Goal: Task Accomplishment & Management: Use online tool/utility

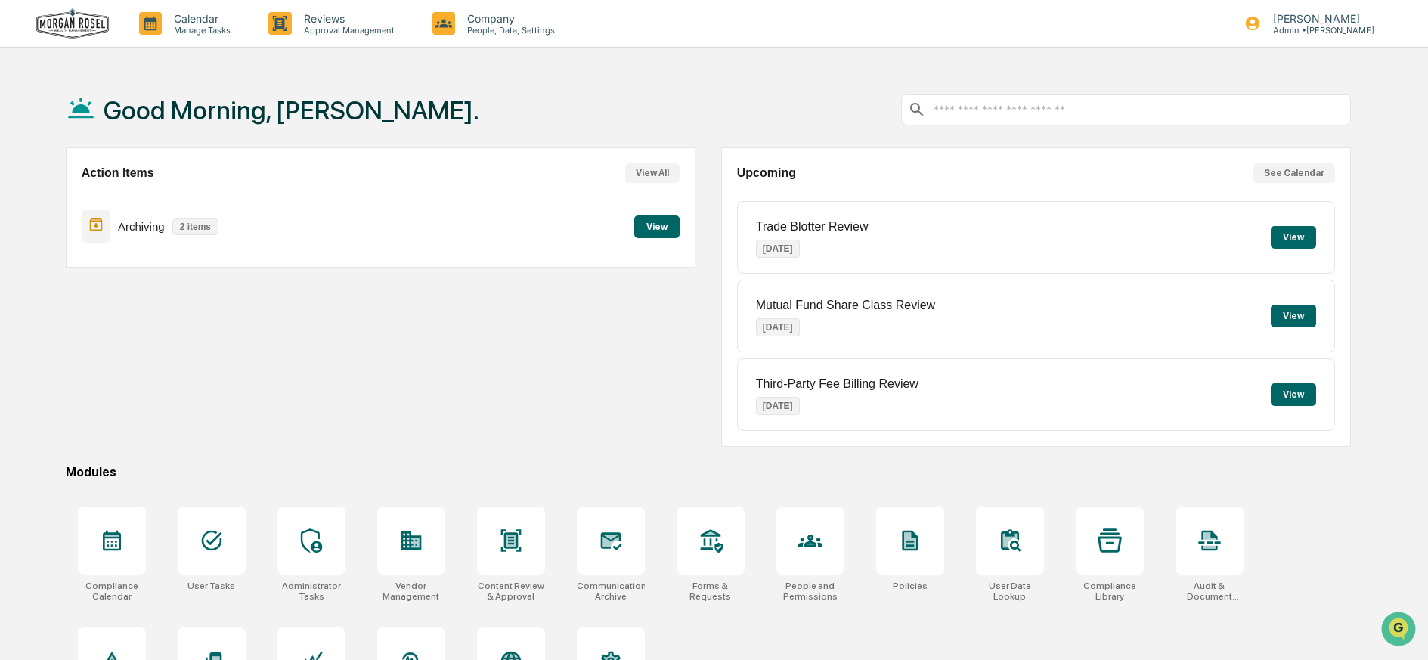
click at [651, 229] on button "View" at bounding box center [656, 226] width 45 height 23
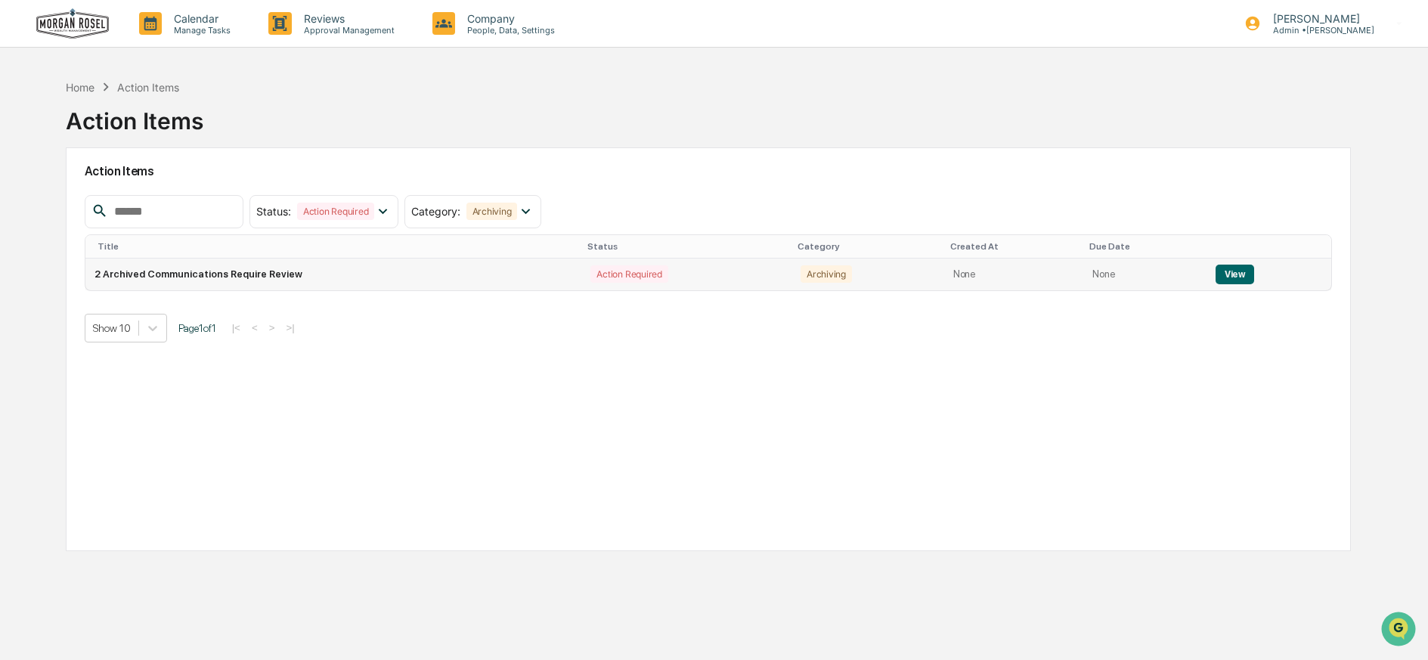
click at [1230, 275] on button "View" at bounding box center [1234, 274] width 39 height 20
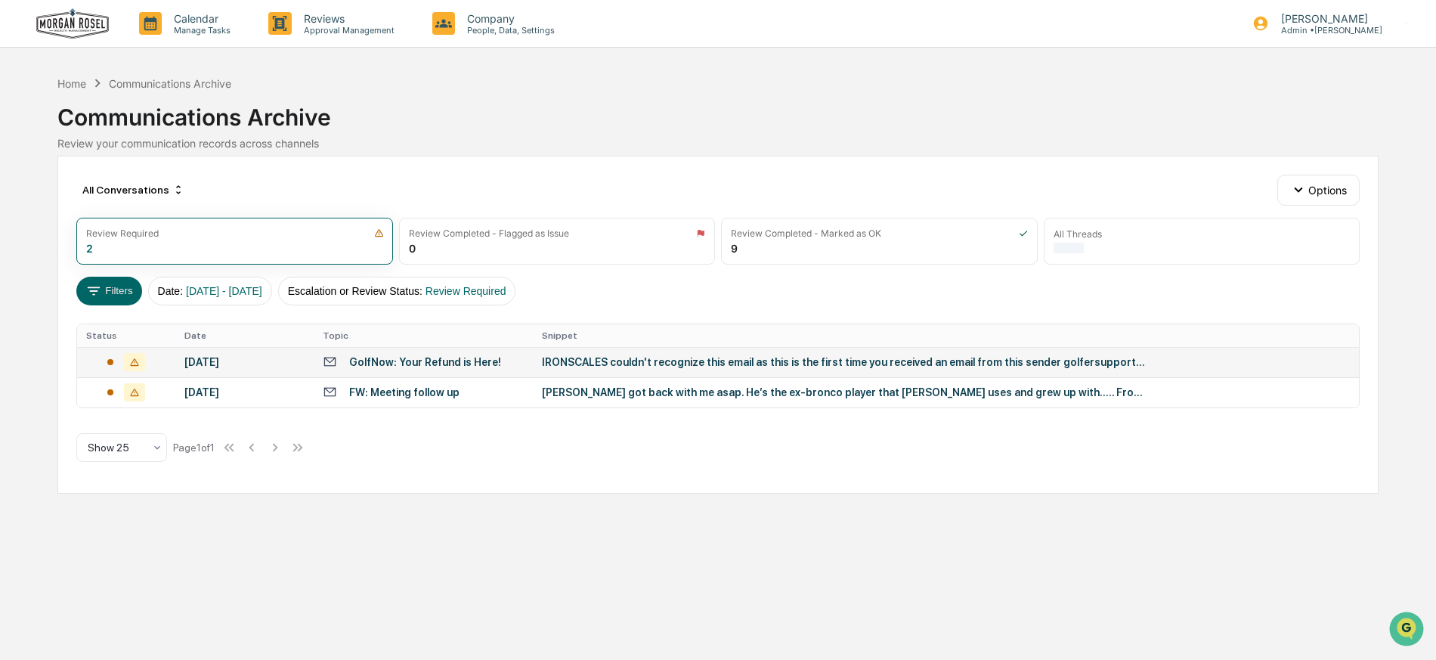
click at [615, 360] on div "IRONSCALES couldn't recognize this email as this is the first time you received…" at bounding box center [844, 362] width 605 height 12
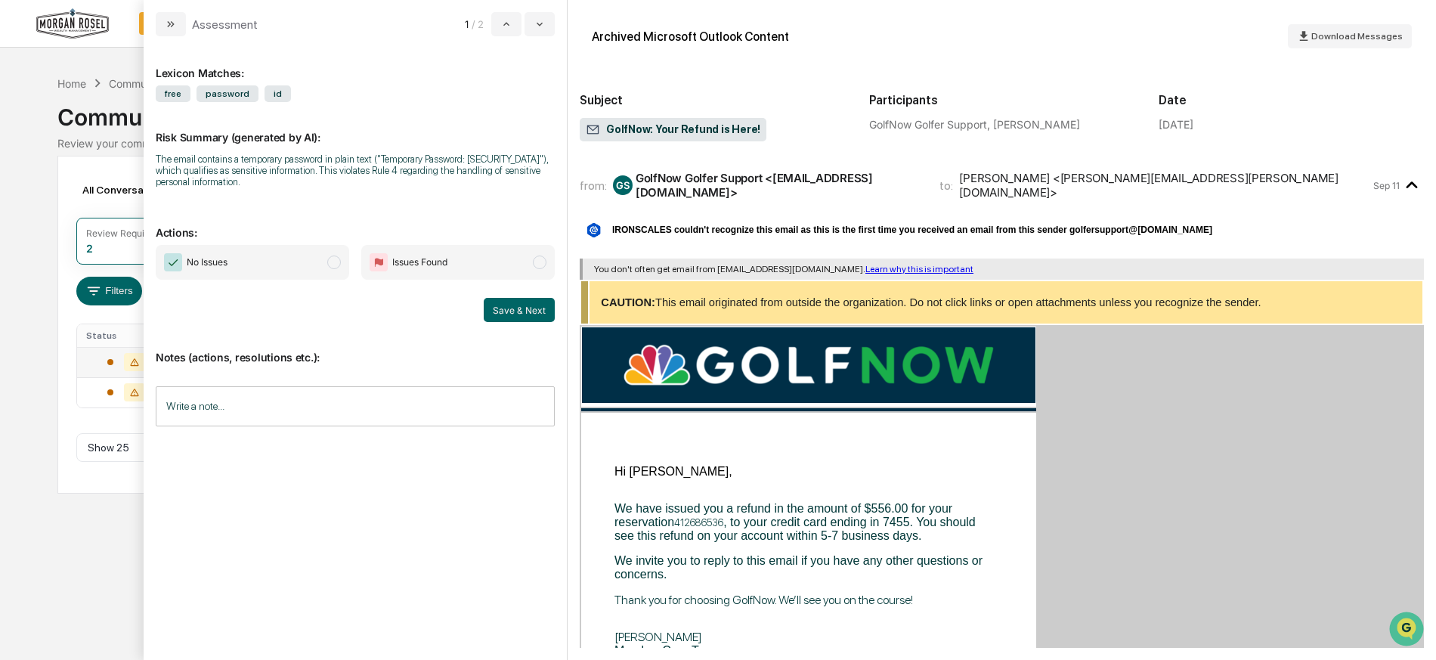
click at [268, 261] on span "No Issues" at bounding box center [252, 262] width 193 height 35
click at [512, 308] on button "Save & Next" at bounding box center [519, 310] width 71 height 24
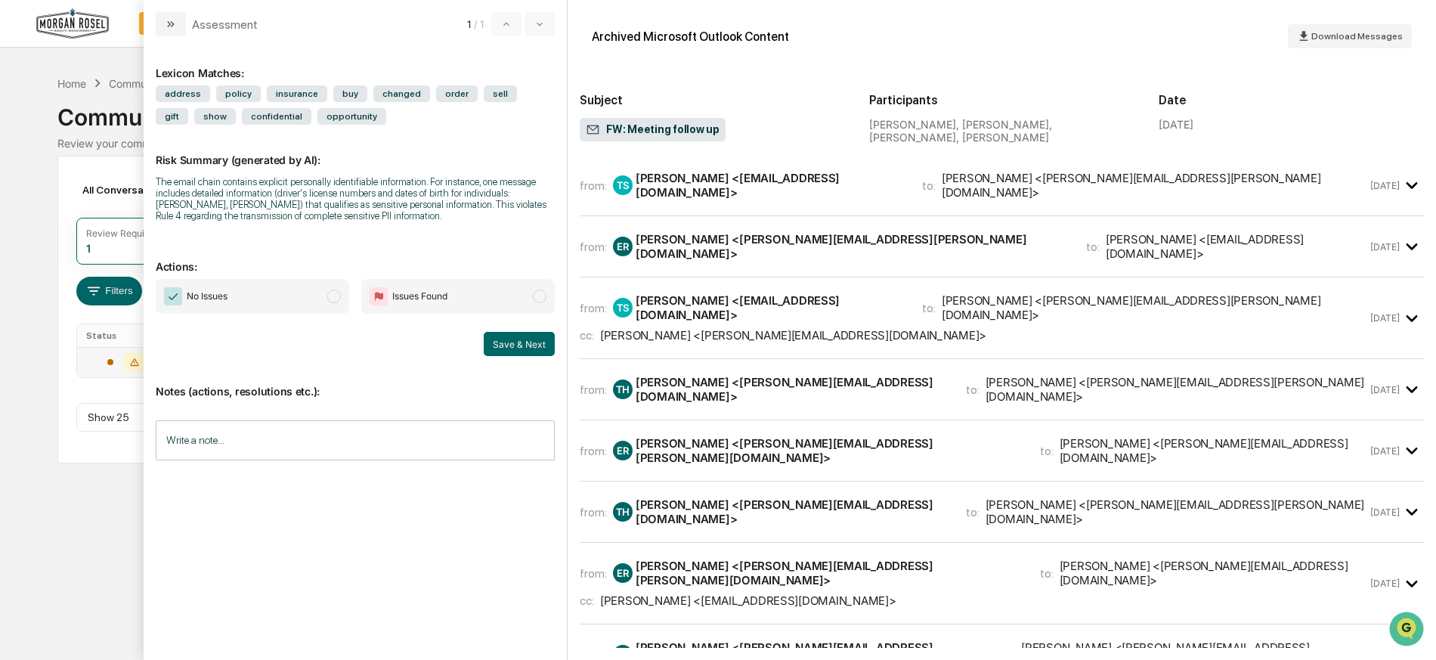
click at [787, 246] on div "Eric Rosel <eric.rosel@morganrosel.com>" at bounding box center [852, 246] width 432 height 29
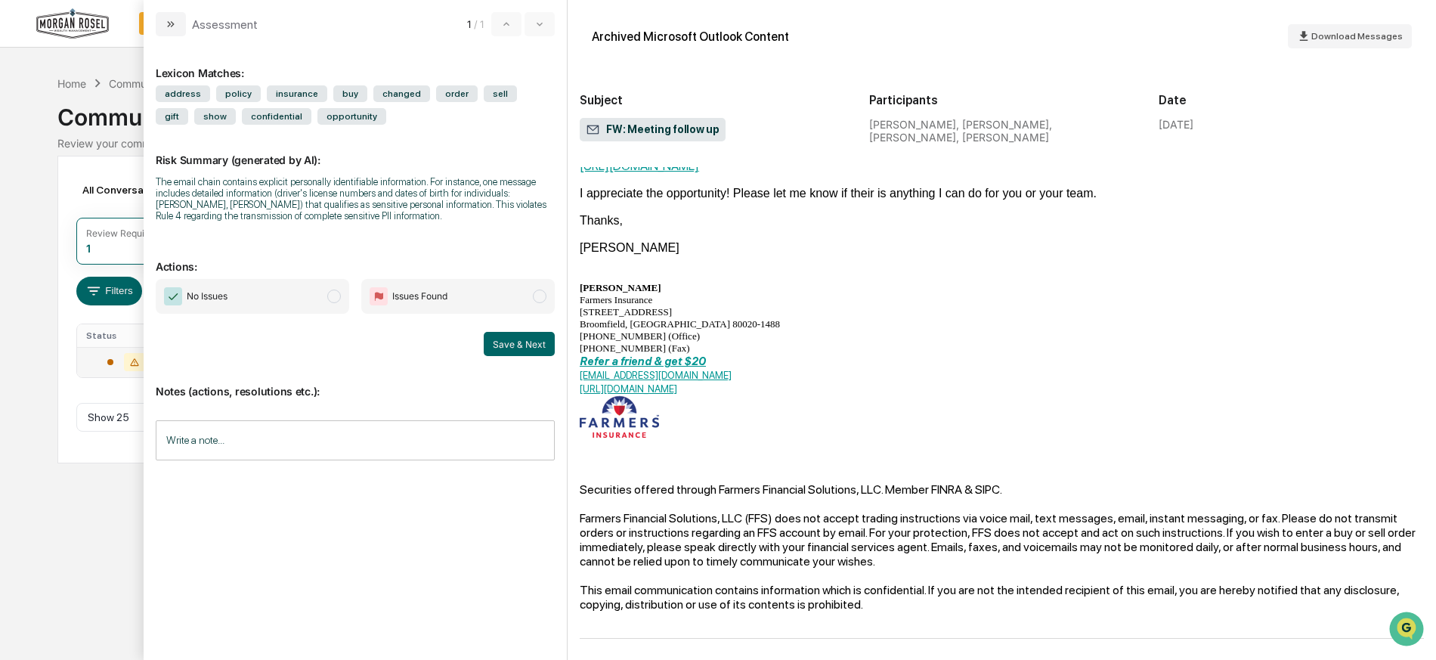
scroll to position [1117, 0]
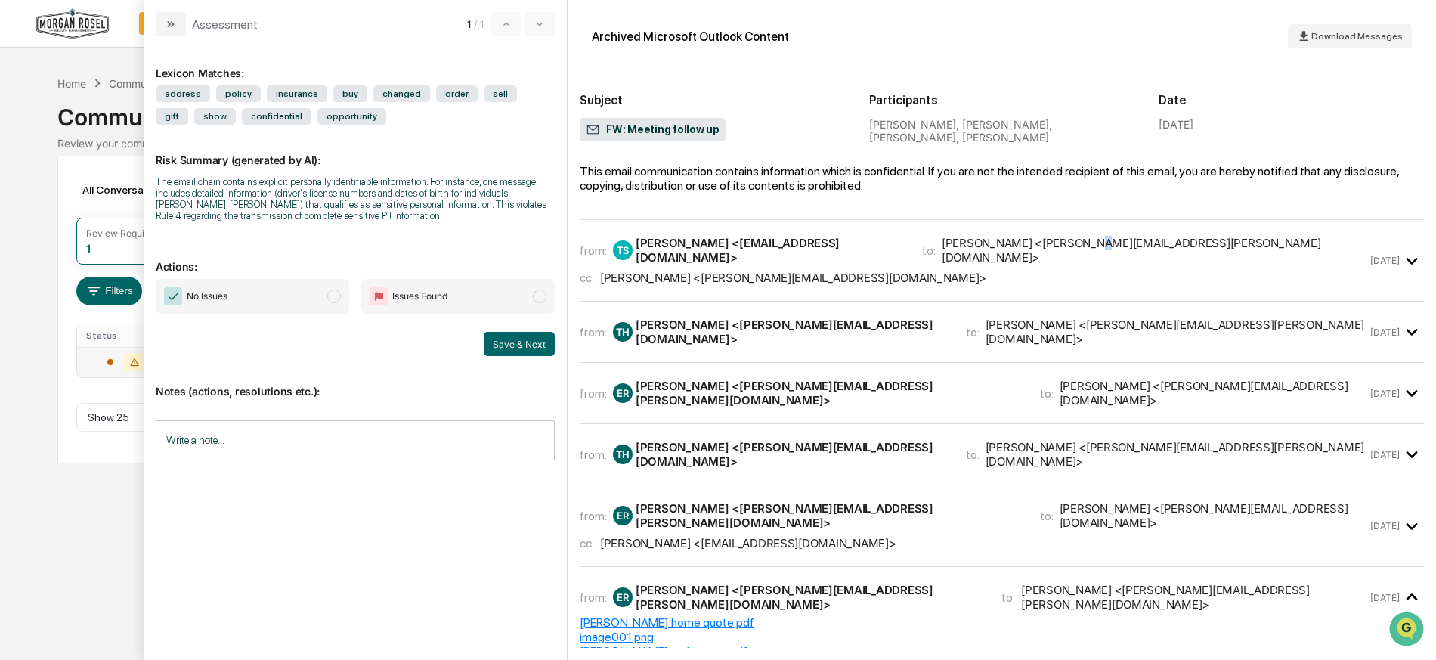
click at [1030, 236] on div "Eric Rosel <eric.rosel@morganrosel.com>" at bounding box center [1154, 250] width 425 height 29
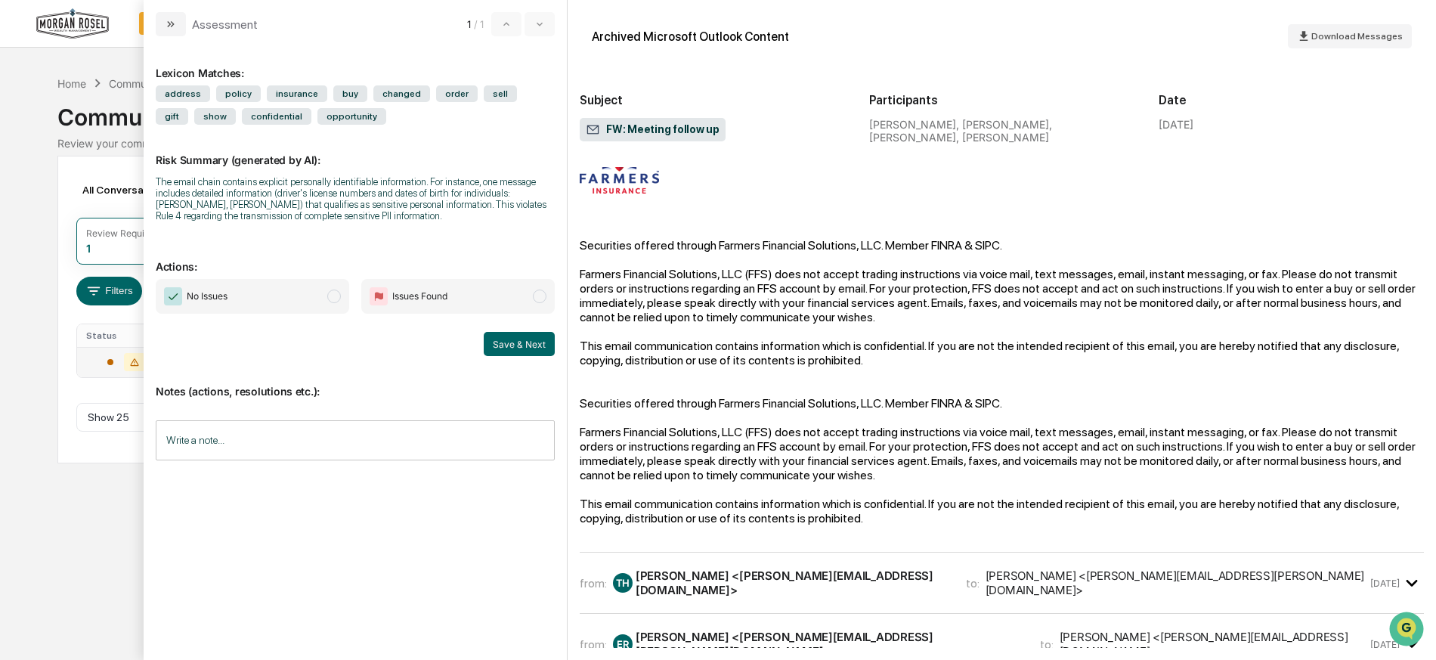
scroll to position [2658, 0]
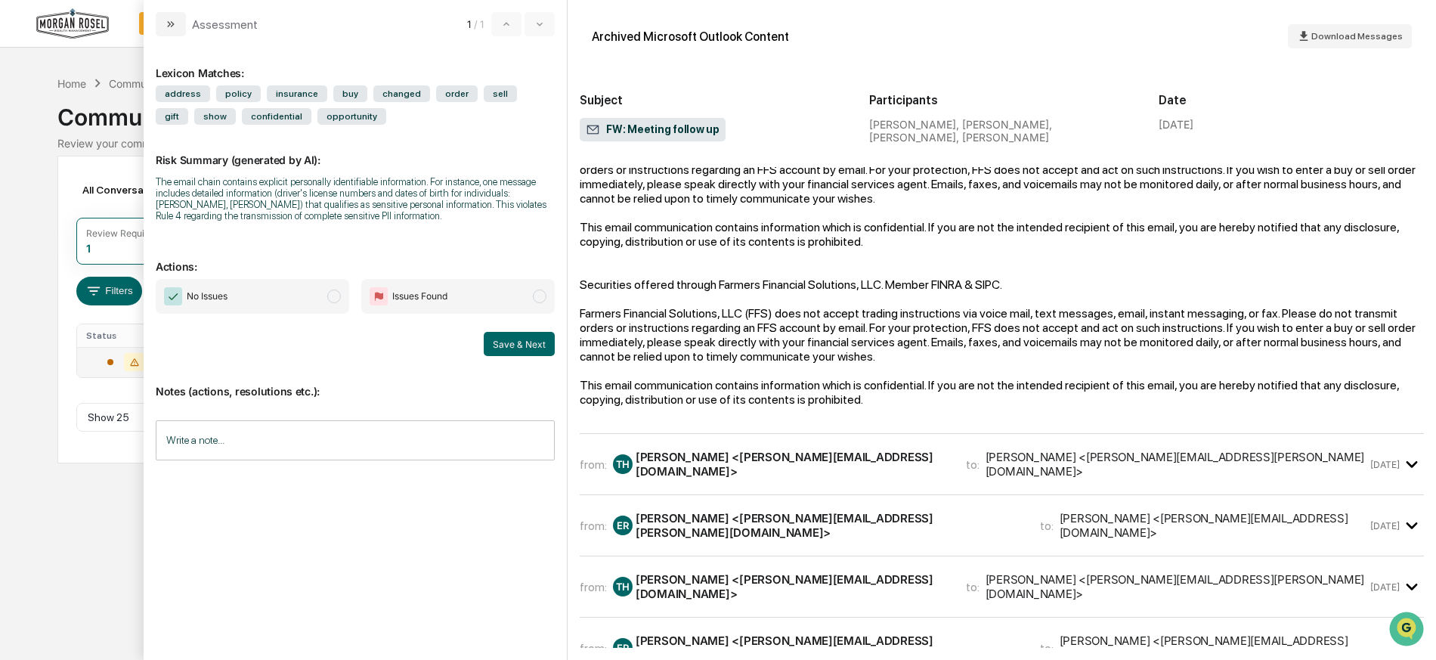
click at [1010, 450] on div "Eric Rosel <eric.rosel@morganrosel.com>" at bounding box center [1176, 464] width 382 height 29
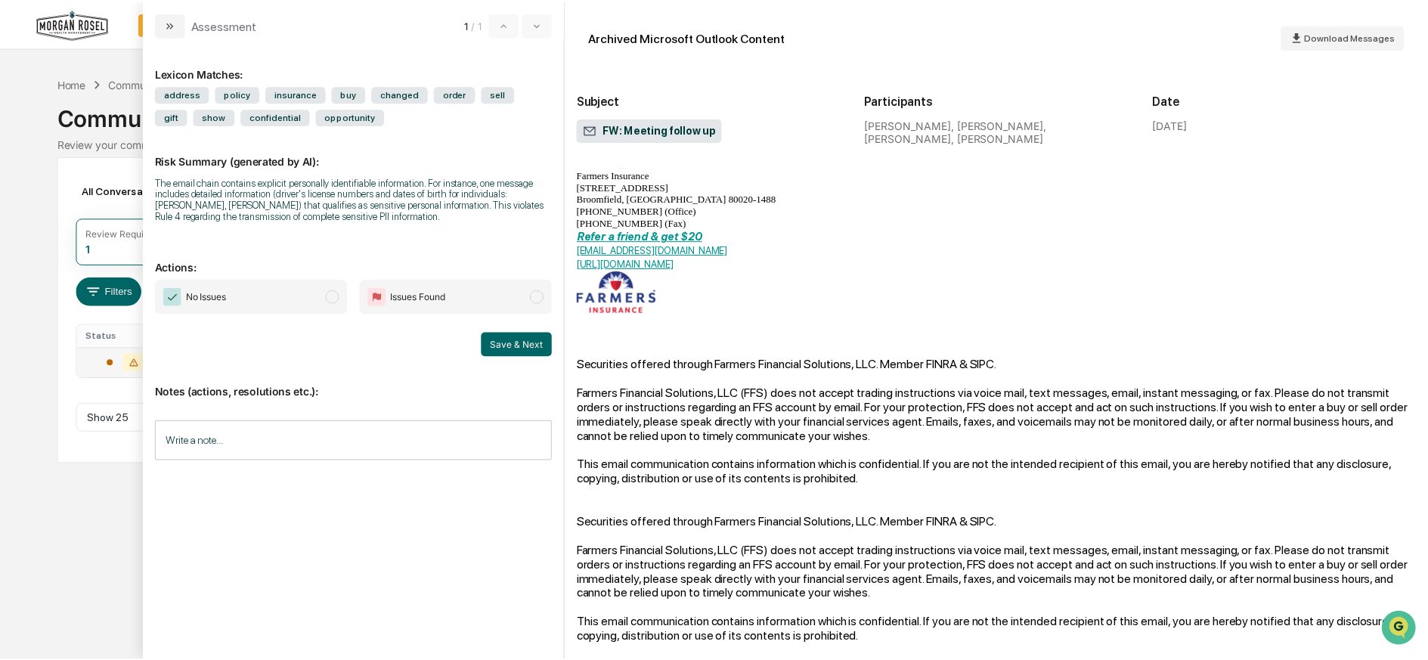
scroll to position [4966, 0]
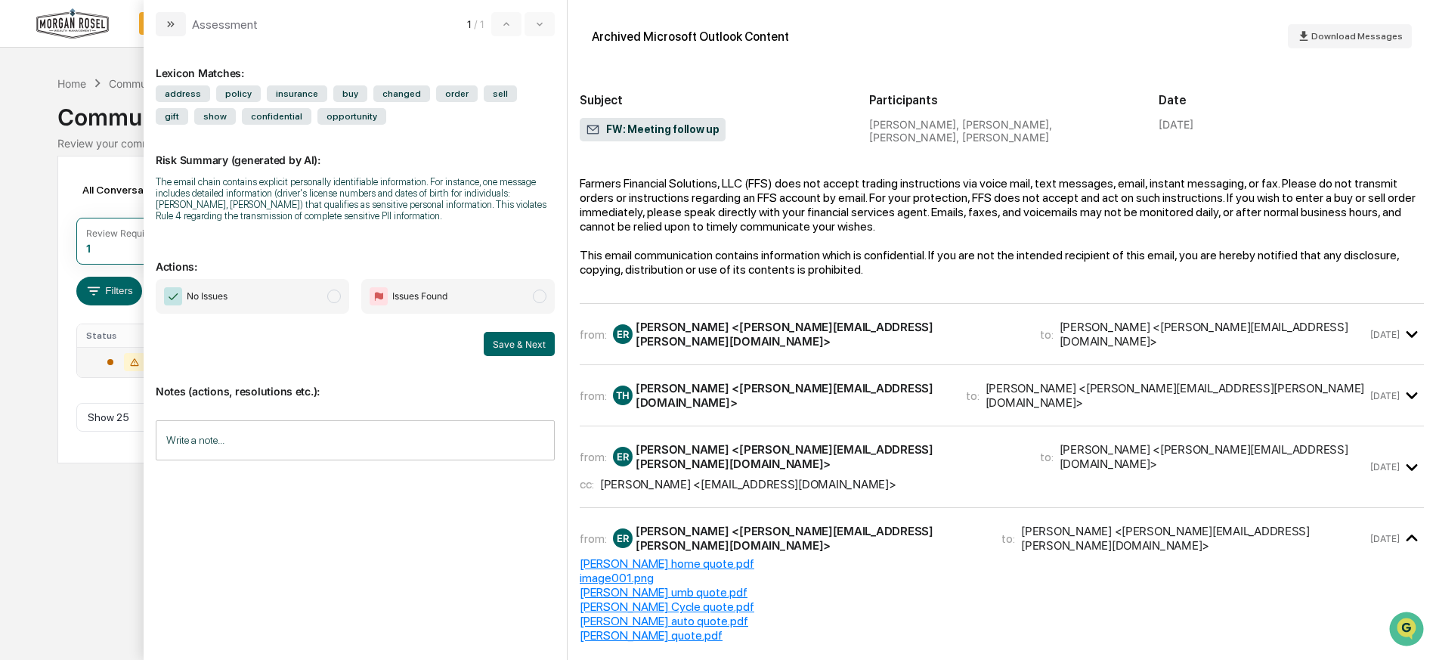
click at [784, 442] on div "Eric Rosel <eric.rosel@morganrosel.com>" at bounding box center [829, 456] width 386 height 29
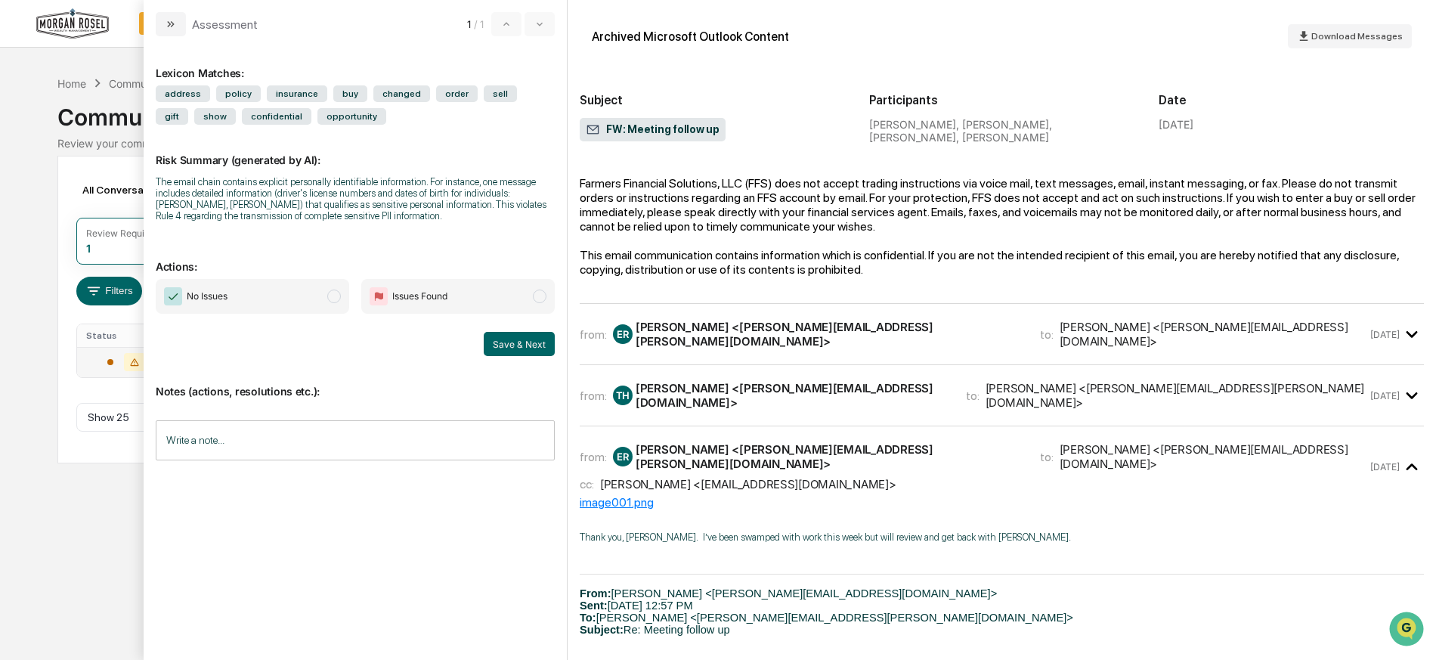
click at [985, 381] on div "Eric Rosel <eric.rosel@morganrosel.com>" at bounding box center [1176, 395] width 382 height 29
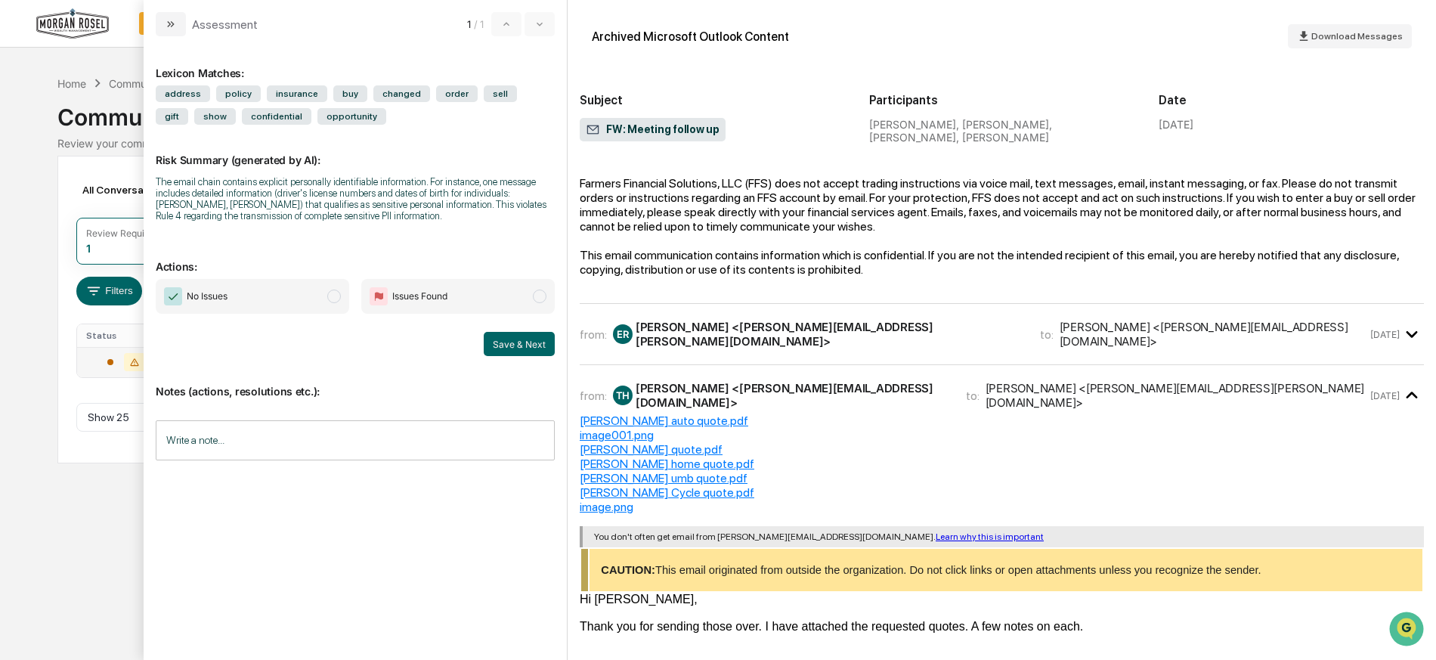
click at [622, 456] on div "Rosel home quote.pdf" at bounding box center [1002, 463] width 844 height 14
click at [329, 302] on span "No Issues" at bounding box center [252, 296] width 193 height 35
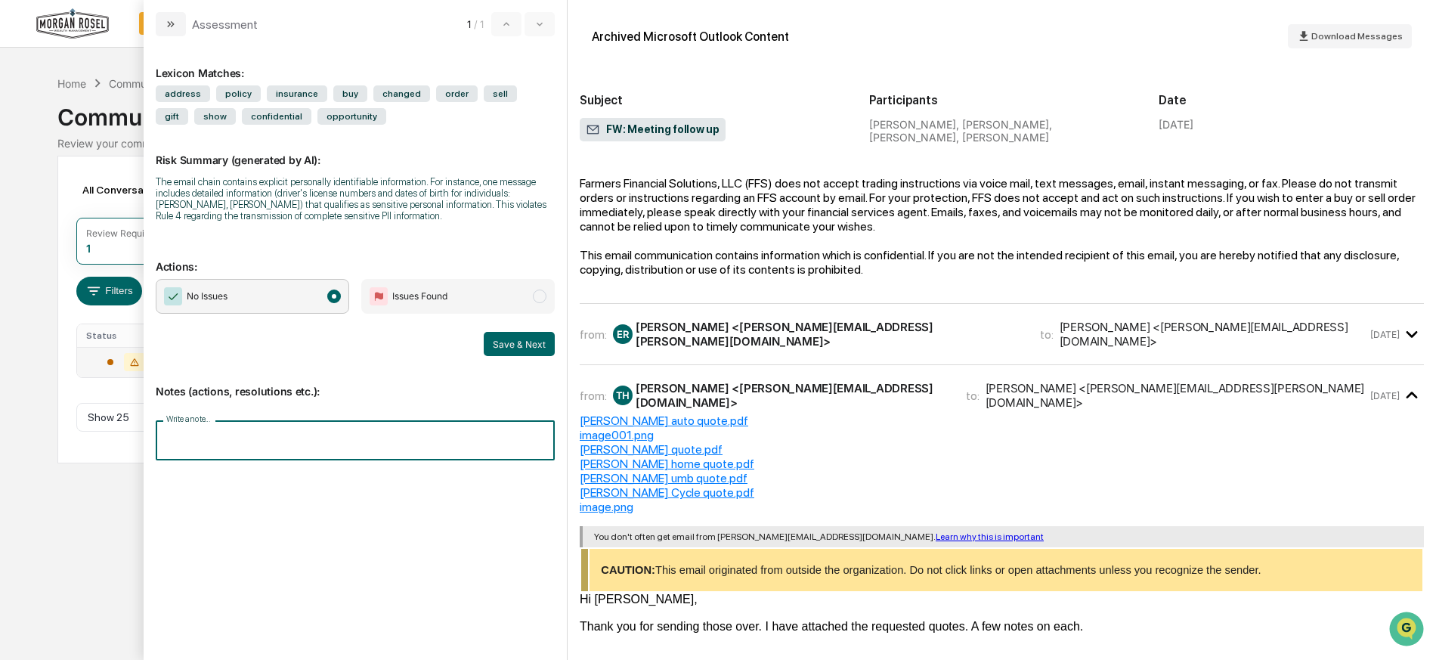
click at [219, 451] on input "Write a note..." at bounding box center [355, 440] width 399 height 40
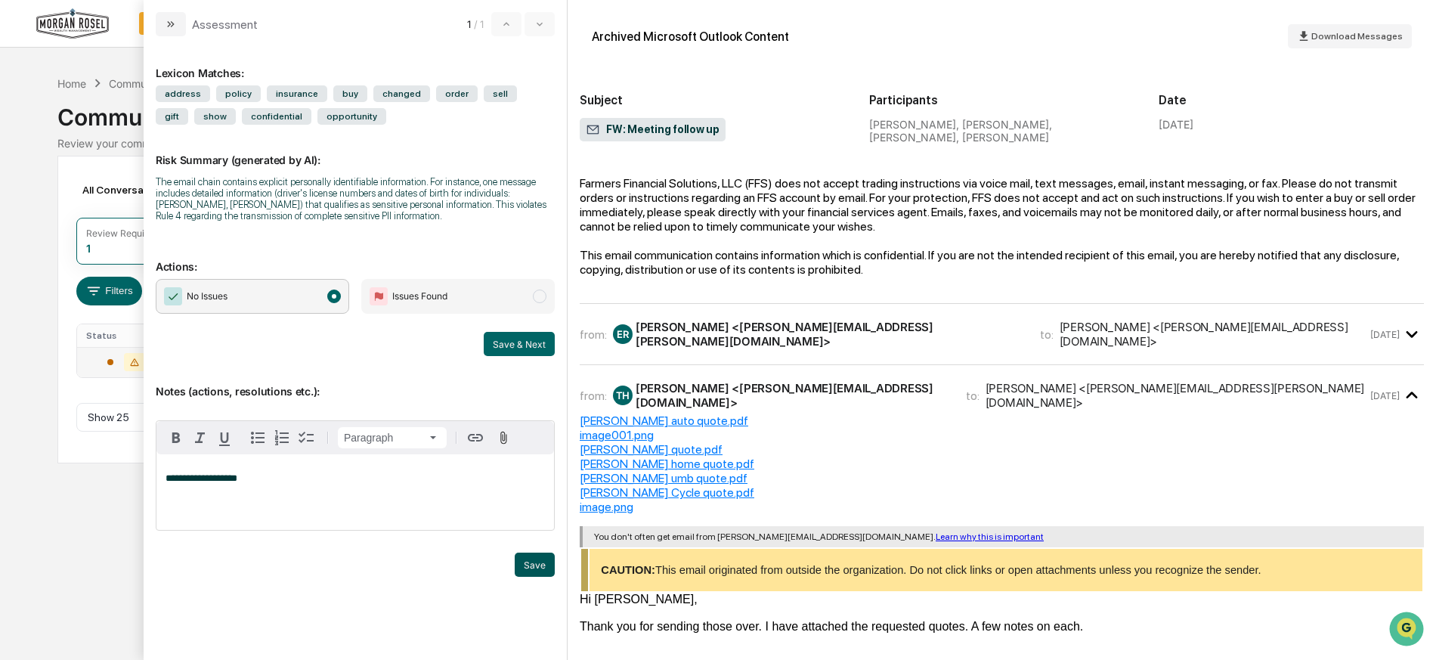
click at [540, 563] on button "Save" at bounding box center [535, 564] width 40 height 24
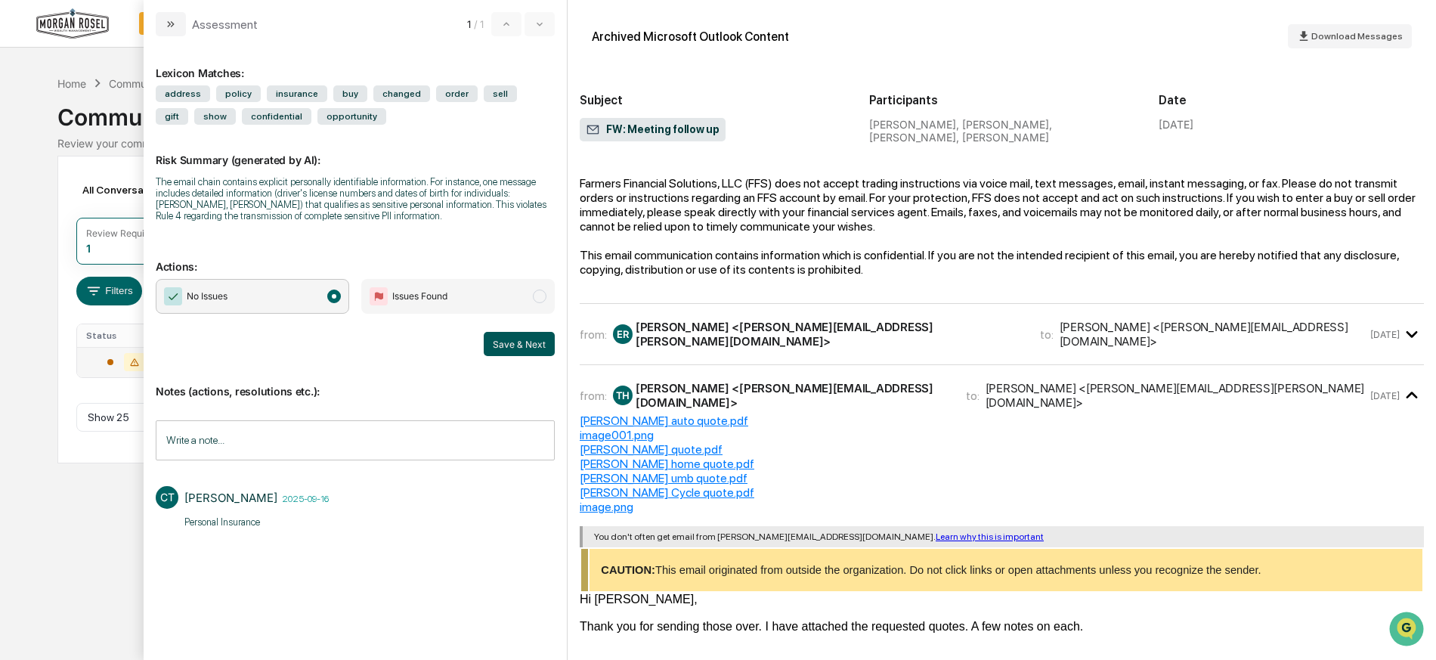
click at [515, 339] on button "Save & Next" at bounding box center [519, 344] width 71 height 24
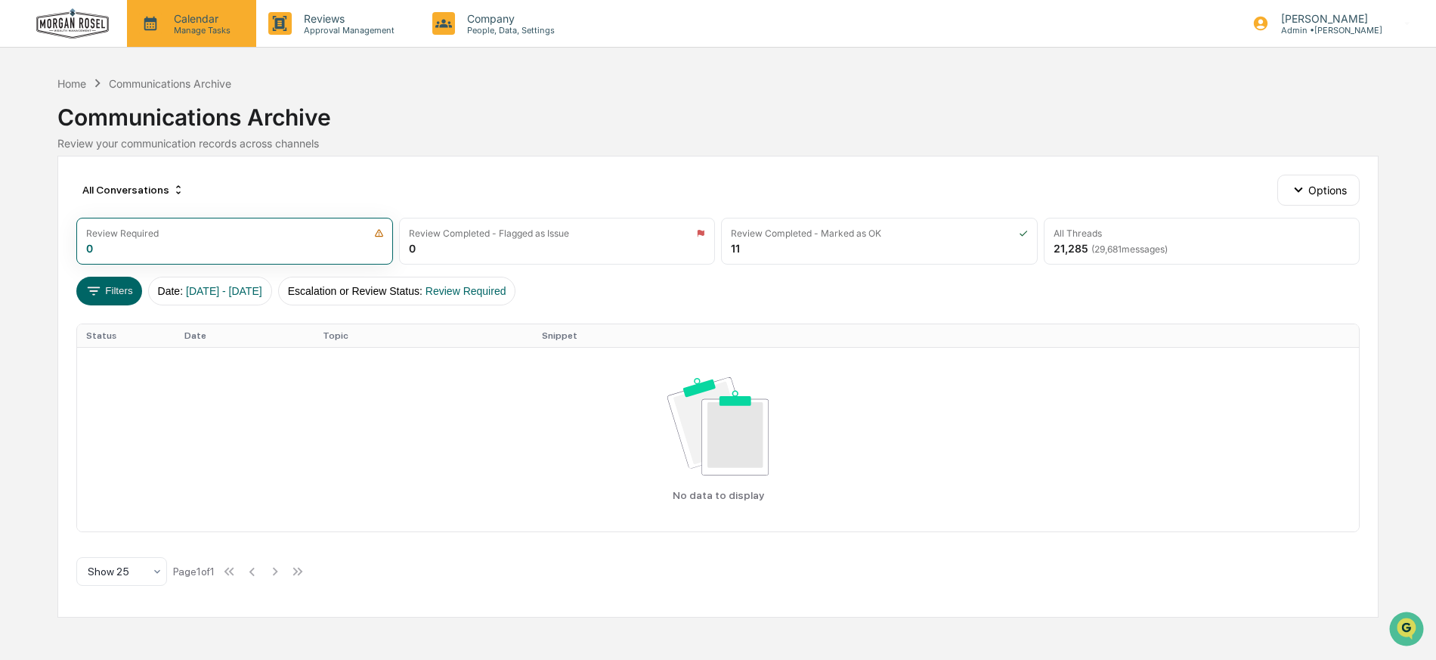
click at [154, 26] on icon at bounding box center [150, 23] width 23 height 23
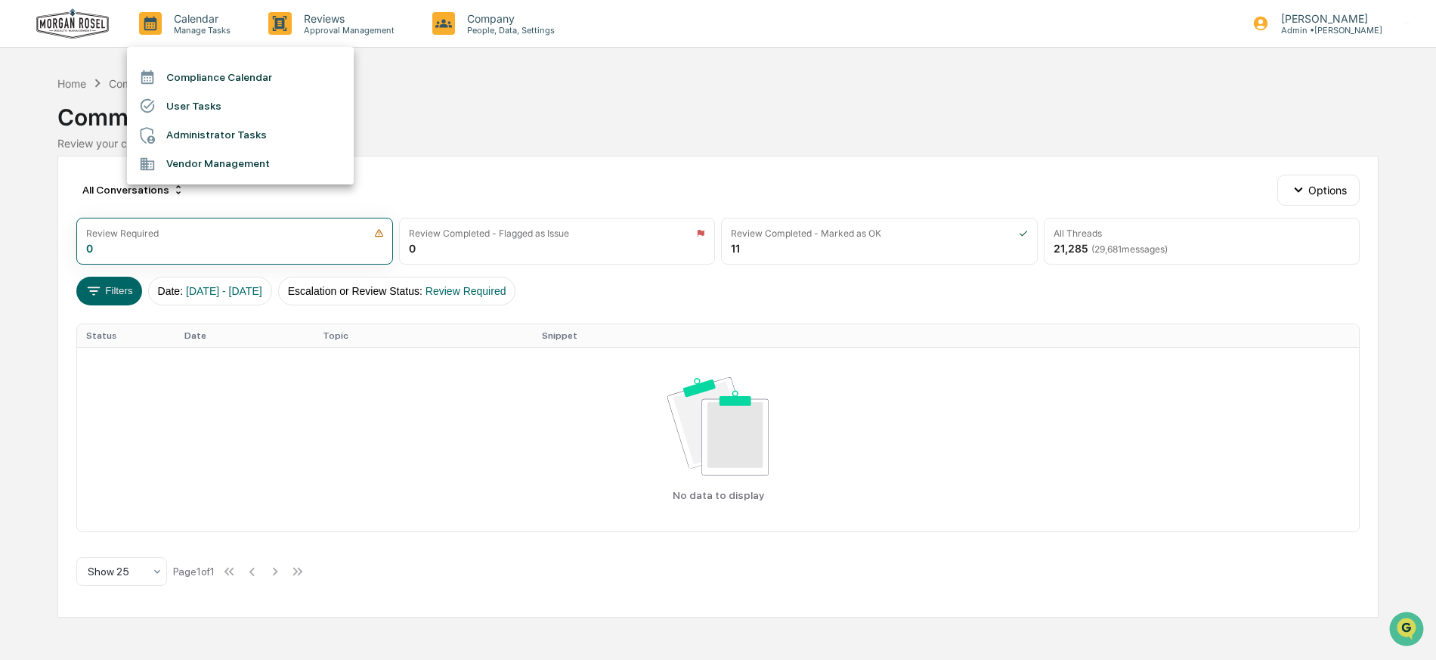
click at [195, 76] on li "Compliance Calendar" at bounding box center [240, 77] width 227 height 29
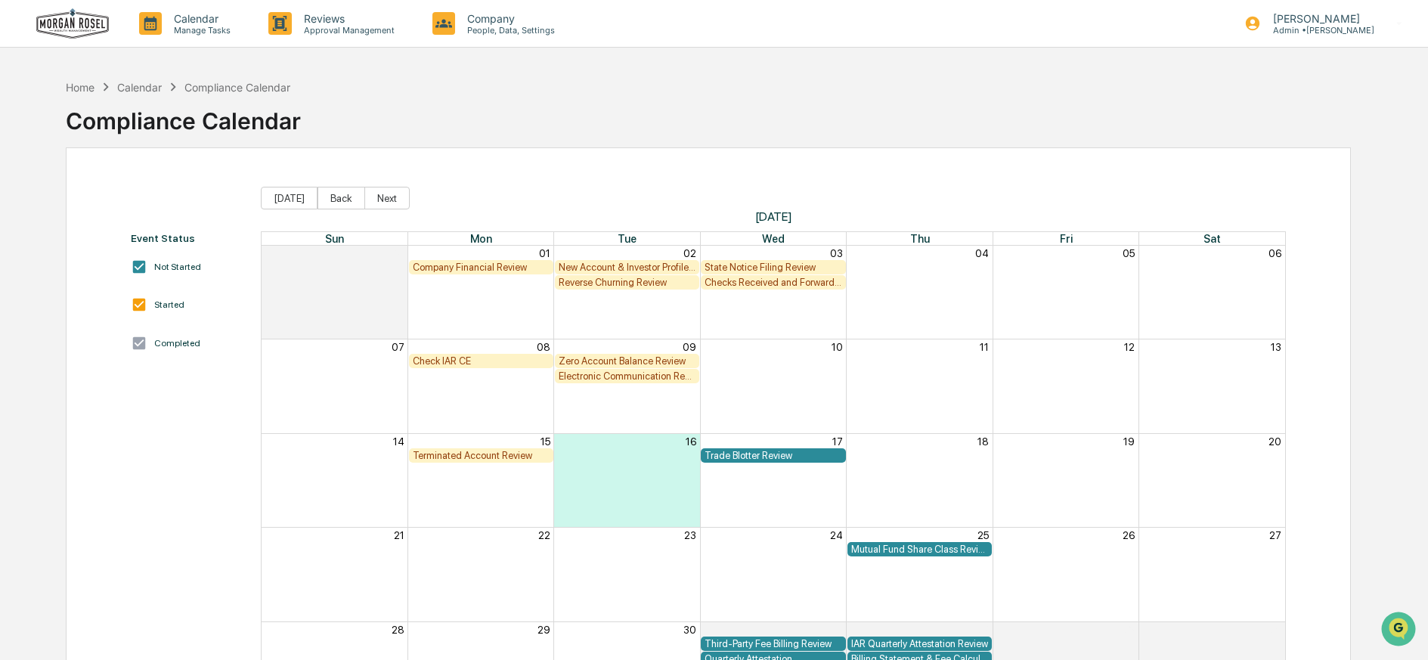
click at [439, 360] on div "Check IAR CE" at bounding box center [481, 360] width 137 height 11
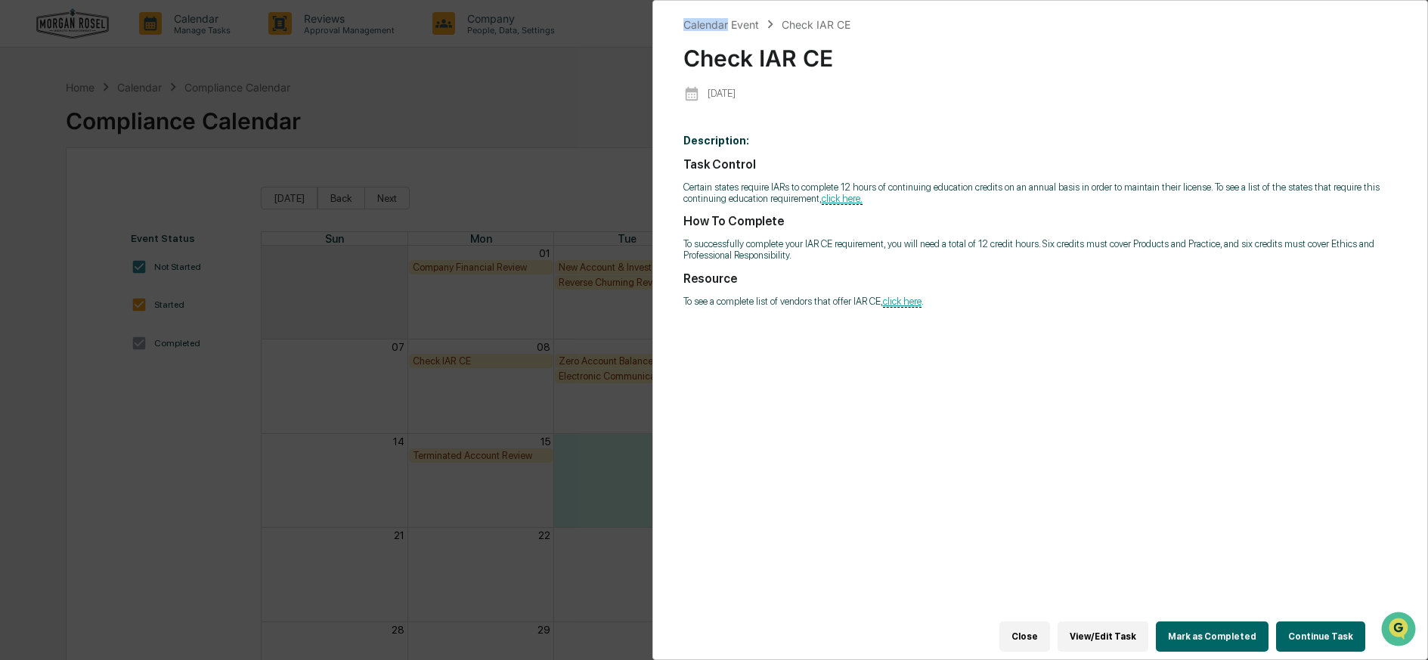
click at [439, 360] on div "Calendar Event Check IAR CE Check IAR CE 2025-09-08 Description: Task Control C…" at bounding box center [714, 330] width 1428 height 660
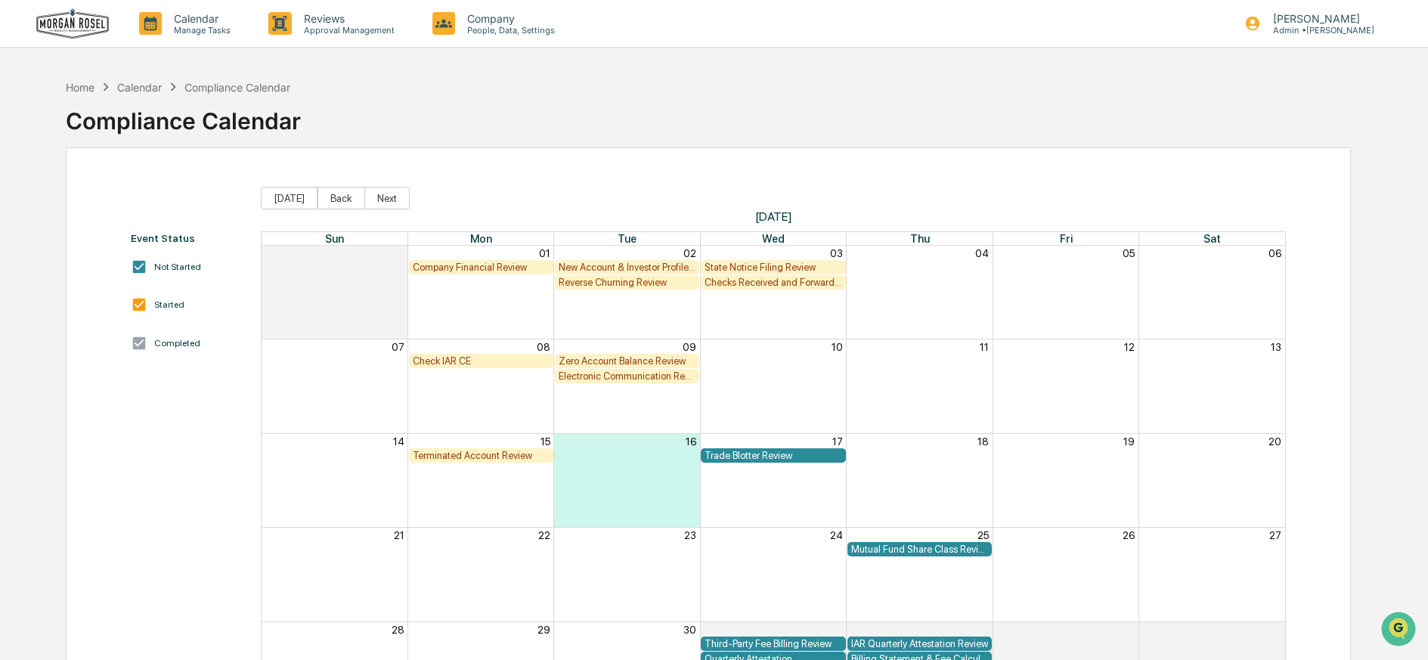
click at [439, 360] on div "Check IAR CE" at bounding box center [481, 360] width 137 height 11
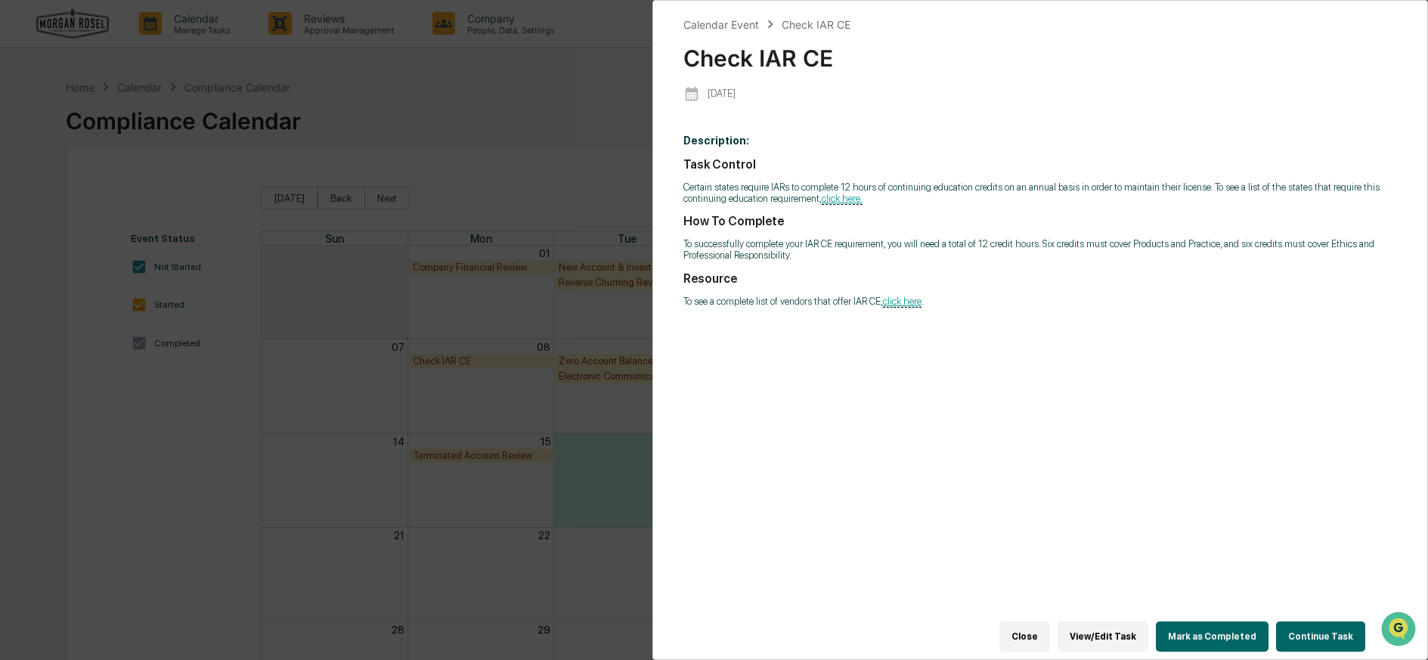
click at [1311, 624] on button "Continue Task" at bounding box center [1320, 636] width 89 height 30
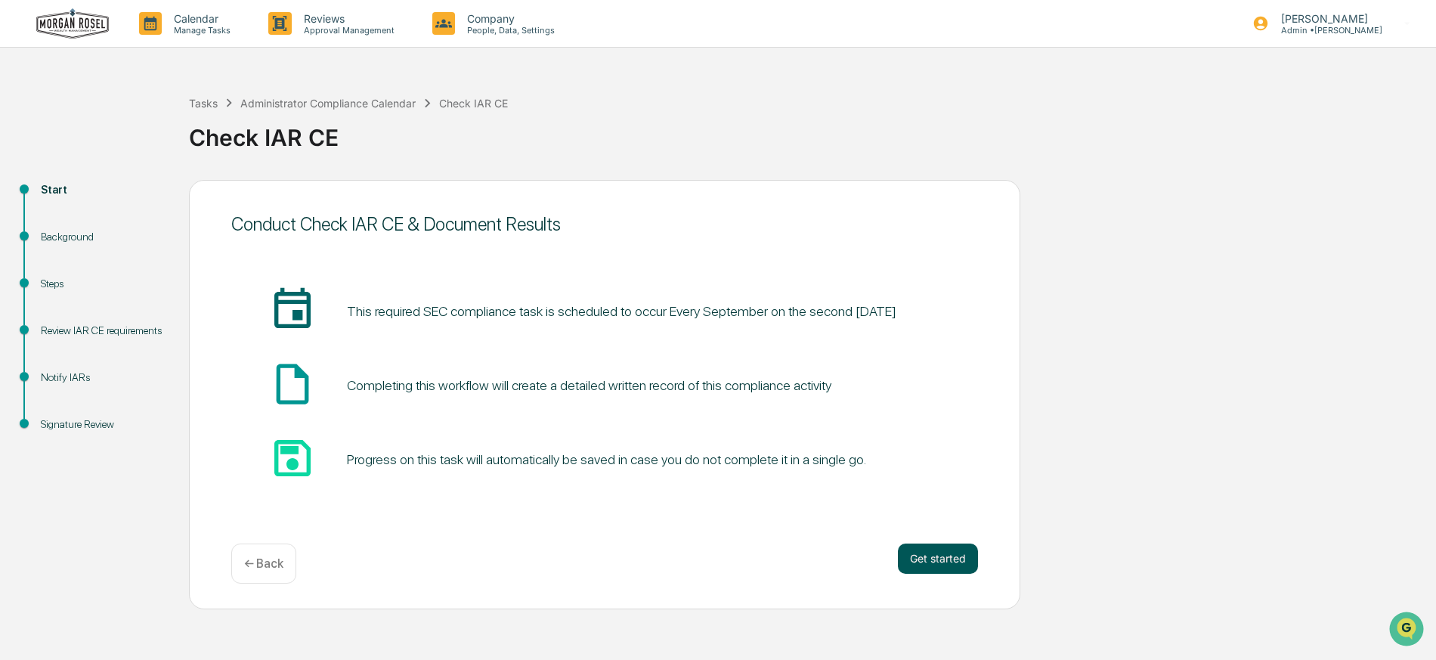
click at [921, 556] on button "Get started" at bounding box center [938, 558] width 80 height 30
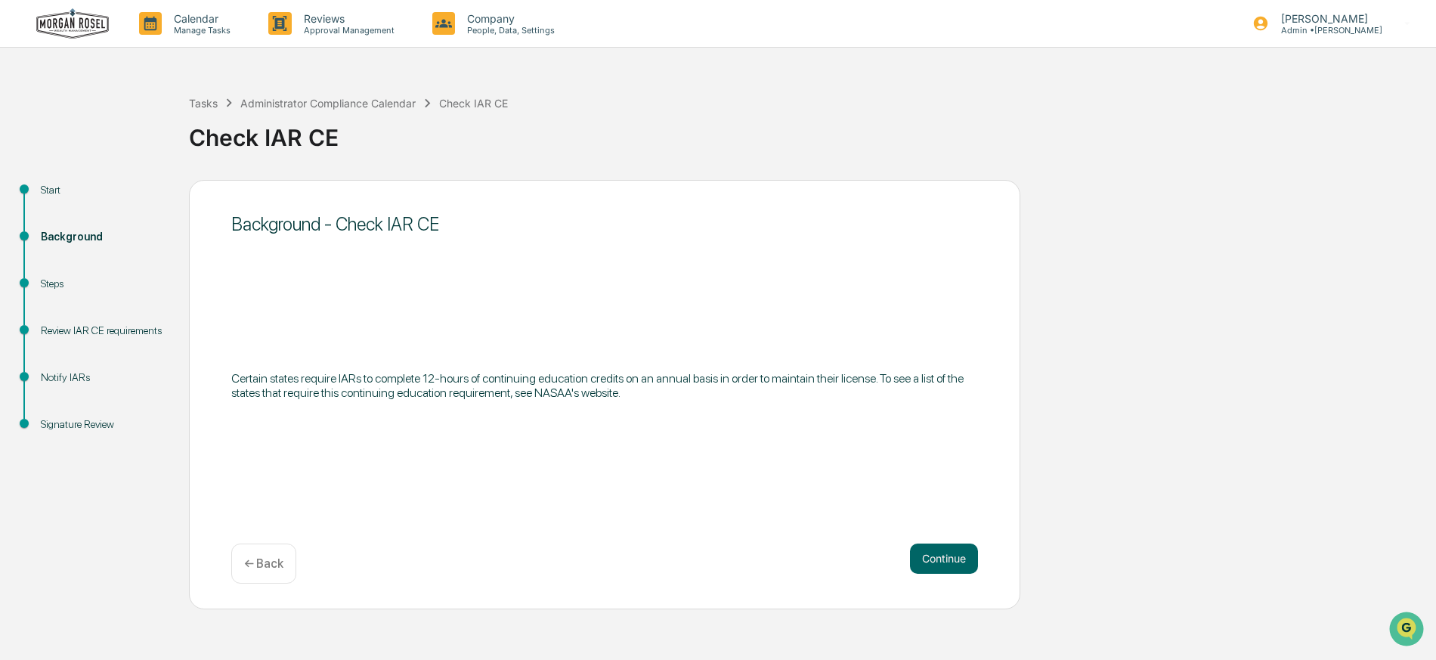
click at [921, 556] on button "Continue" at bounding box center [944, 558] width 68 height 30
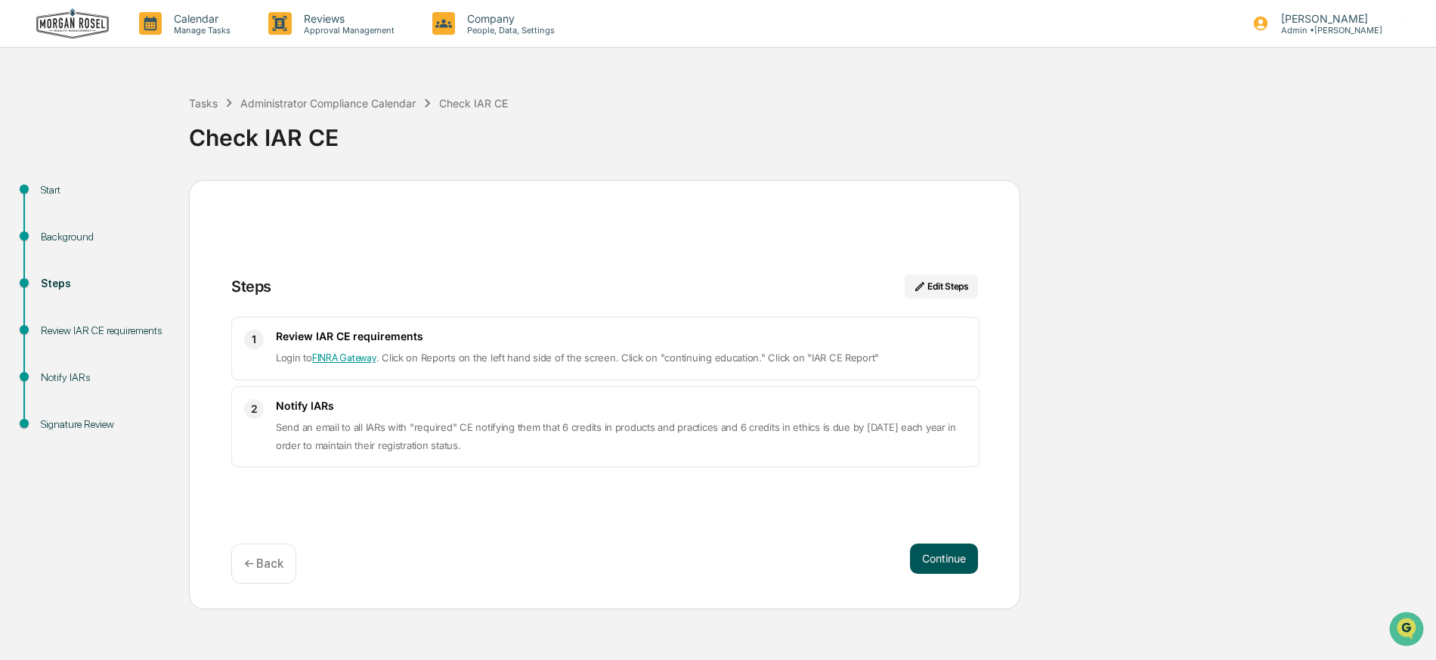
click at [941, 558] on button "Continue" at bounding box center [944, 558] width 68 height 30
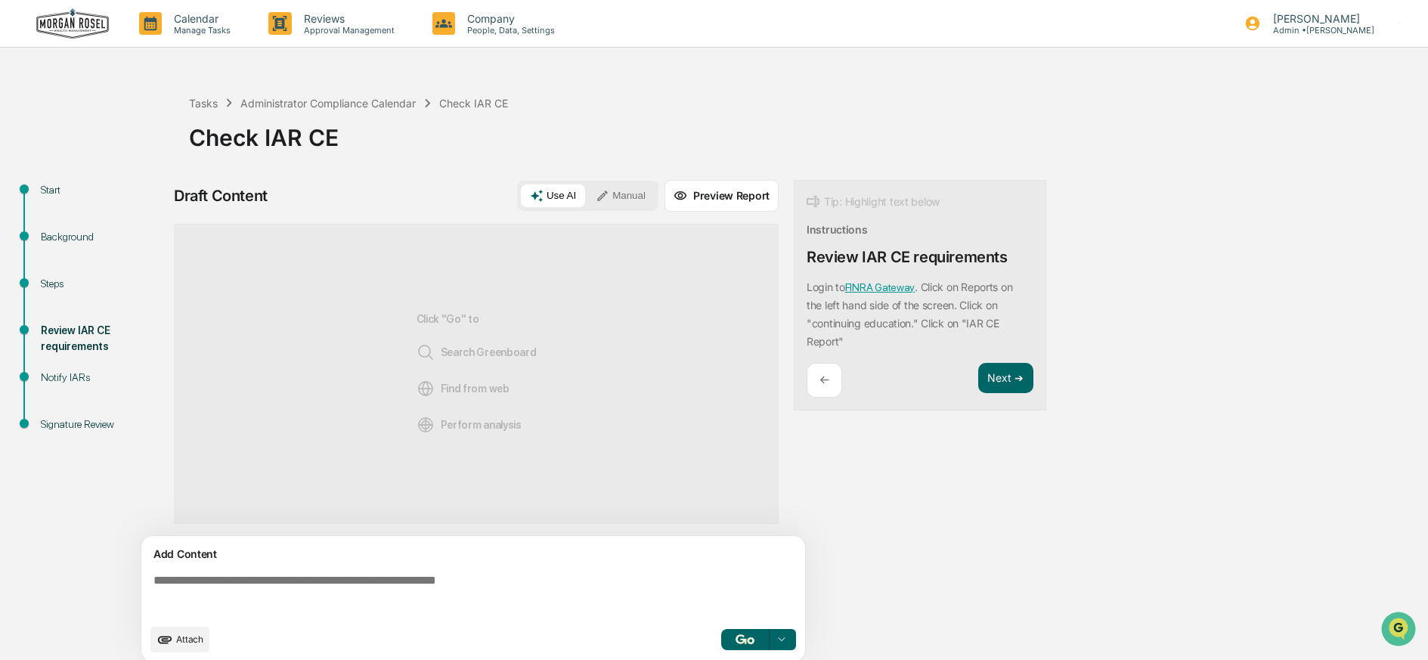
click at [416, 583] on textarea at bounding box center [475, 595] width 657 height 54
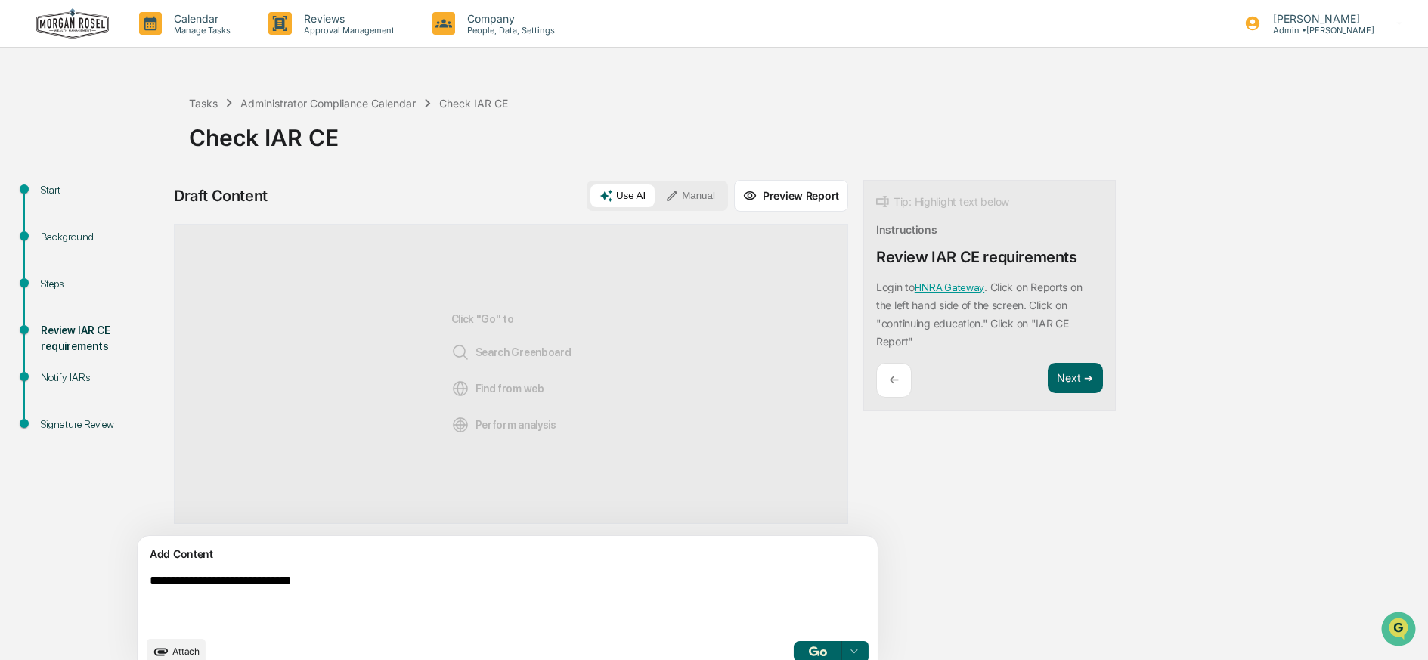
type textarea "**********"
click at [665, 194] on icon at bounding box center [672, 196] width 14 height 14
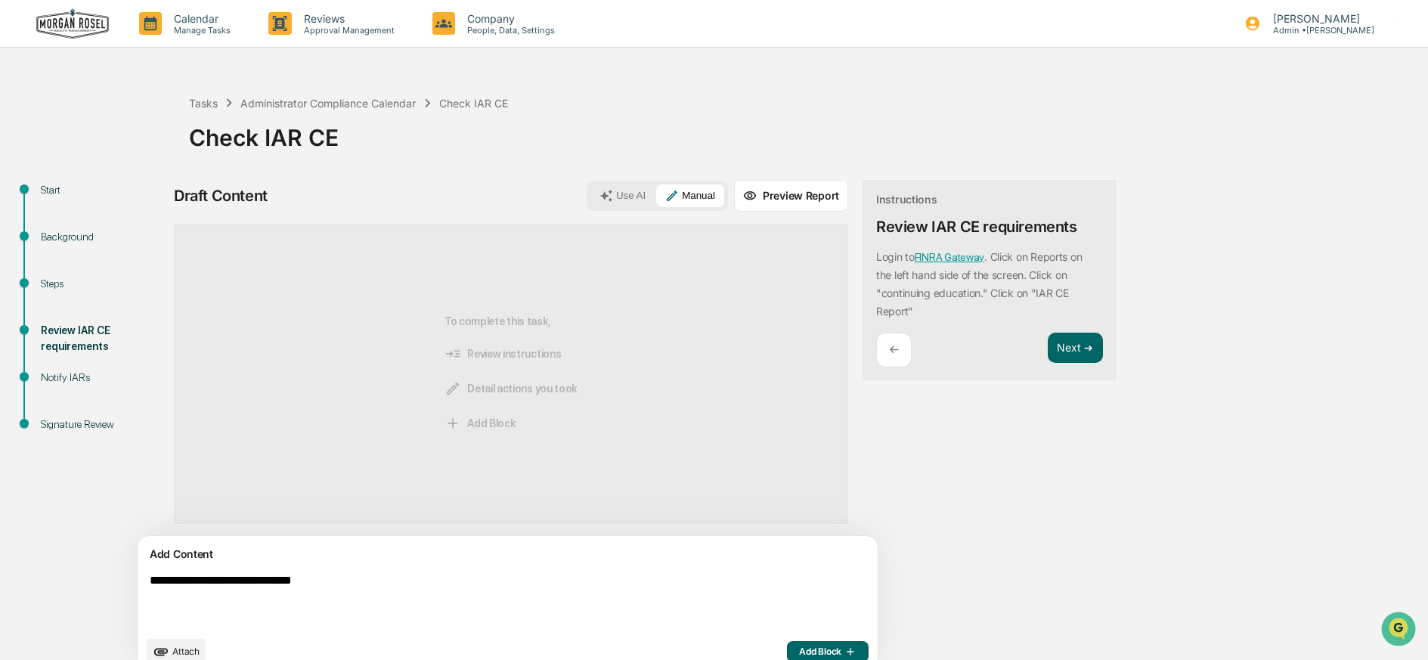
click at [787, 643] on button "Add Block" at bounding box center [828, 651] width 82 height 21
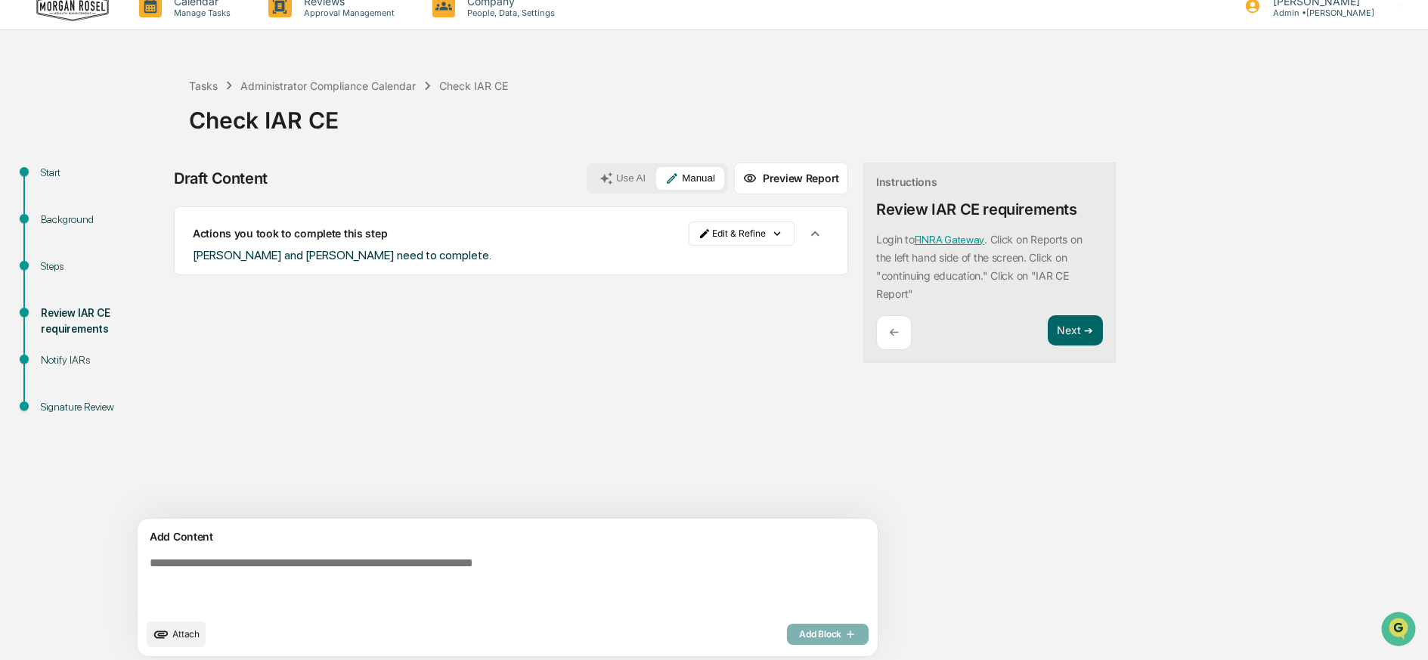
scroll to position [24, 0]
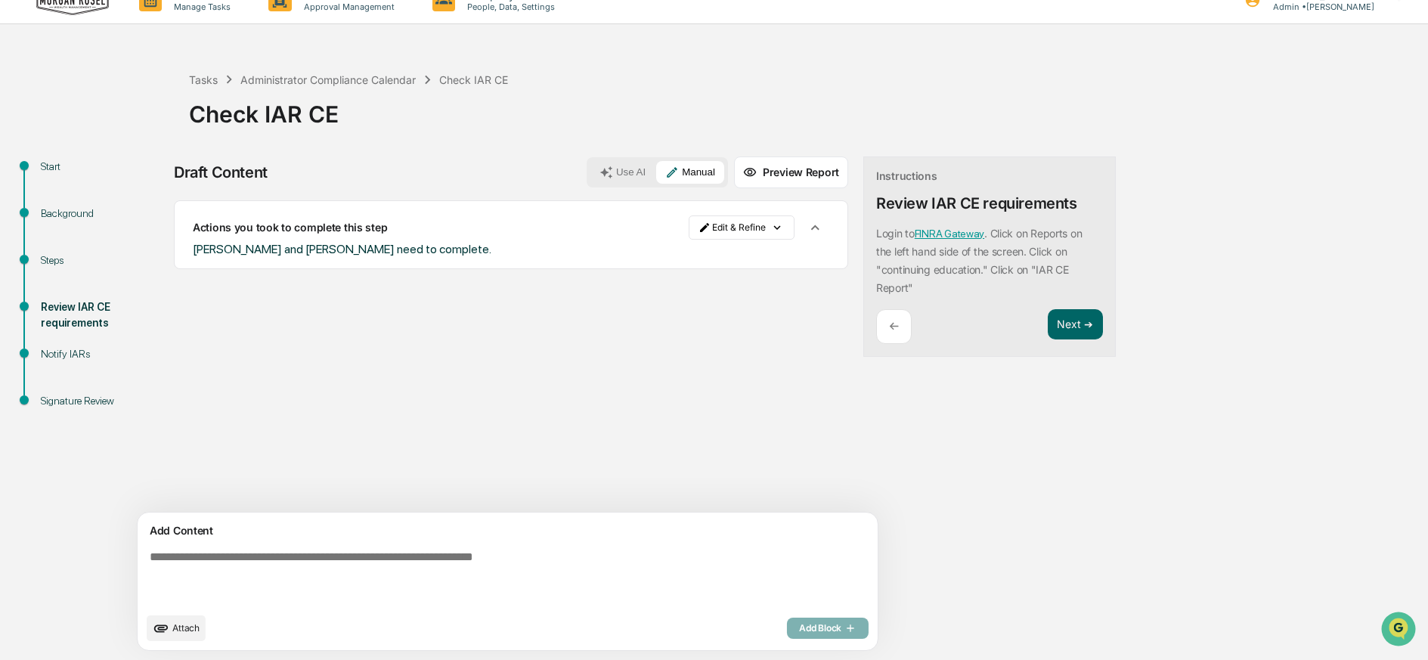
click at [183, 629] on span "Attach" at bounding box center [185, 627] width 27 height 11
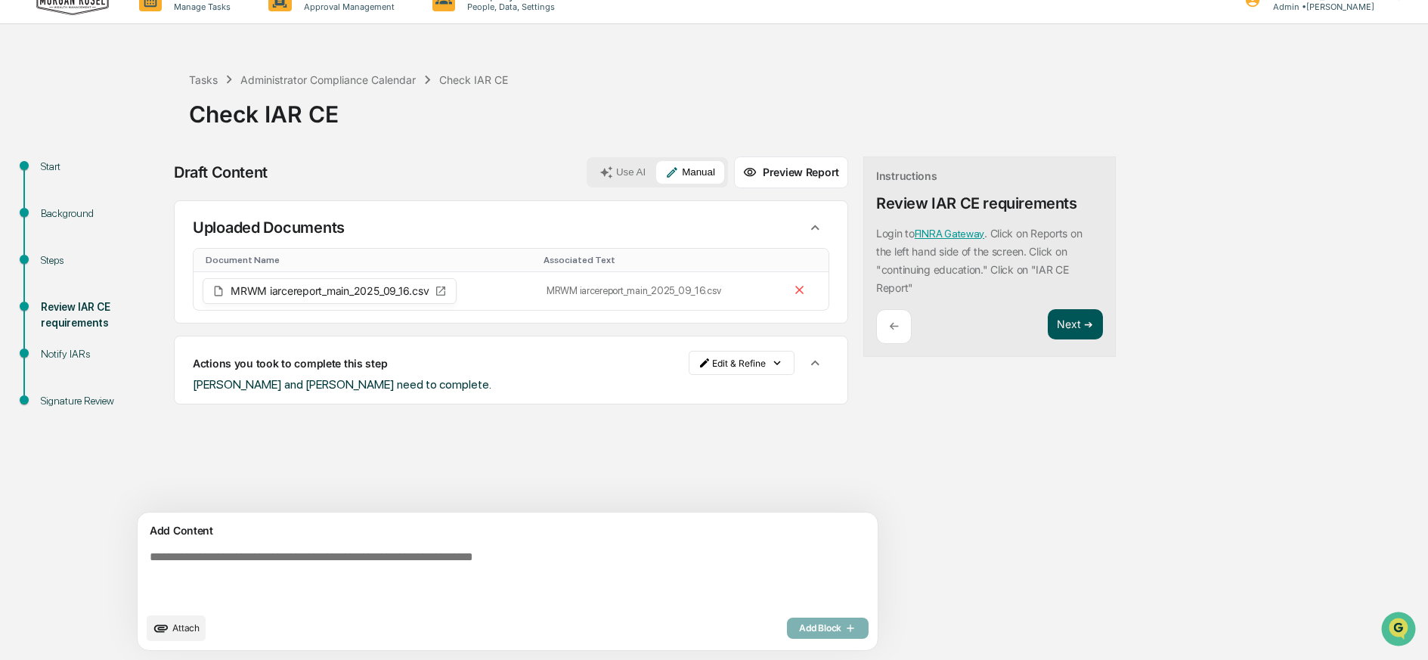
click at [1047, 325] on button "Next ➔" at bounding box center [1074, 324] width 55 height 31
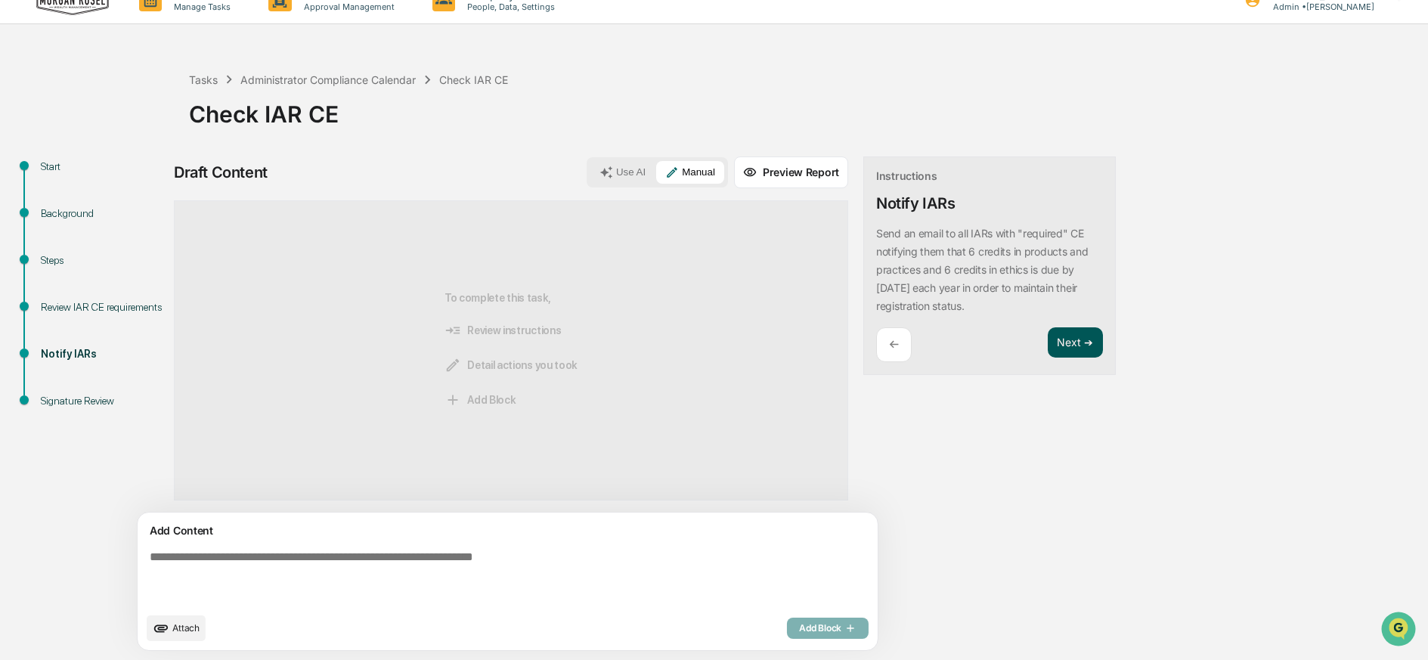
click at [1047, 347] on button "Next ➔" at bounding box center [1074, 342] width 55 height 31
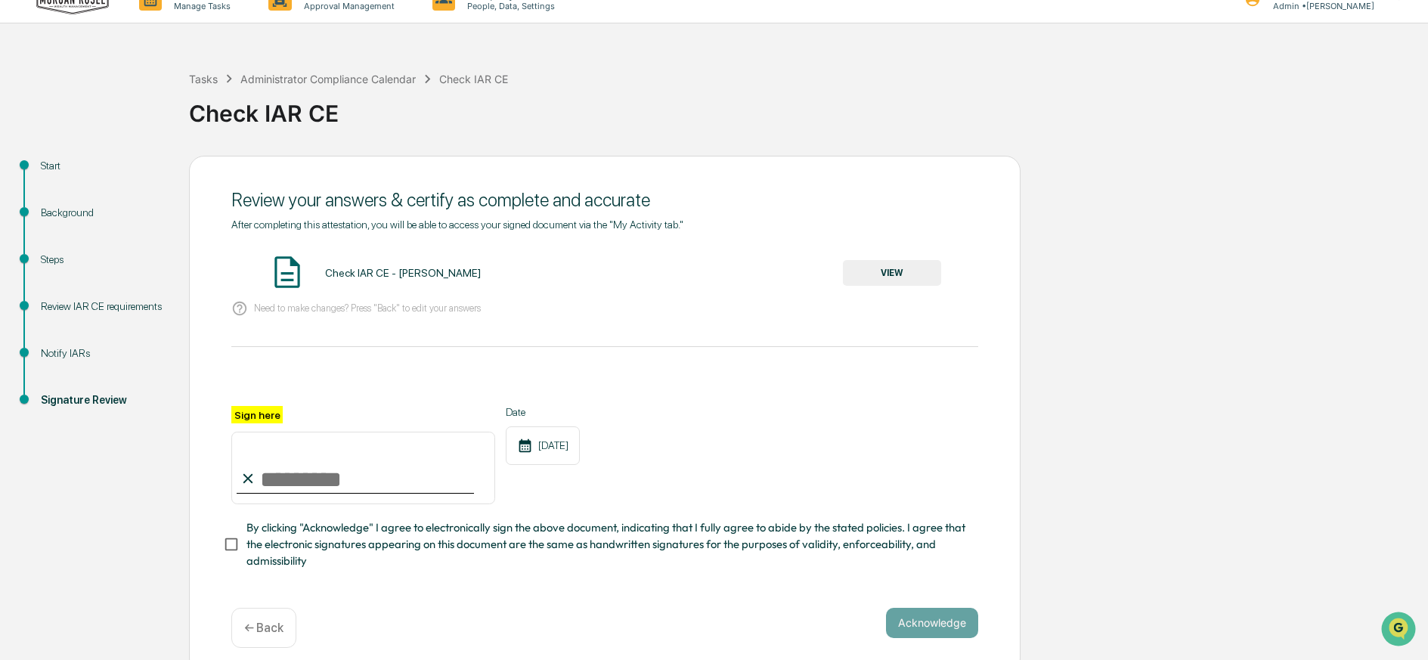
click at [313, 471] on input "Sign here" at bounding box center [363, 468] width 264 height 73
type input "**********"
click at [901, 269] on button "VIEW" at bounding box center [892, 273] width 98 height 26
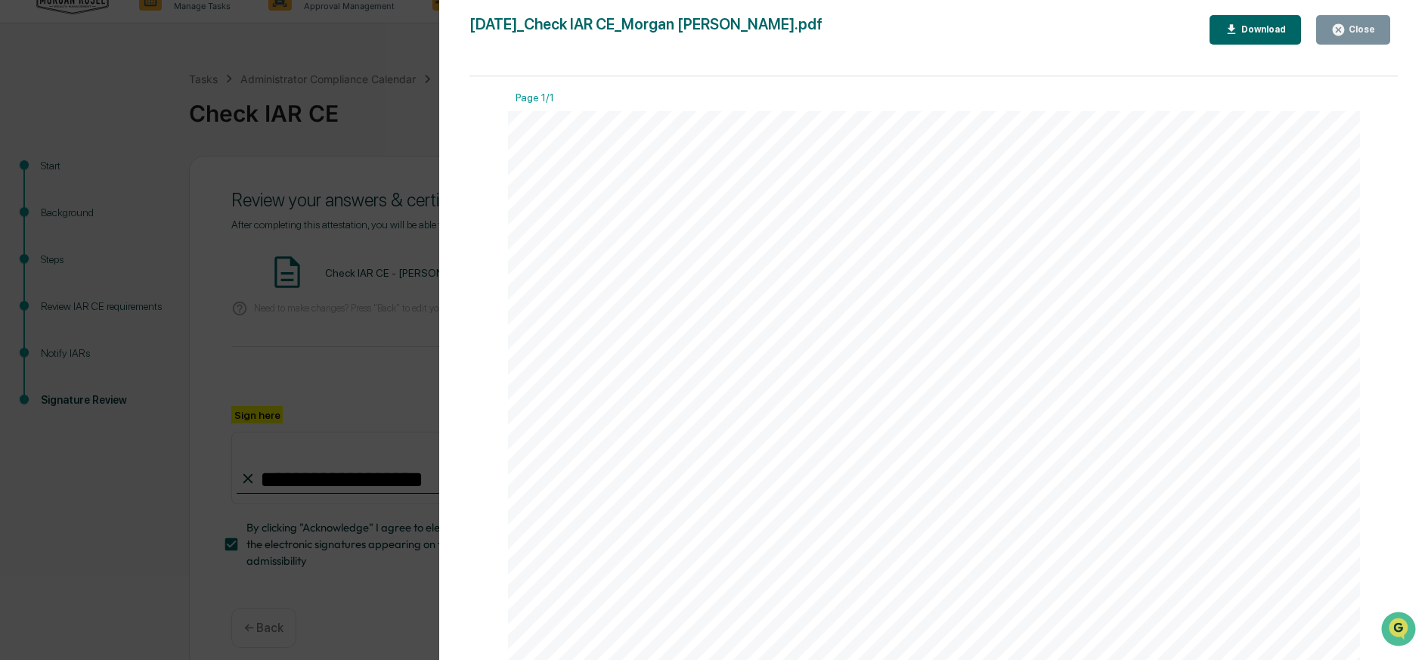
click at [1362, 29] on div "Close" at bounding box center [1359, 29] width 29 height 11
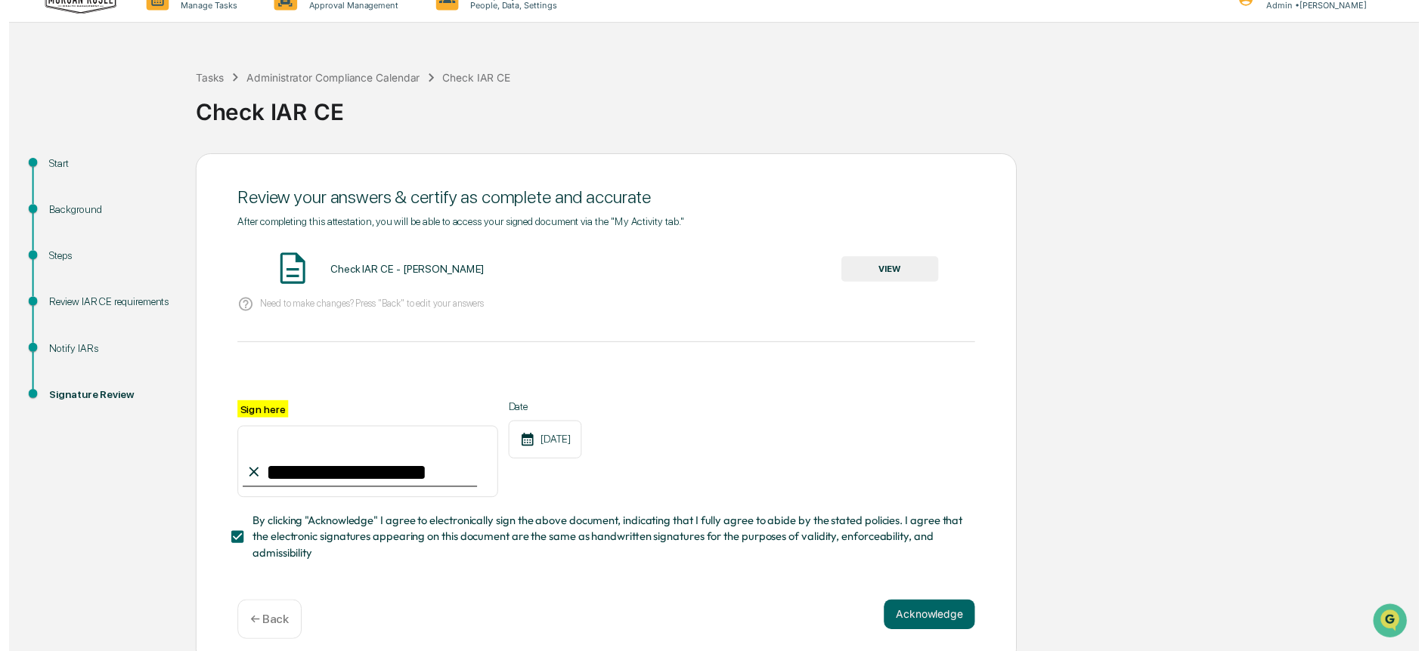
scroll to position [36, 0]
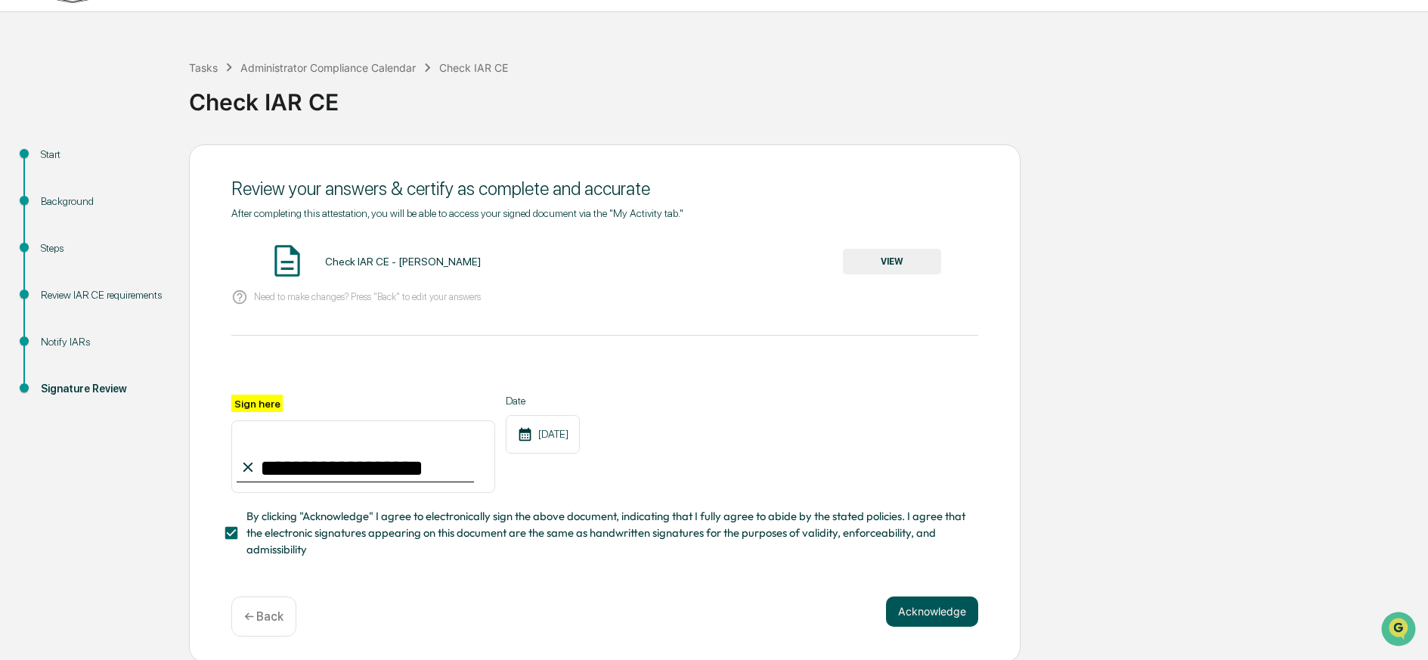
click at [939, 602] on button "Acknowledge" at bounding box center [932, 611] width 92 height 30
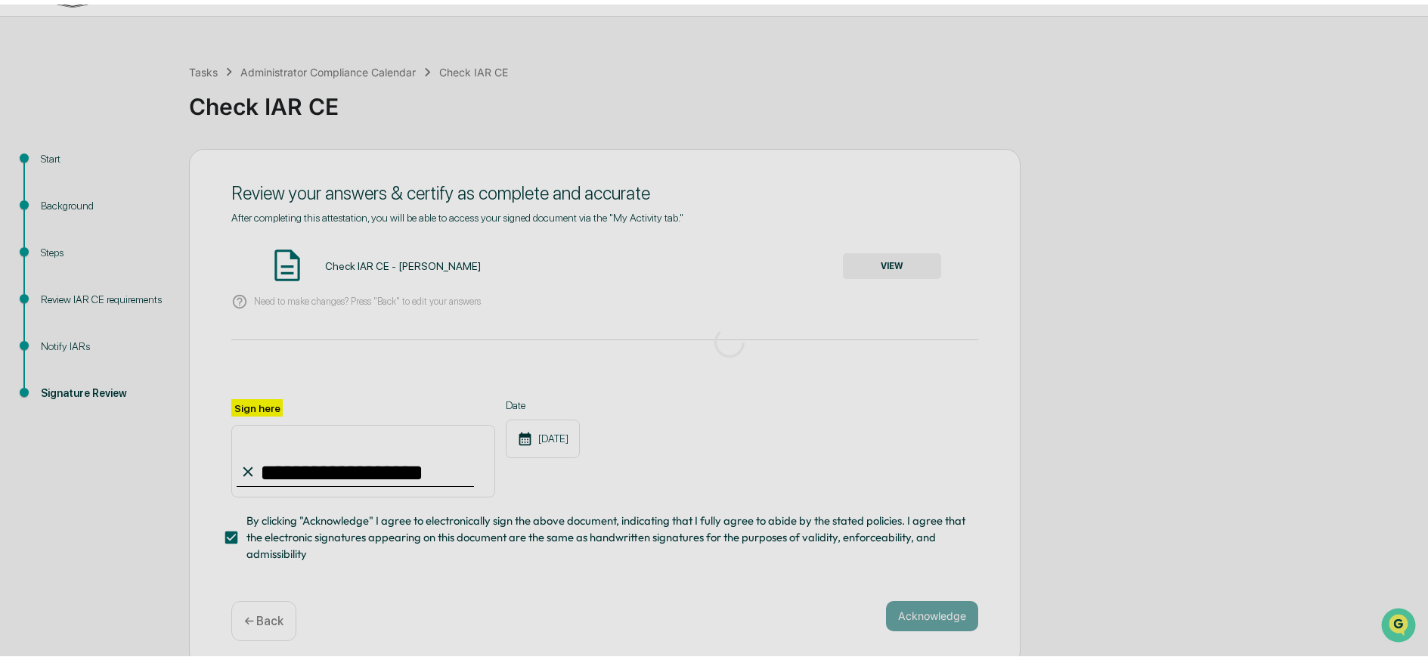
scroll to position [0, 0]
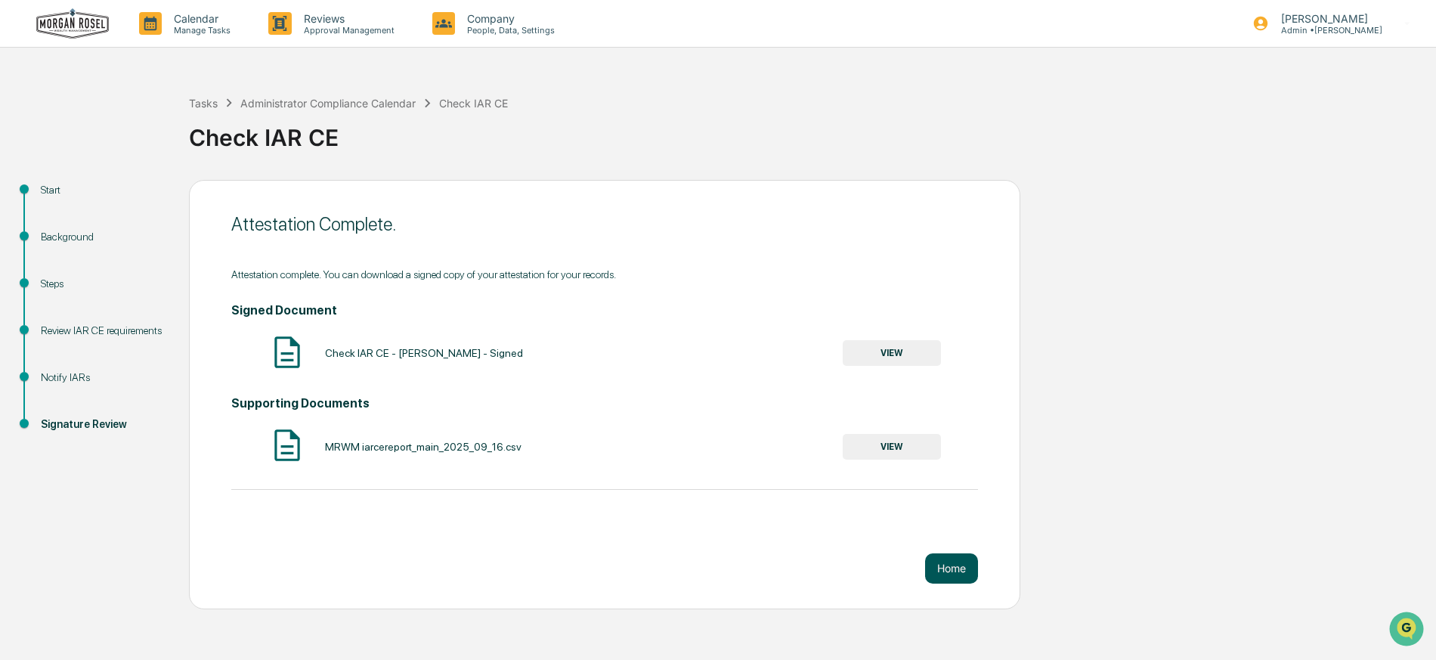
click at [965, 567] on button "Home" at bounding box center [951, 568] width 53 height 30
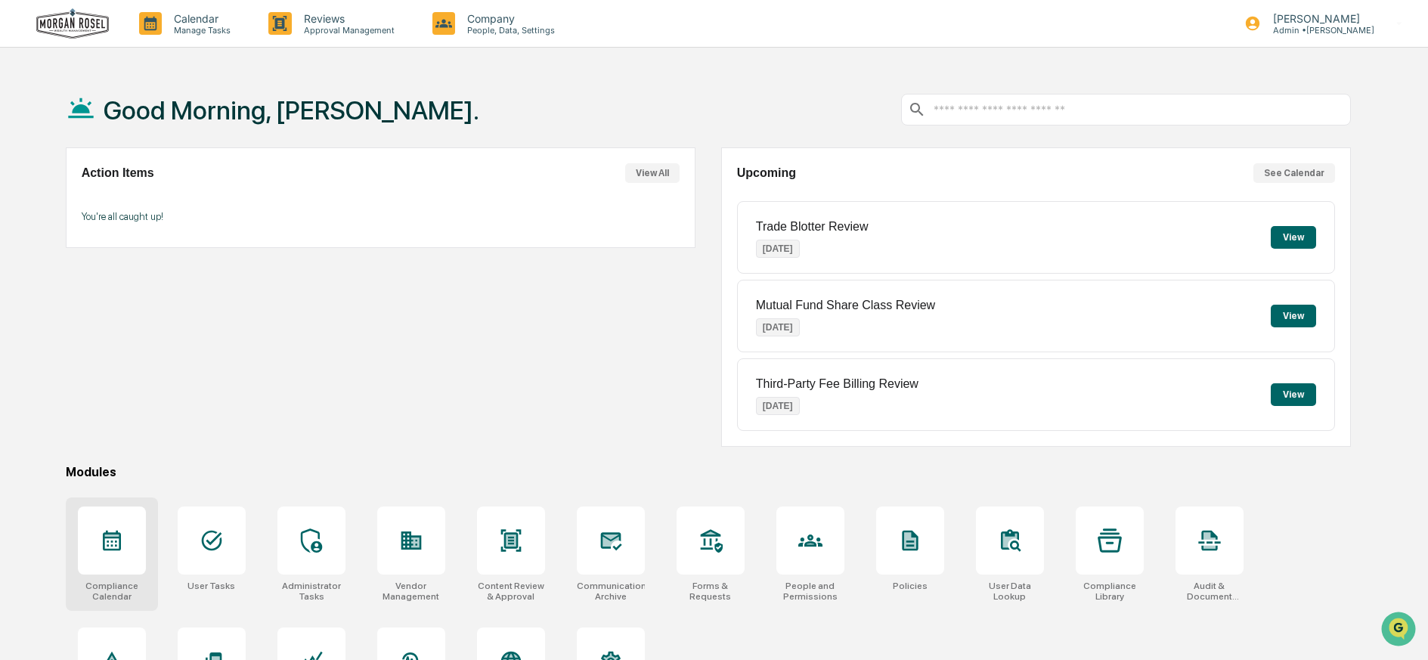
click at [118, 538] on icon at bounding box center [112, 541] width 18 height 20
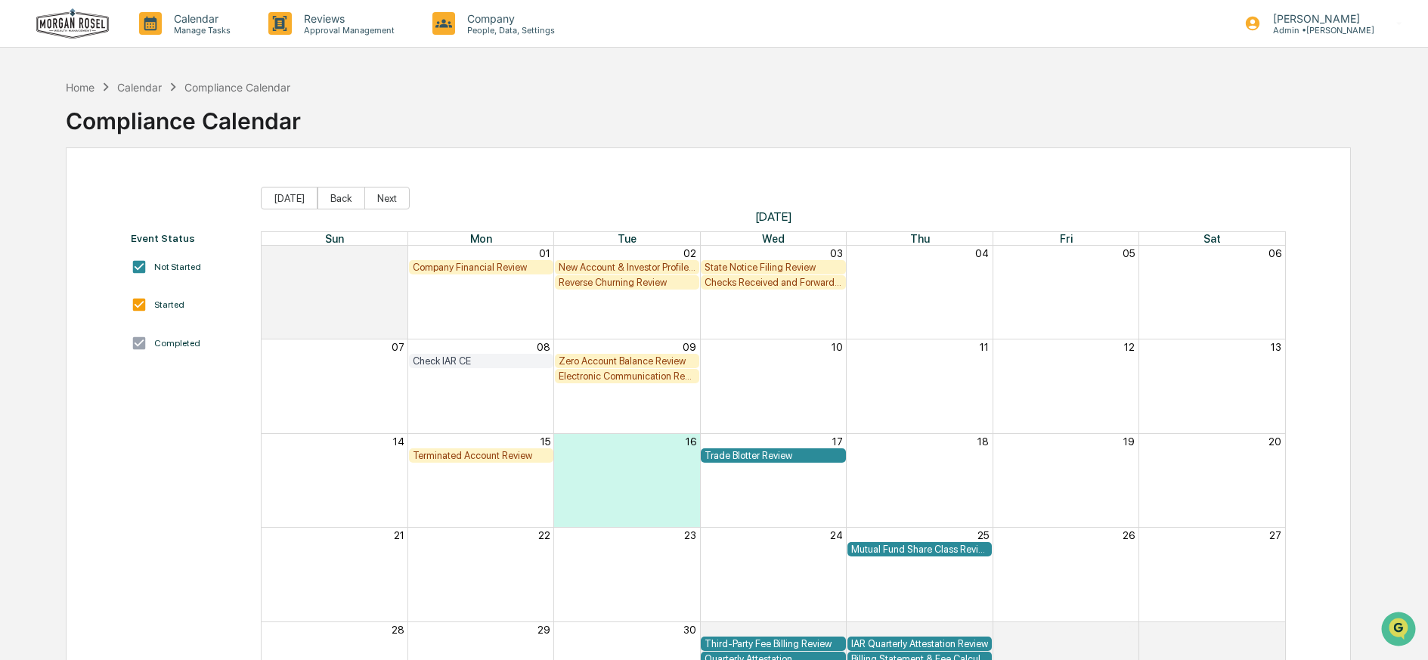
click at [586, 379] on div "Electronic Communication Review" at bounding box center [626, 375] width 137 height 11
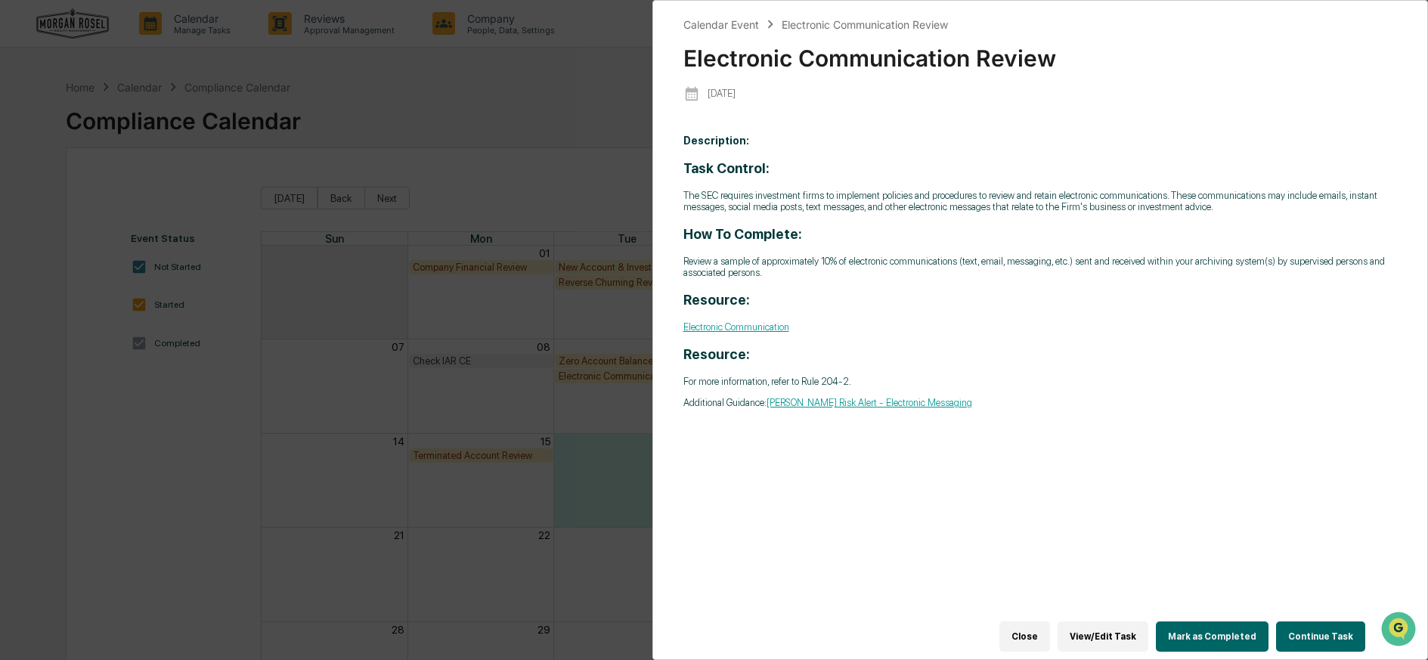
click at [1309, 629] on button "Continue Task" at bounding box center [1320, 636] width 89 height 30
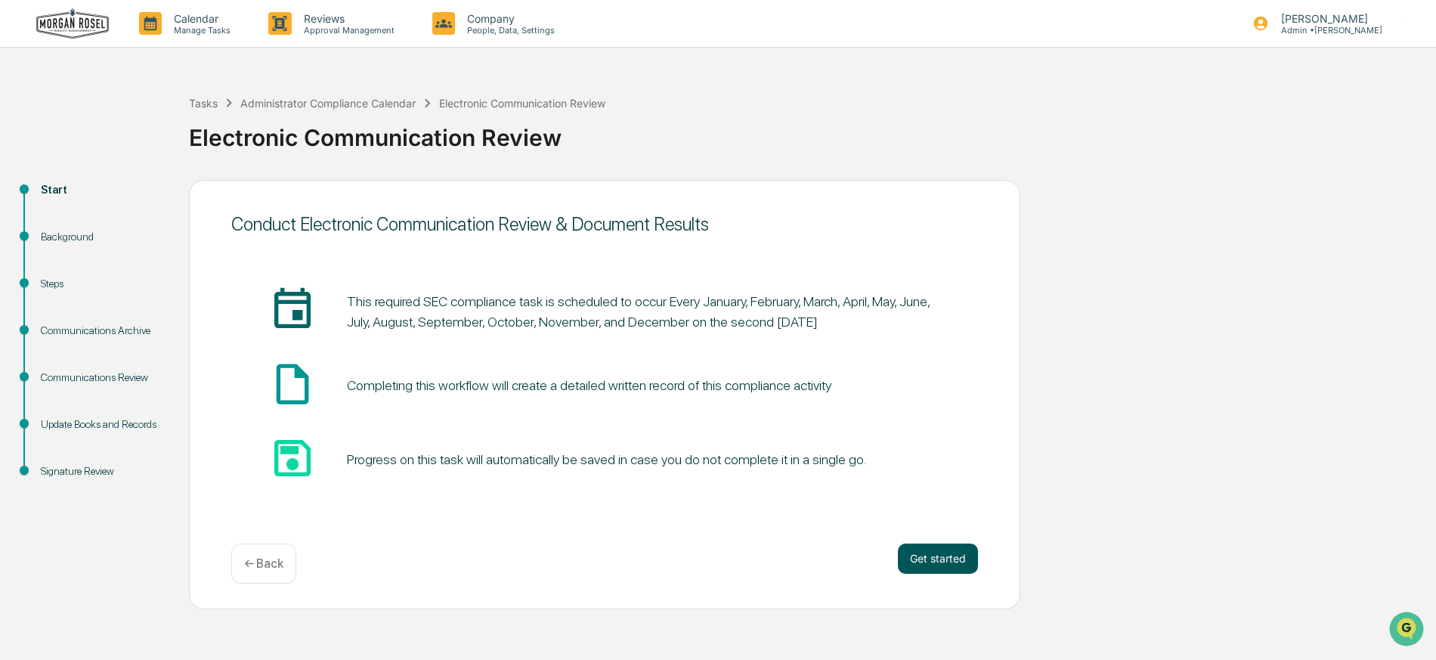
click at [943, 555] on button "Get started" at bounding box center [938, 558] width 80 height 30
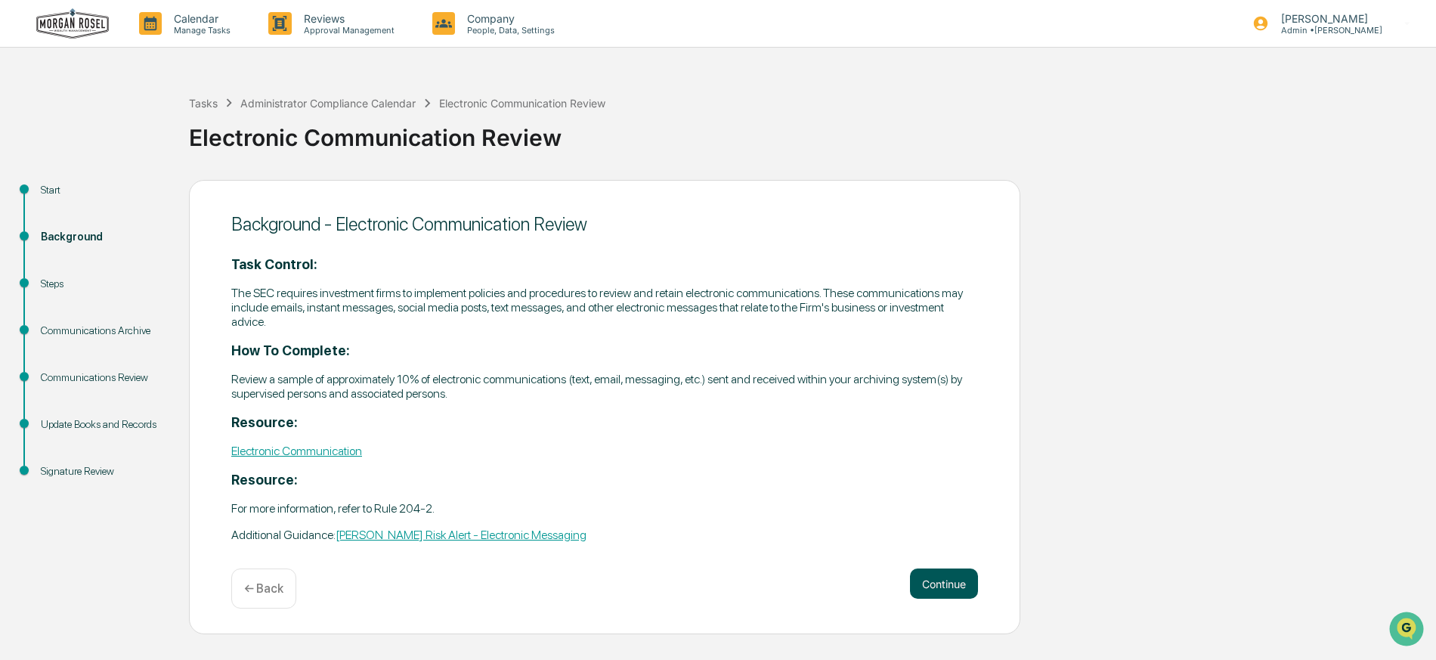
click at [941, 581] on button "Continue" at bounding box center [944, 583] width 68 height 30
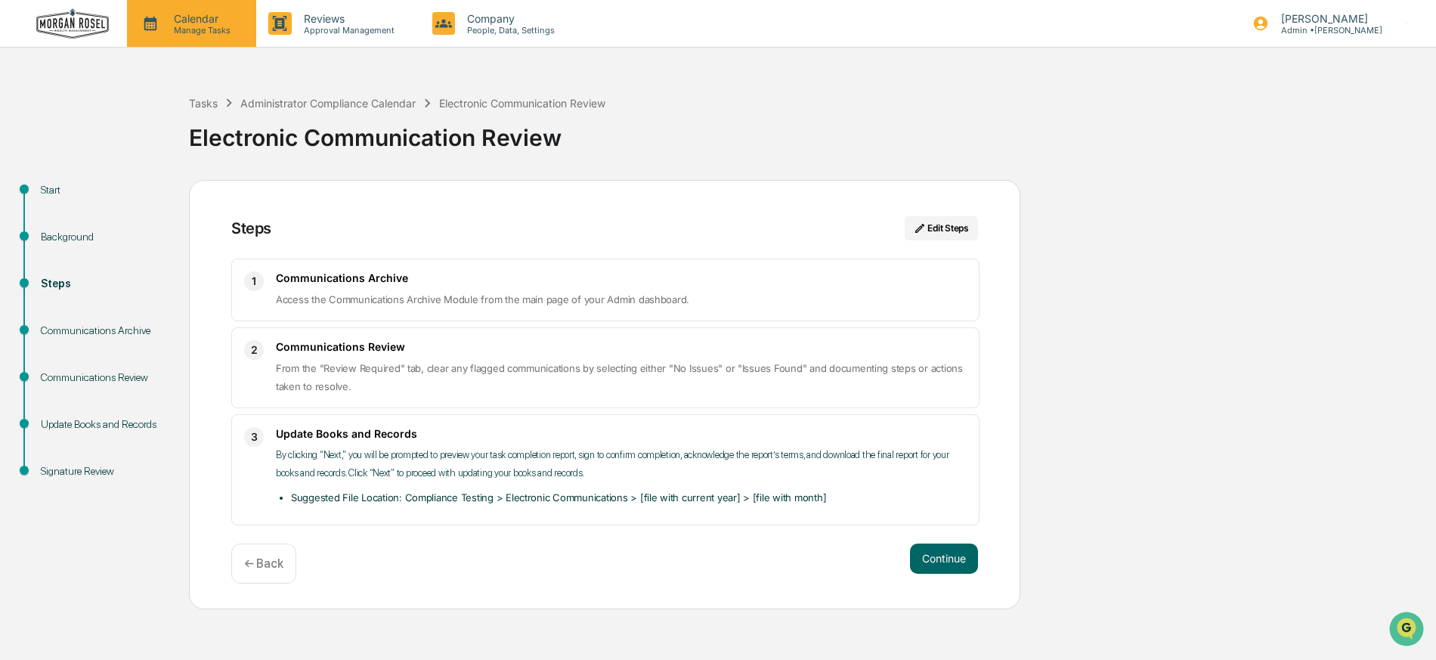
click at [200, 26] on p "Manage Tasks" at bounding box center [200, 30] width 76 height 11
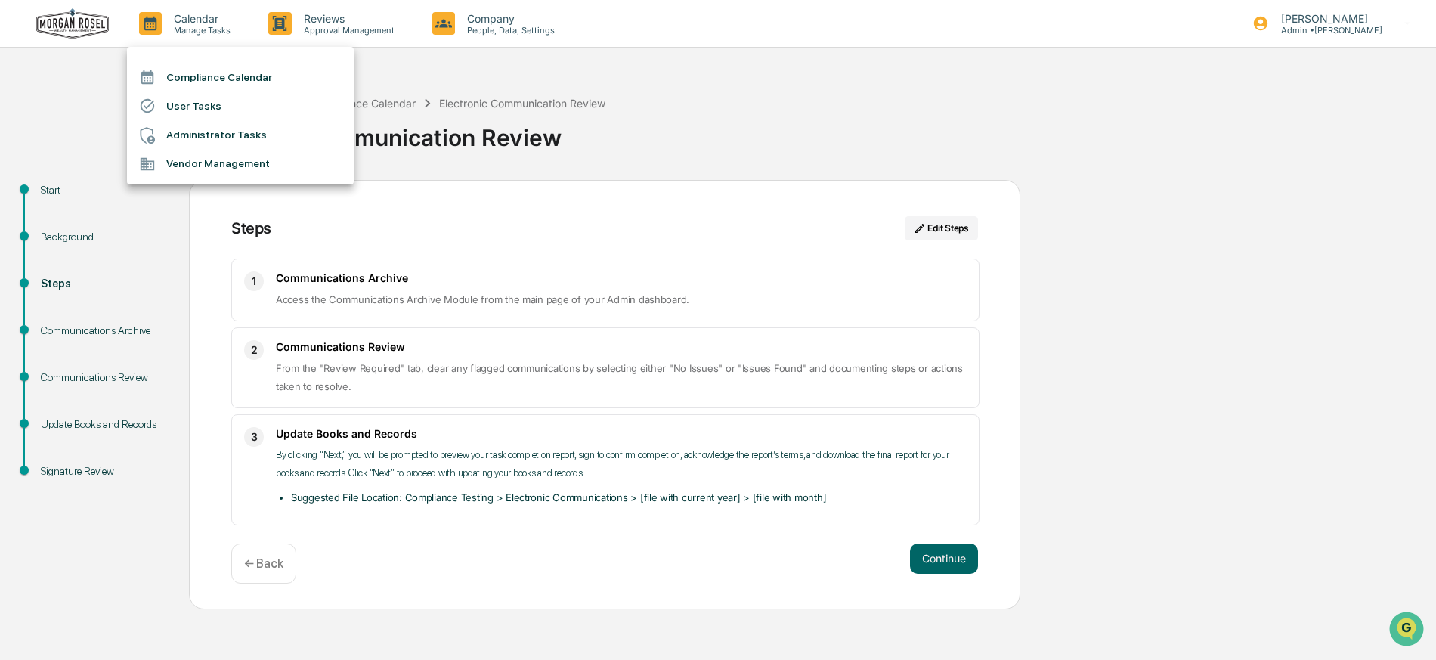
click at [67, 32] on div at bounding box center [718, 330] width 1436 height 660
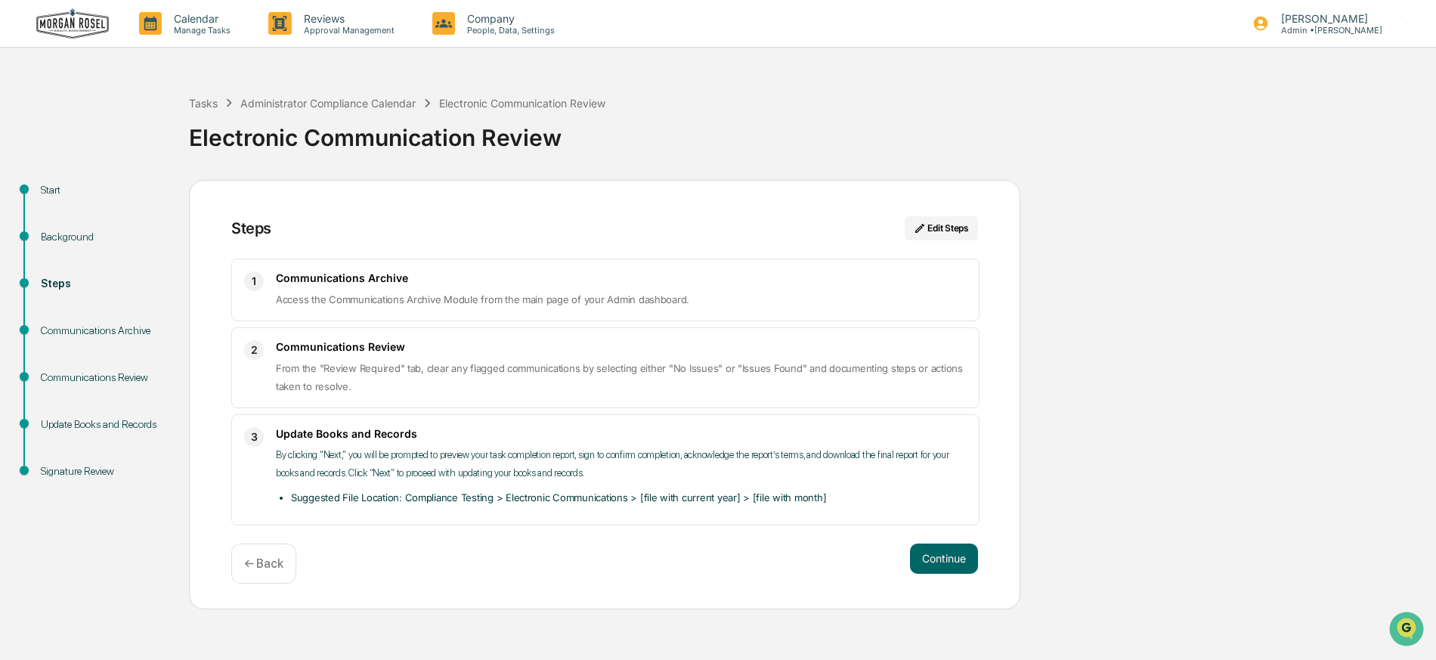
click at [70, 26] on img at bounding box center [72, 23] width 73 height 31
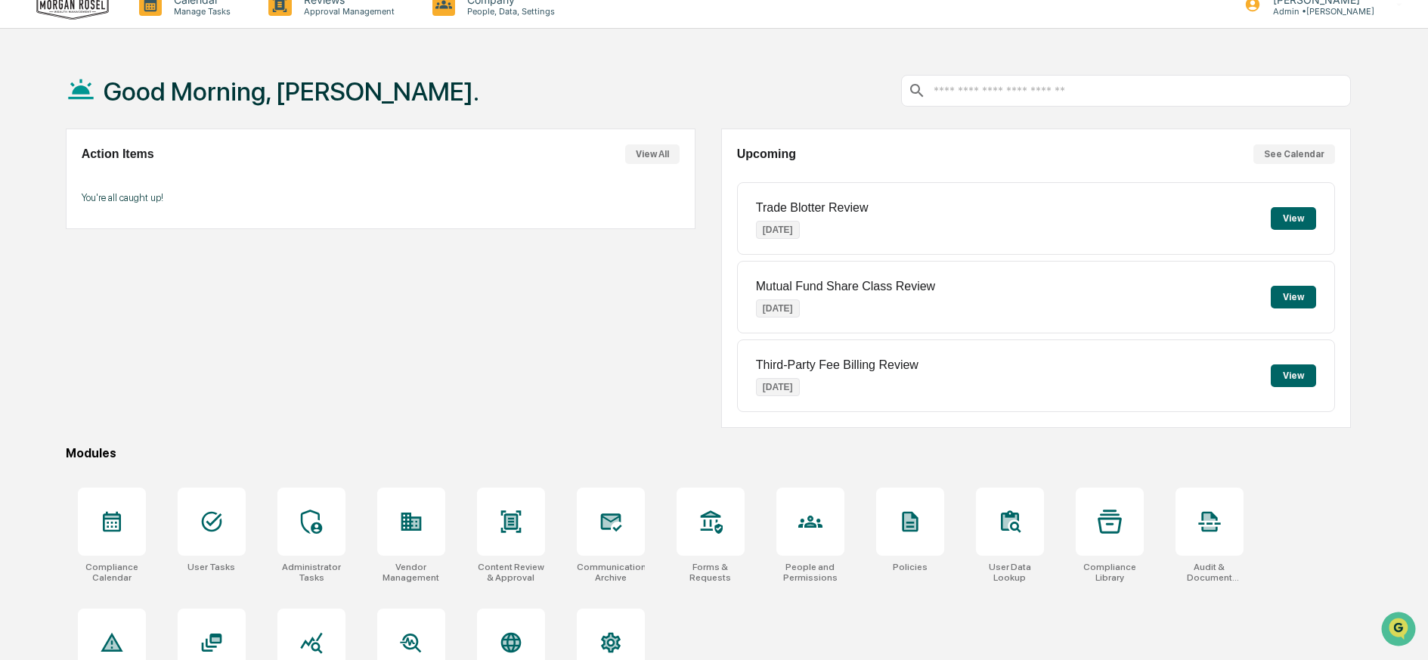
scroll to position [22, 0]
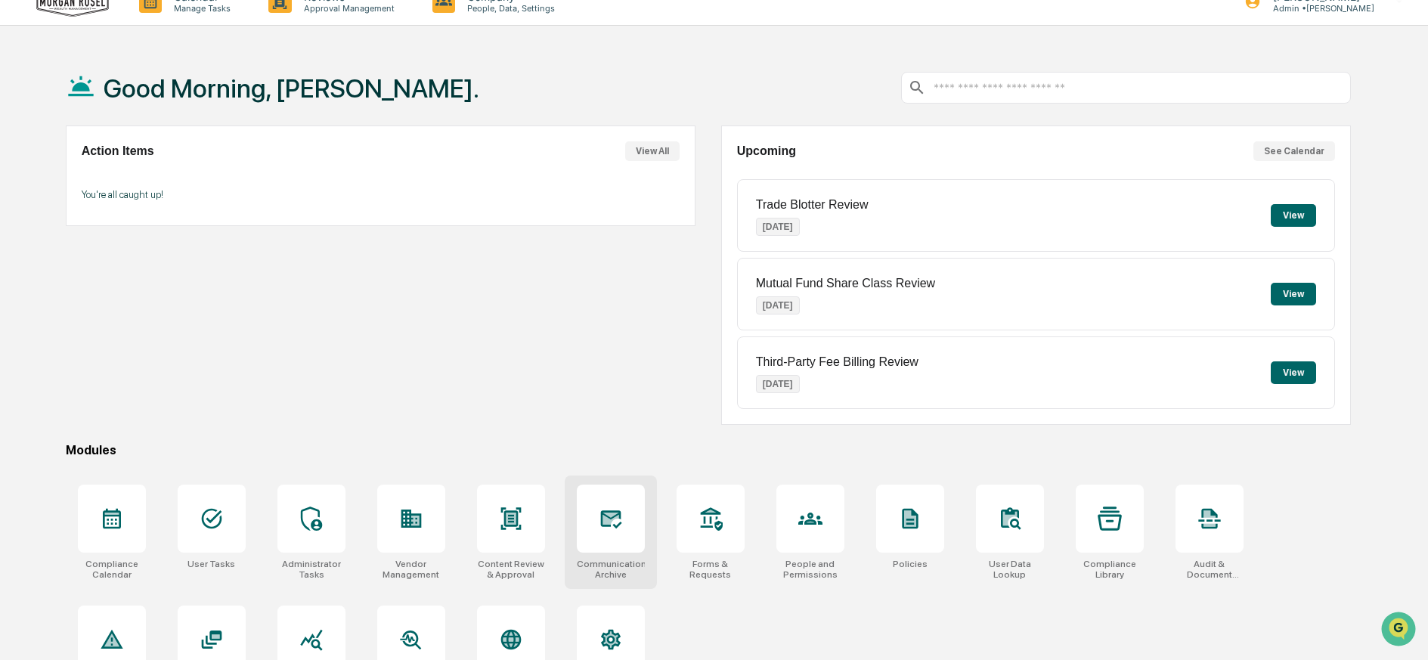
click at [599, 521] on icon at bounding box center [611, 518] width 24 height 24
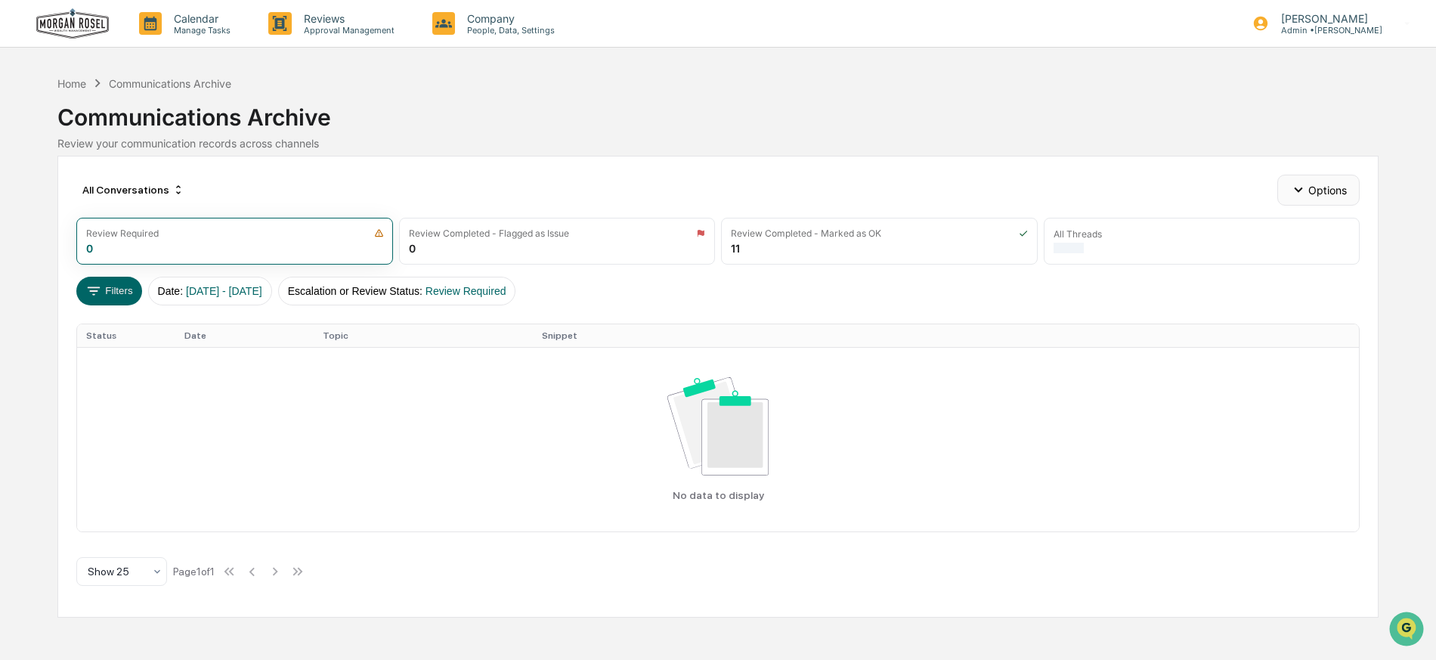
click at [1320, 190] on button "Options" at bounding box center [1318, 190] width 82 height 30
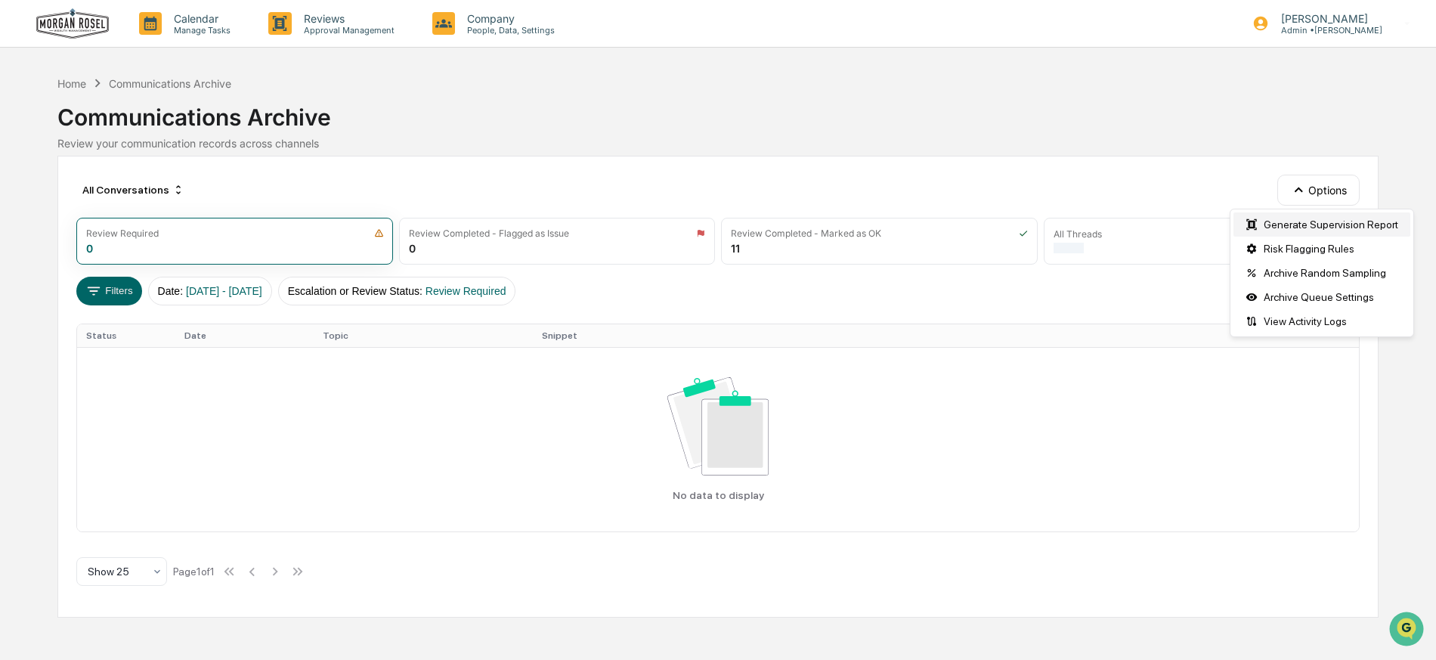
click at [1300, 224] on div "Generate Supervision Report" at bounding box center [1321, 224] width 177 height 24
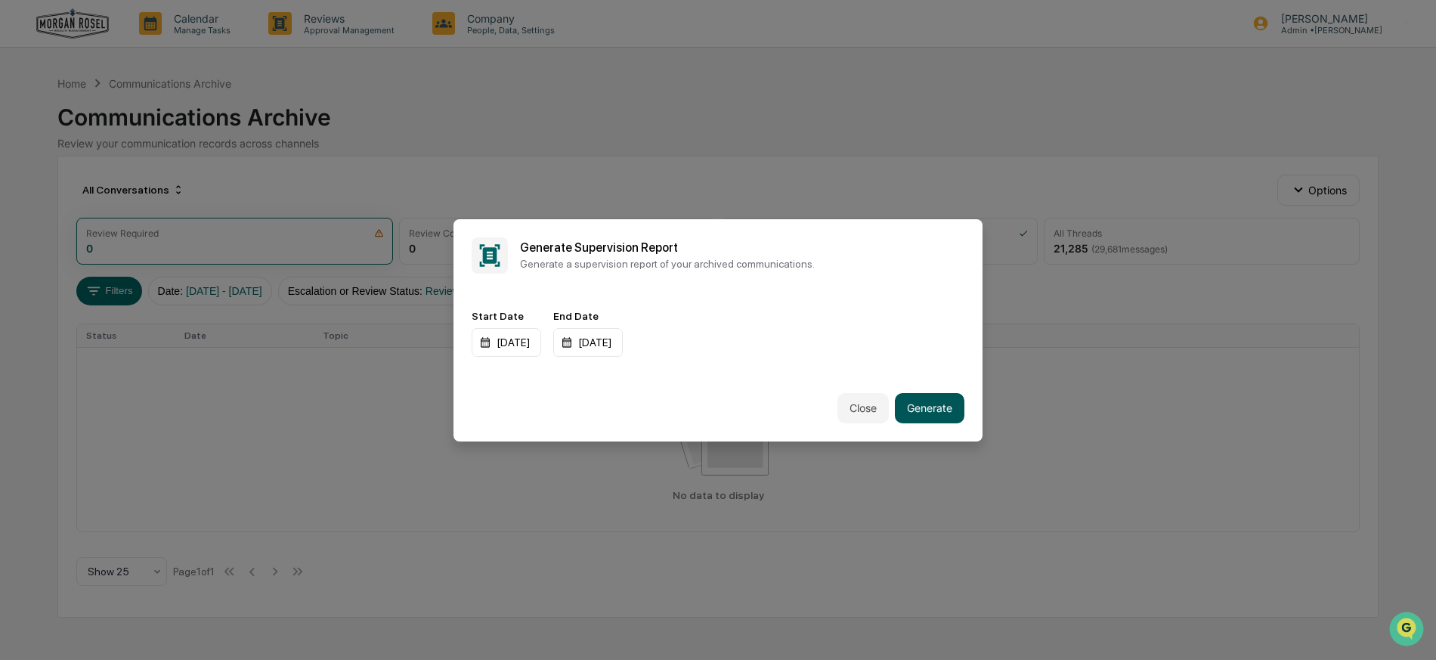
click at [926, 413] on button "Generate" at bounding box center [930, 408] width 70 height 30
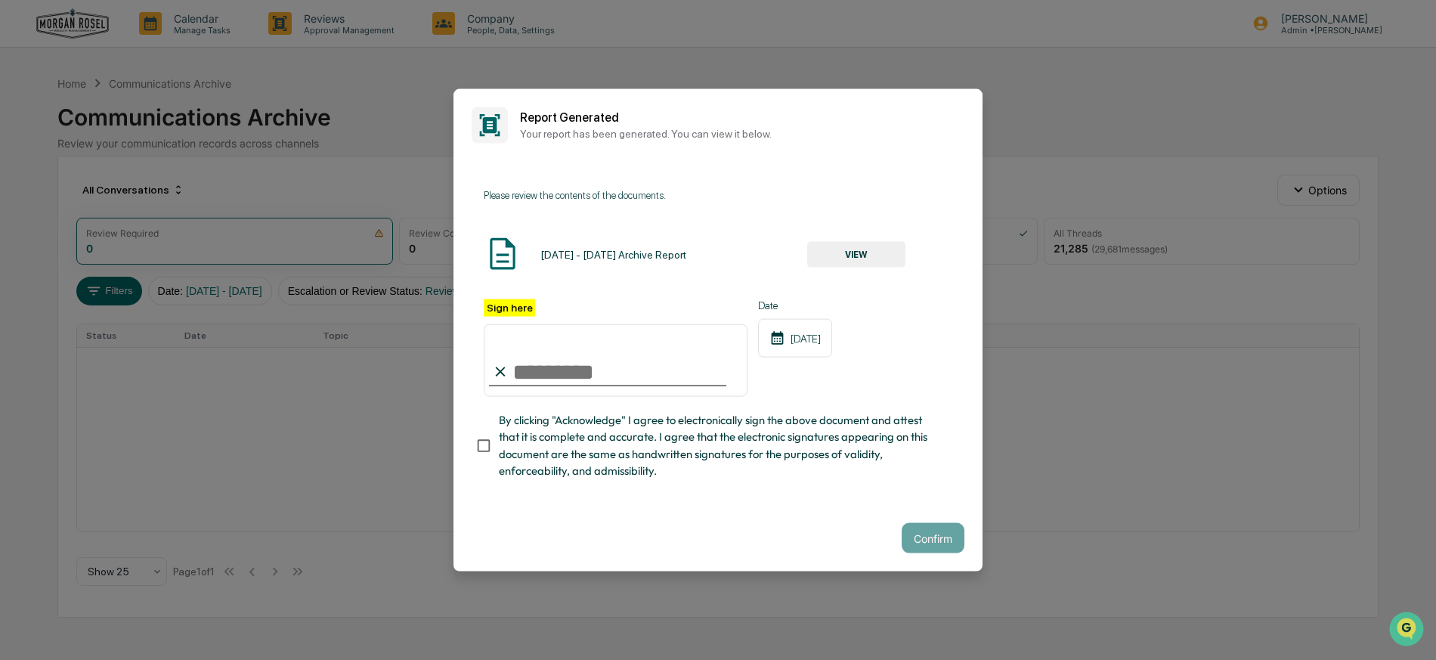
click at [863, 255] on button "VIEW" at bounding box center [856, 255] width 98 height 26
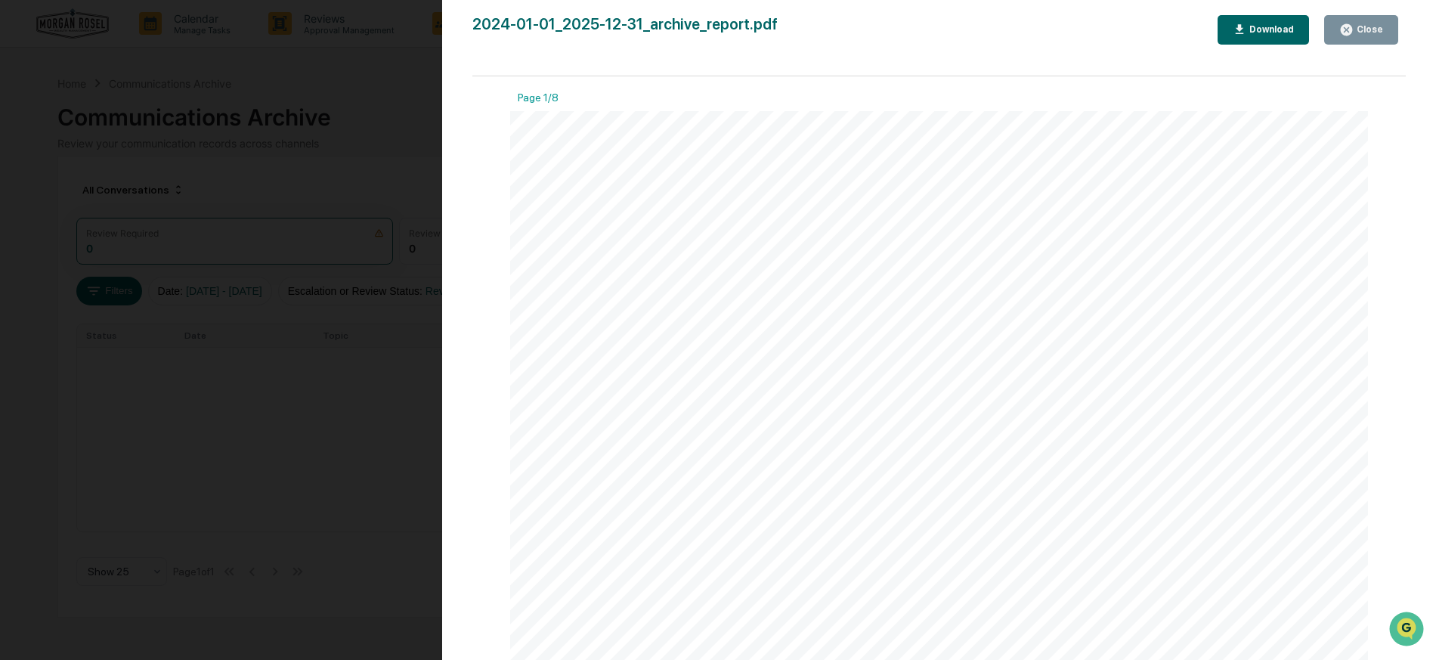
click at [1264, 28] on div "Download" at bounding box center [1270, 29] width 48 height 11
click at [1373, 26] on div "Close" at bounding box center [1367, 29] width 29 height 11
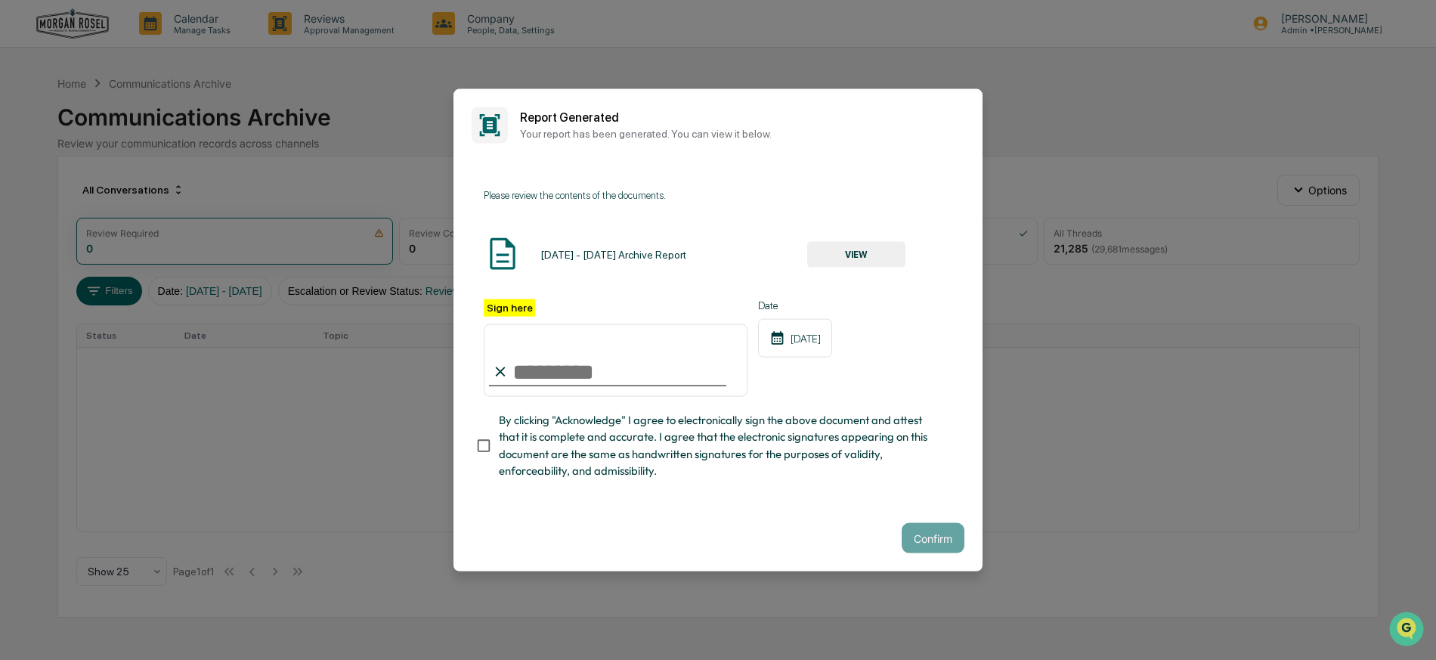
click at [534, 348] on input "Sign here" at bounding box center [616, 360] width 264 height 73
type input "**********"
click at [939, 536] on button "Confirm" at bounding box center [933, 538] width 63 height 30
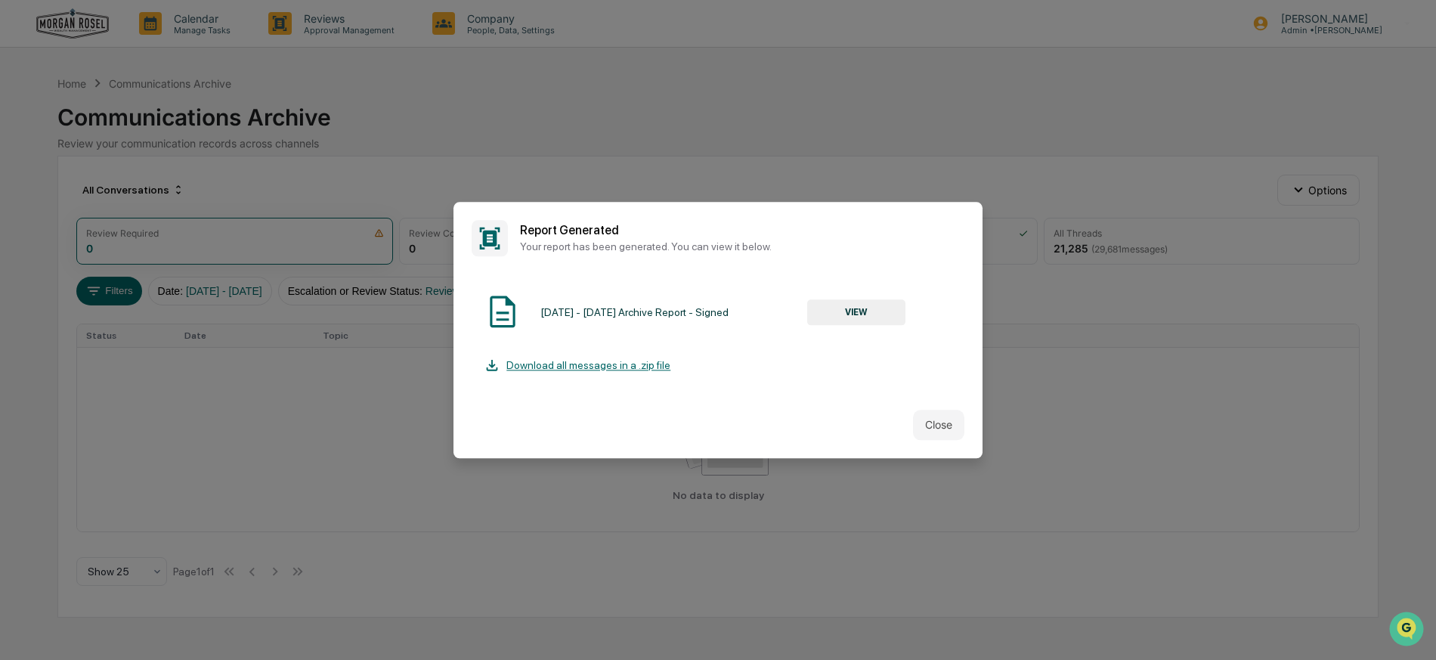
click at [840, 309] on button "VIEW" at bounding box center [856, 312] width 98 height 26
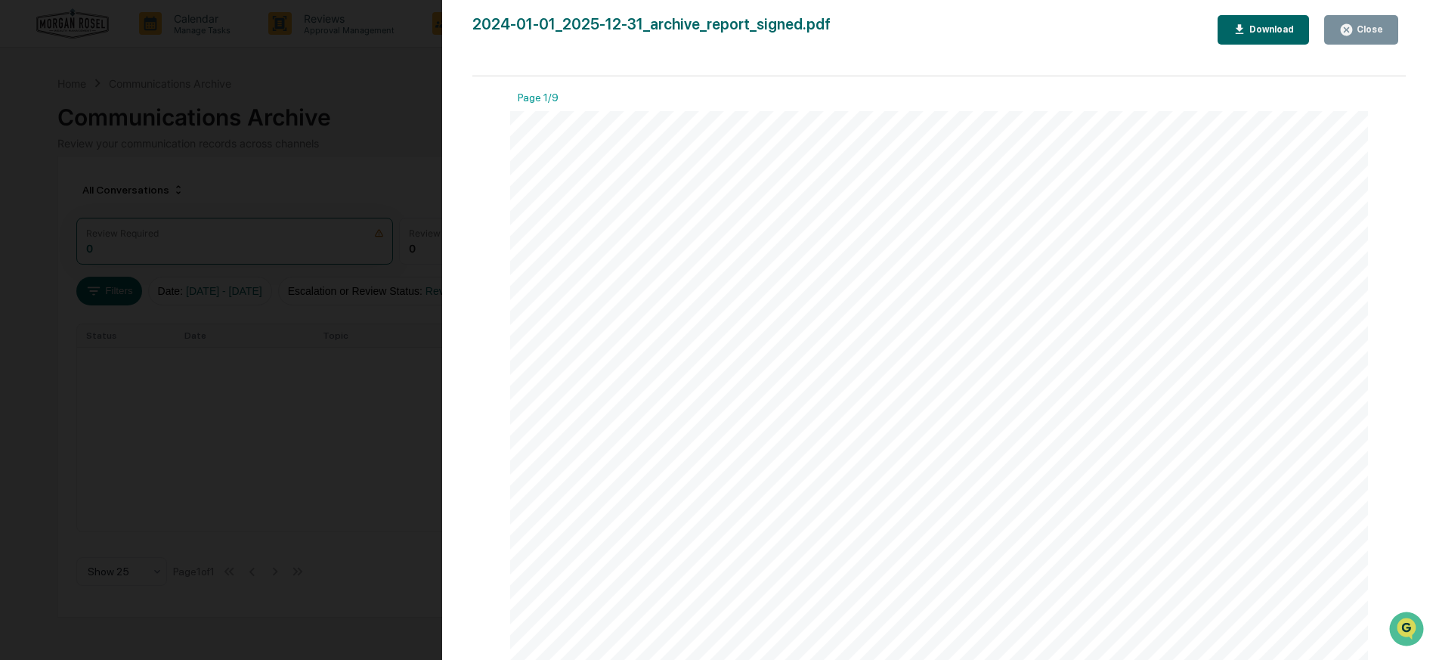
click at [1260, 26] on div "Download" at bounding box center [1270, 29] width 48 height 11
click at [1378, 26] on div "Close" at bounding box center [1367, 29] width 29 height 11
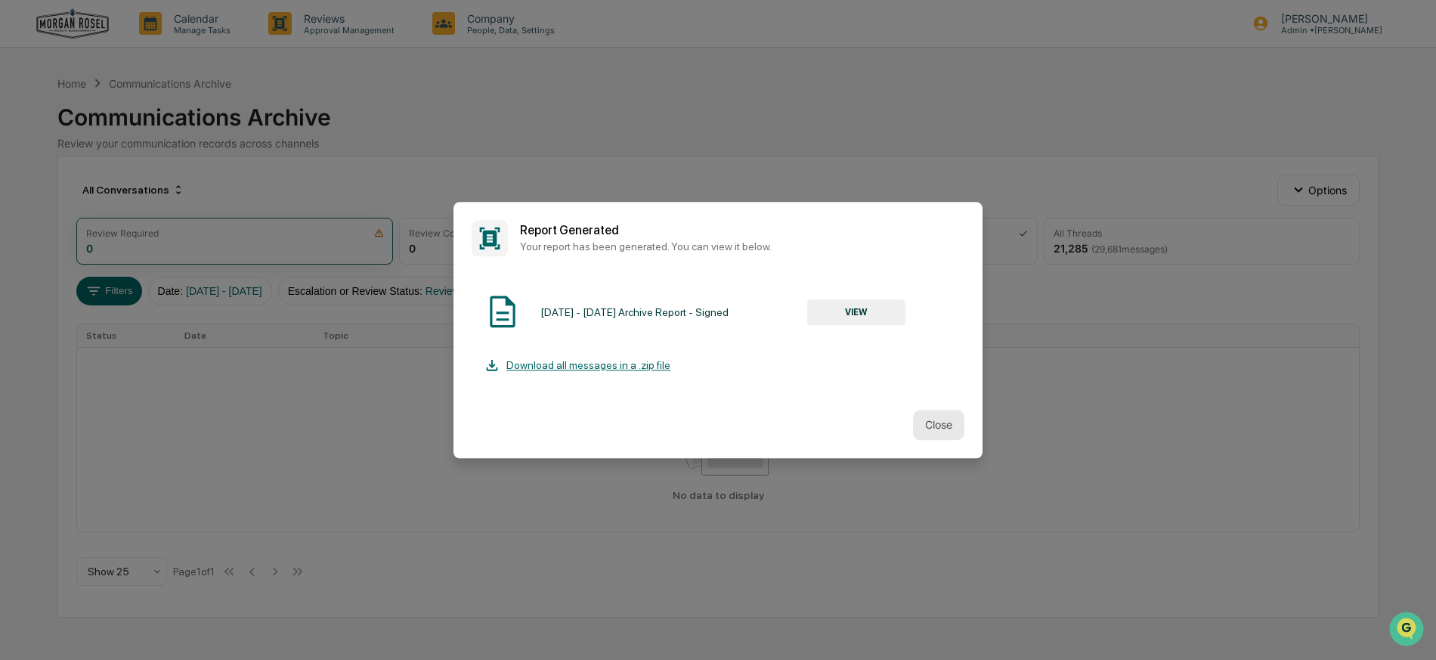
click at [947, 423] on button "Close" at bounding box center [938, 425] width 51 height 30
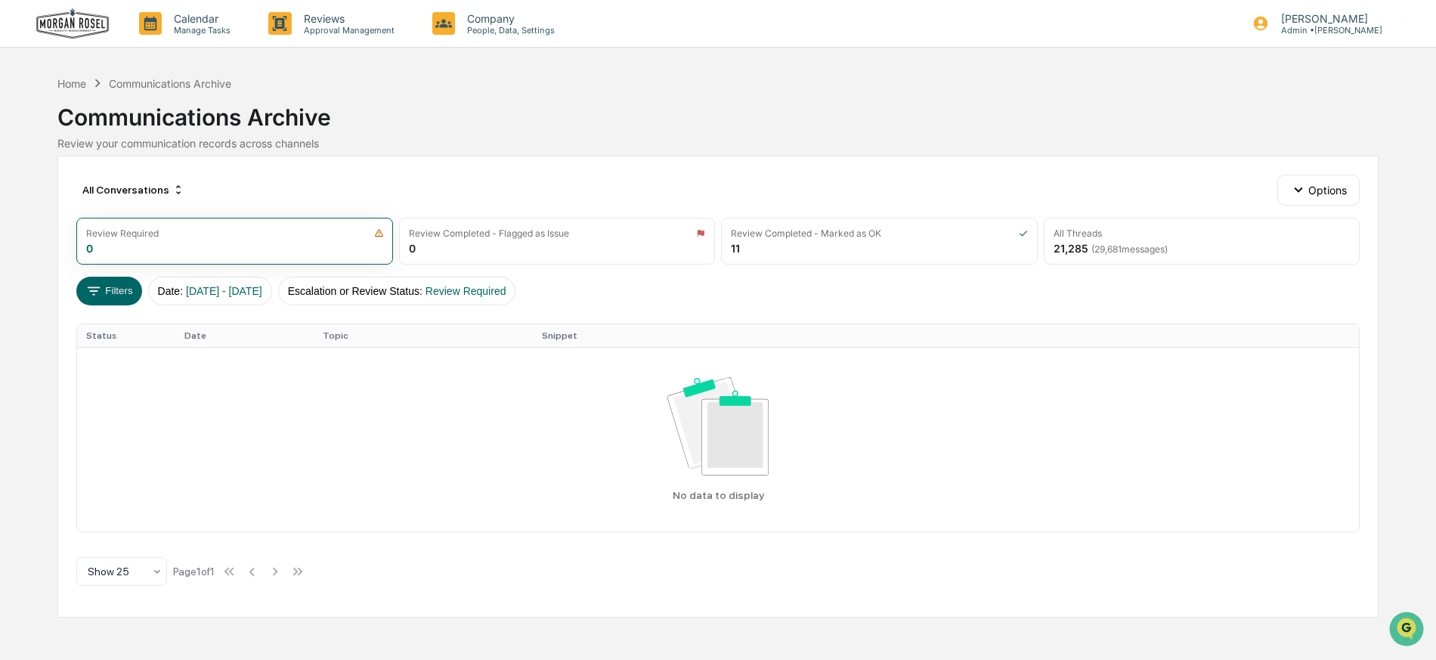
click at [88, 24] on img at bounding box center [72, 23] width 73 height 31
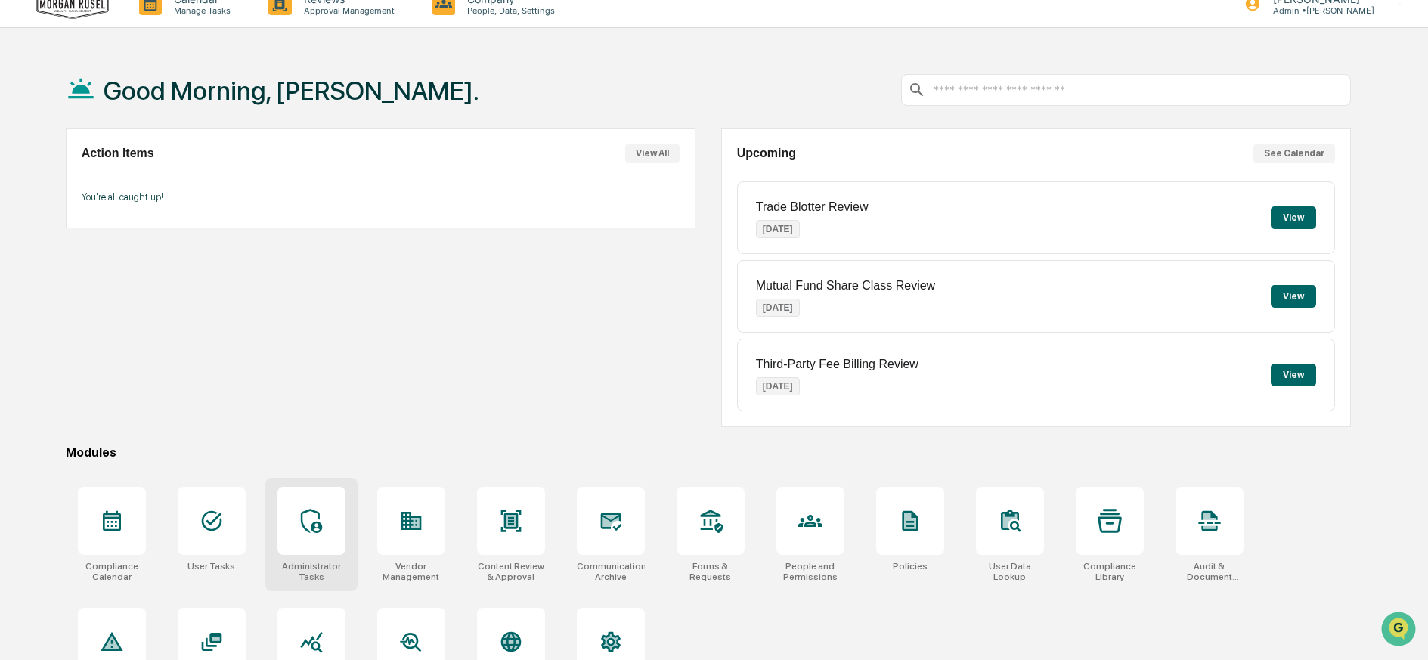
scroll to position [87, 0]
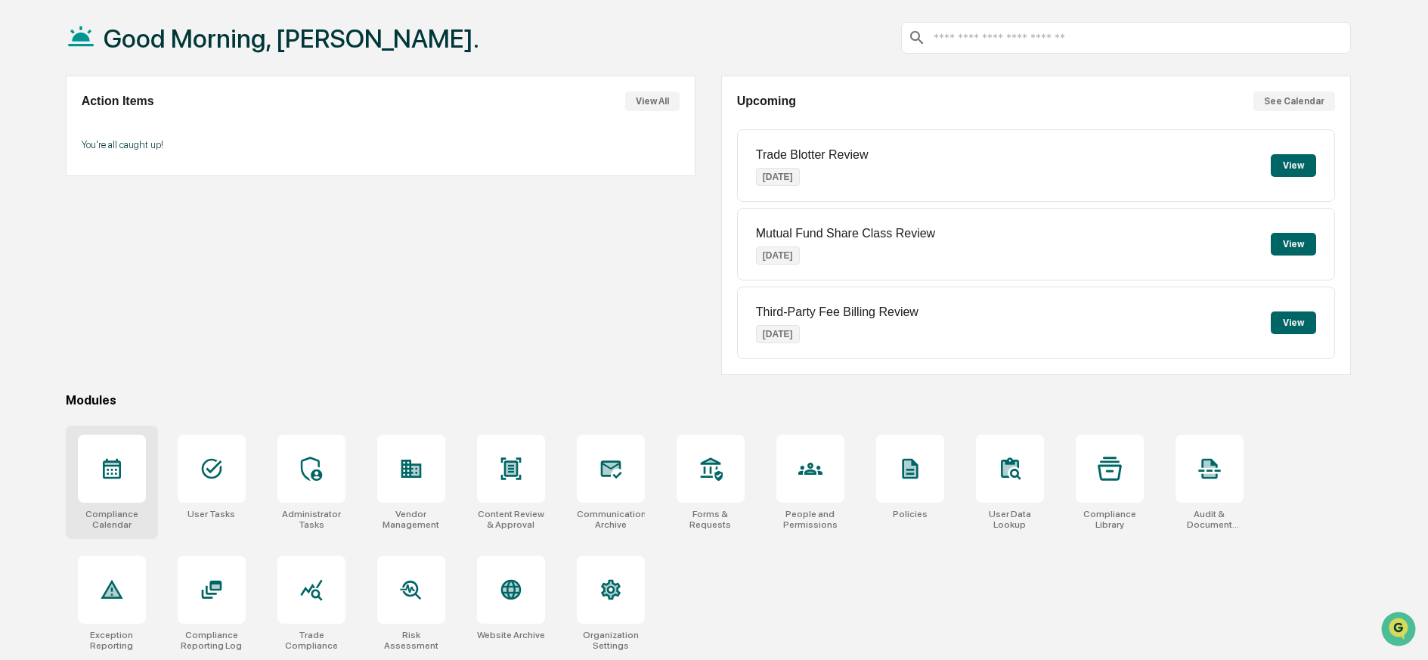
click at [114, 456] on icon at bounding box center [112, 468] width 24 height 24
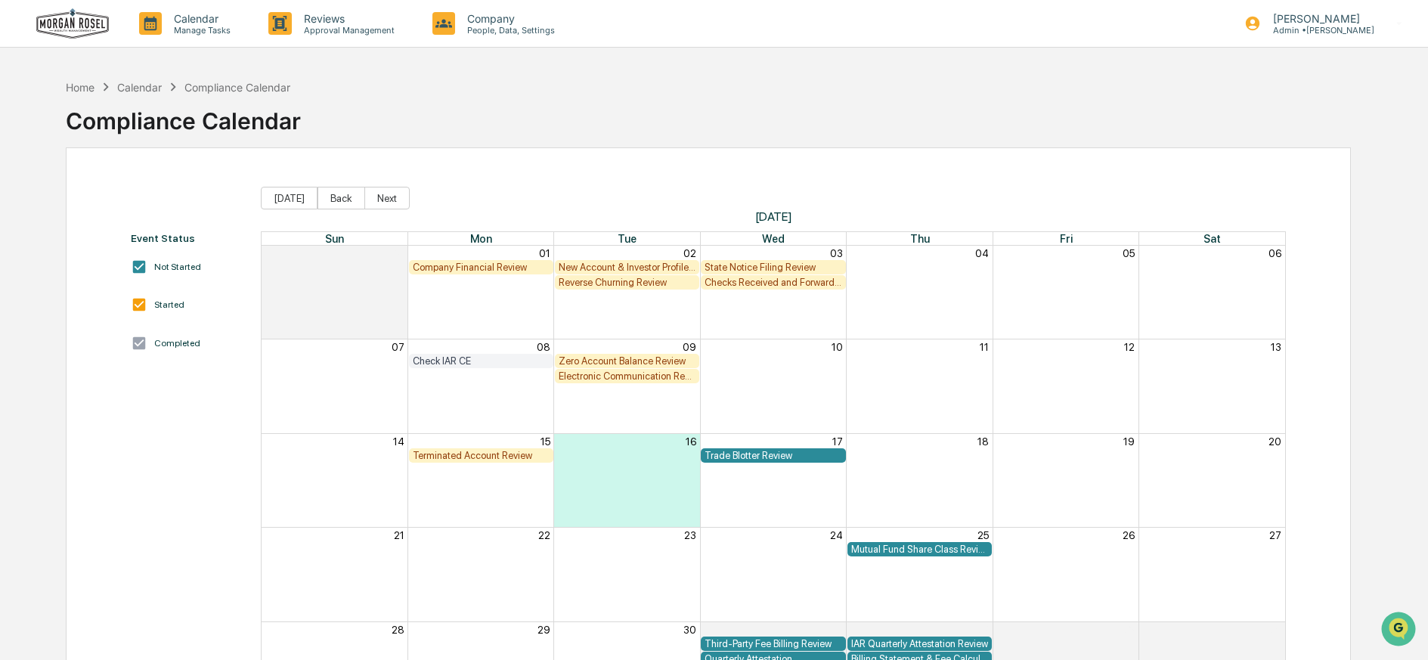
click at [629, 375] on div "Electronic Communication Review" at bounding box center [626, 375] width 137 height 11
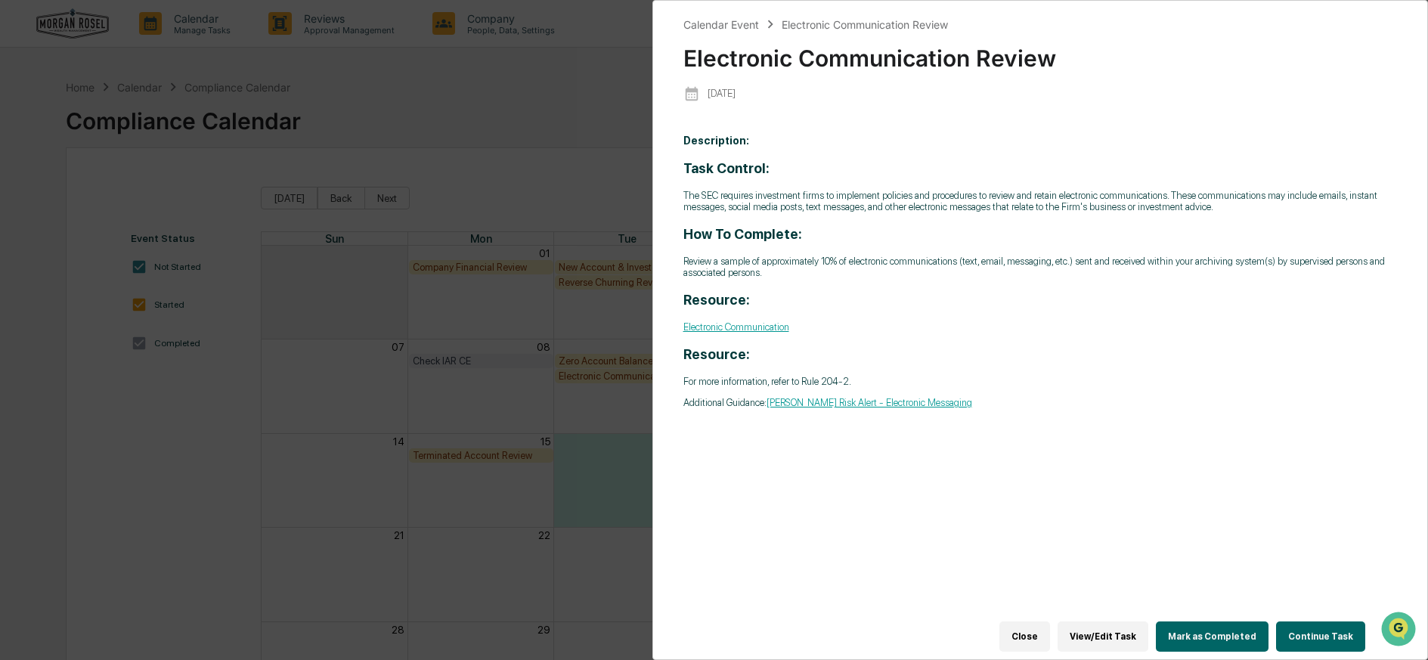
click at [1295, 621] on button "Continue Task" at bounding box center [1320, 636] width 89 height 30
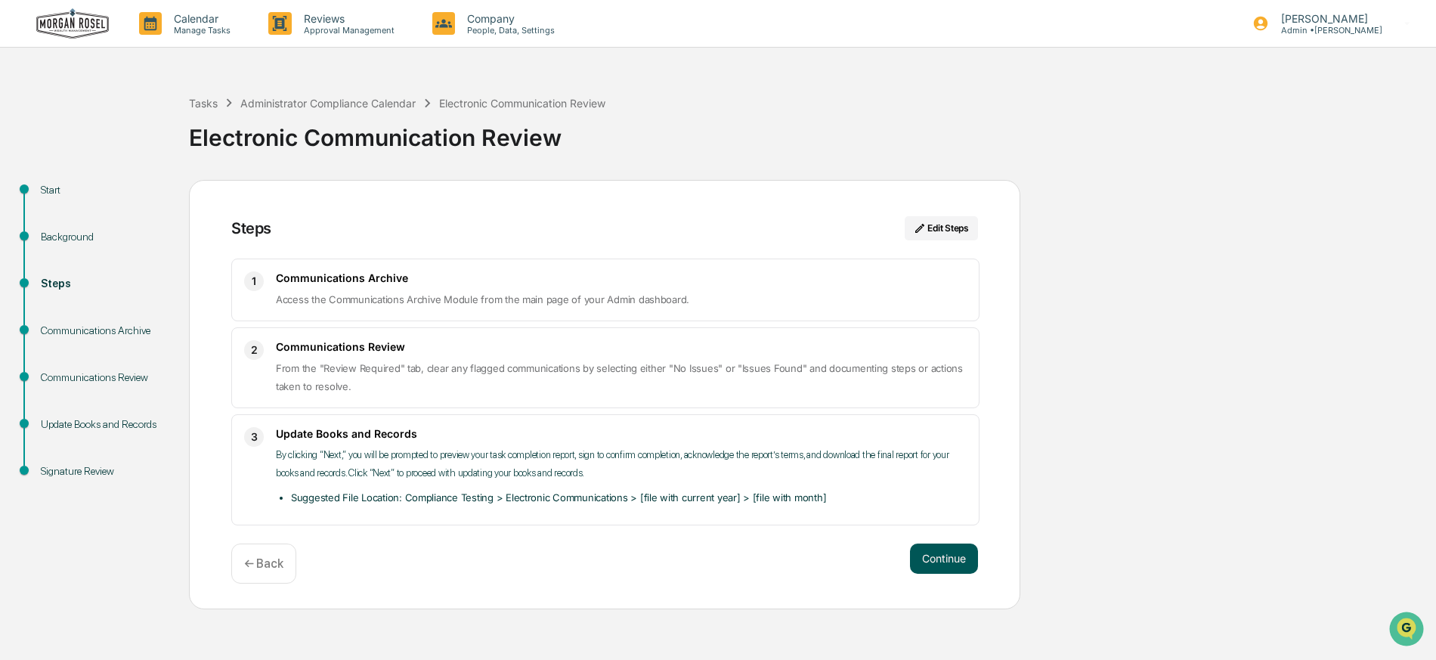
click at [949, 562] on button "Continue" at bounding box center [944, 558] width 68 height 30
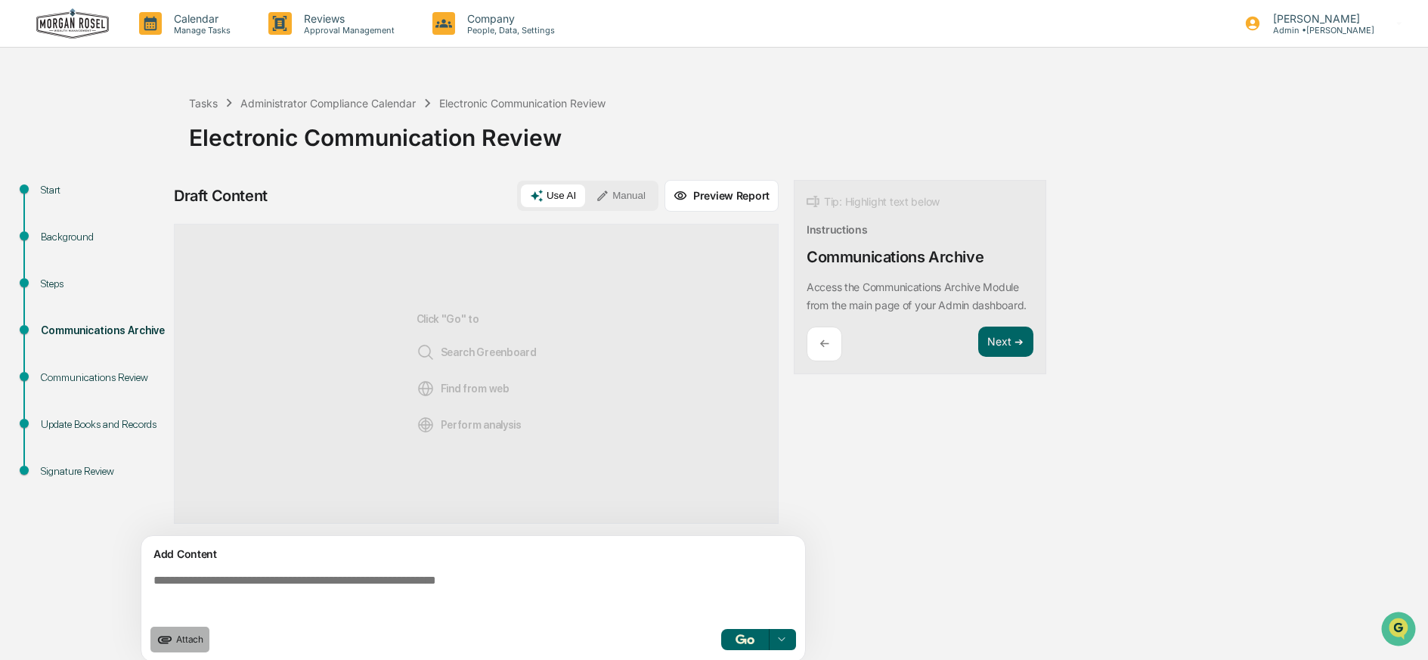
click at [156, 639] on icon "upload document" at bounding box center [164, 639] width 17 height 17
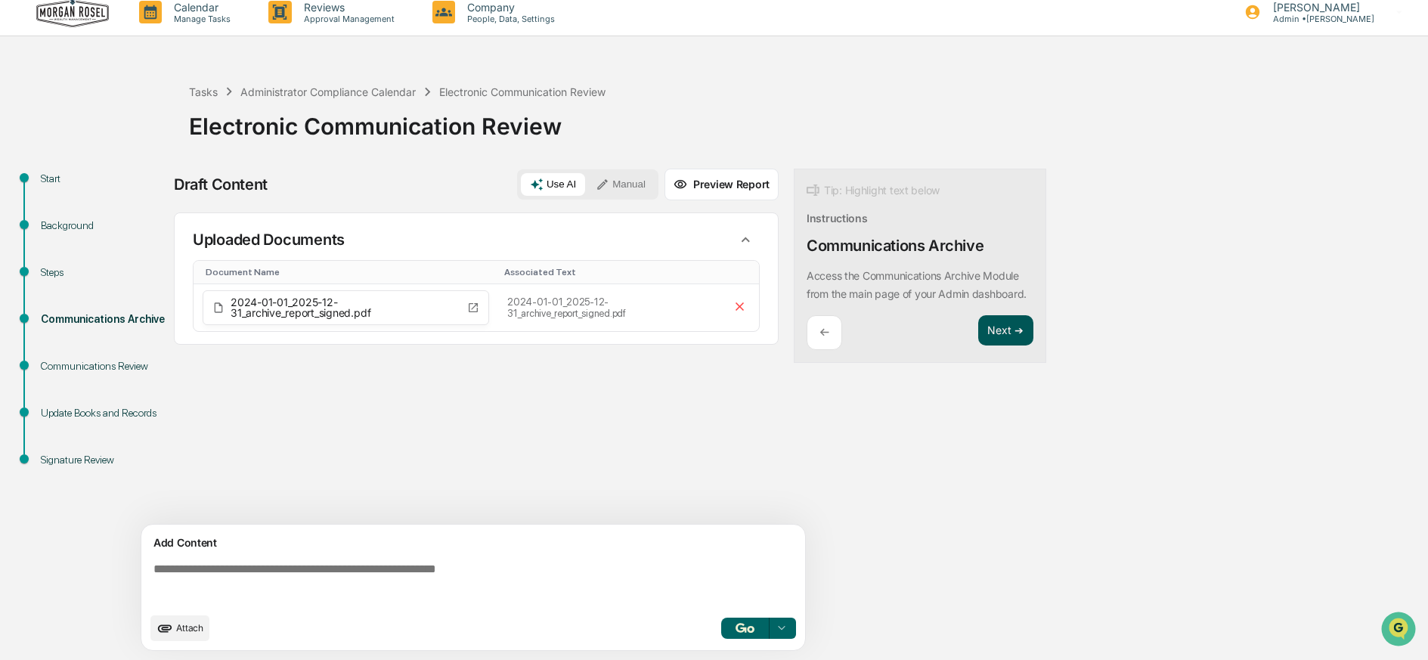
click at [995, 344] on button "Next ➔" at bounding box center [1005, 330] width 55 height 31
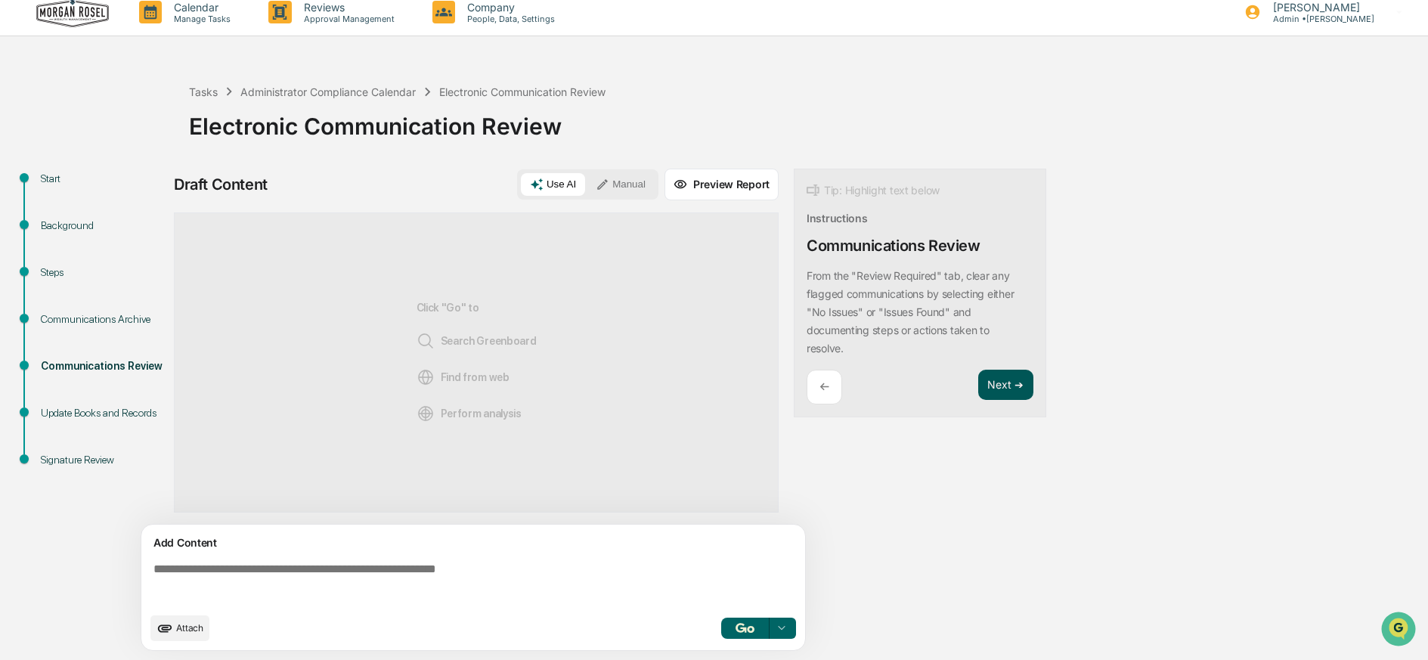
click at [1001, 377] on button "Next ➔" at bounding box center [1005, 385] width 55 height 31
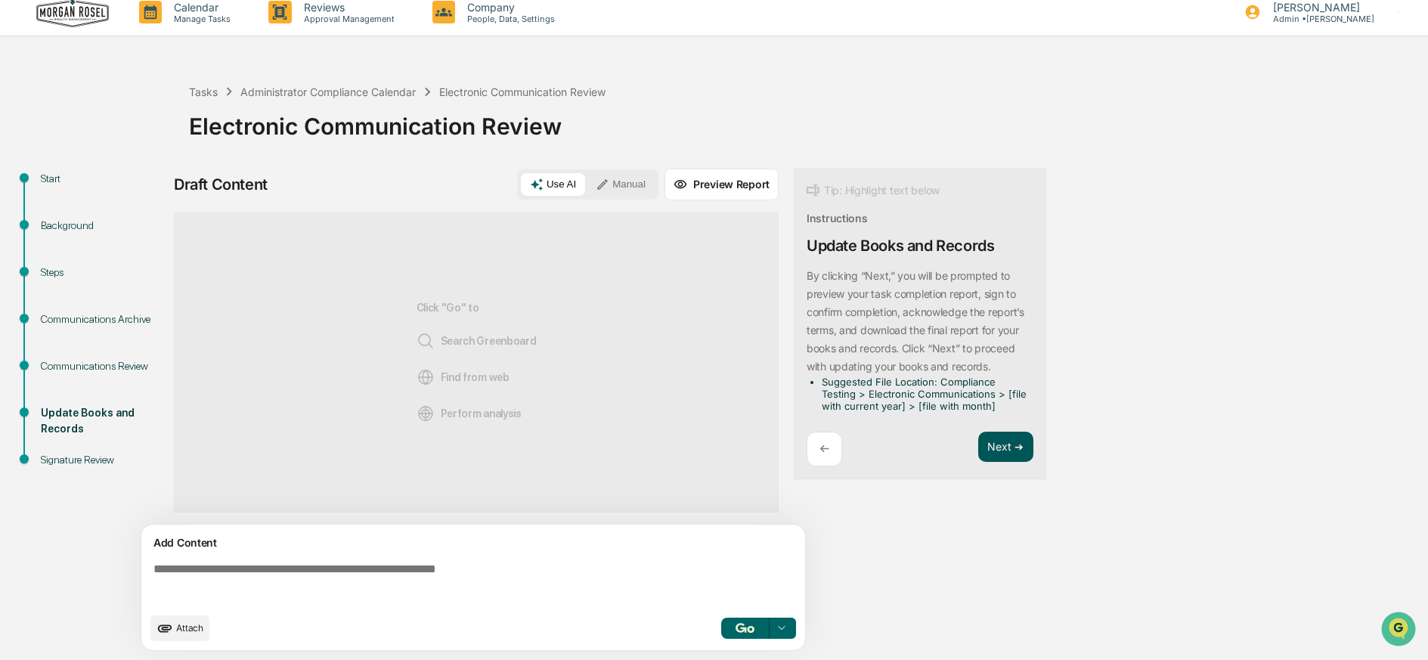
click at [1008, 442] on button "Next ➔" at bounding box center [1005, 447] width 55 height 31
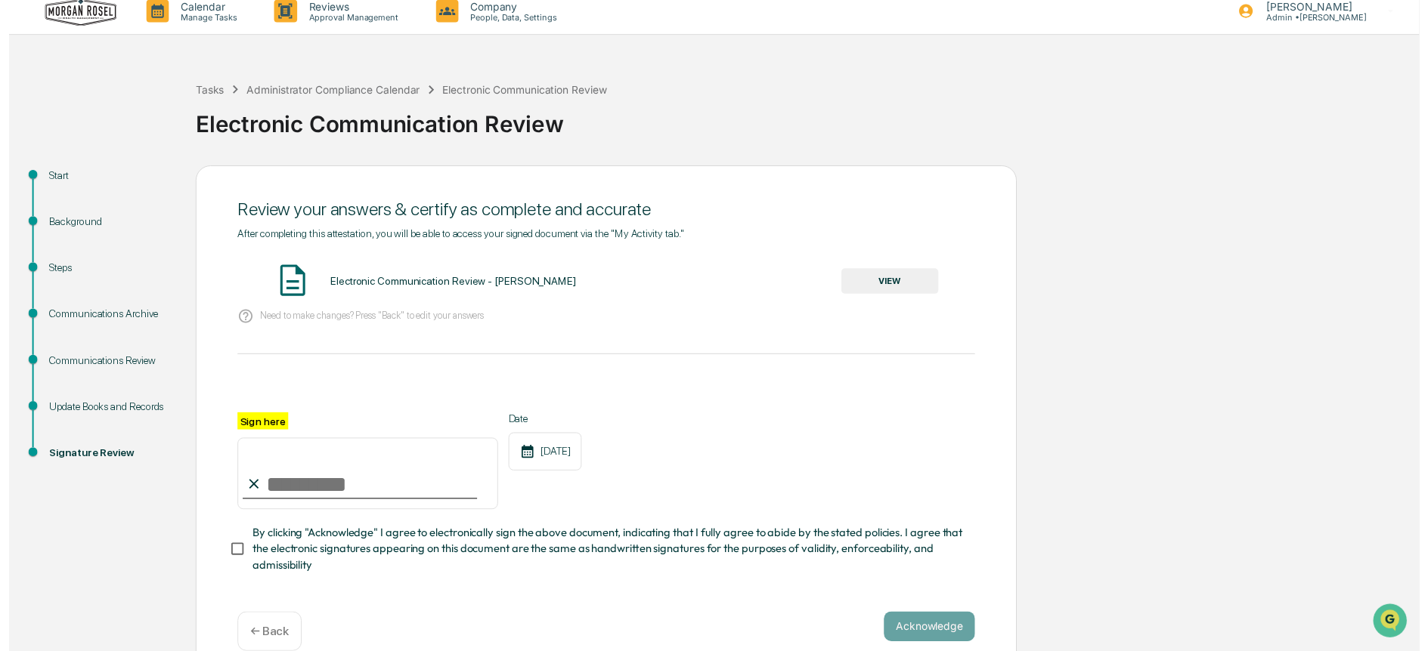
scroll to position [15, 0]
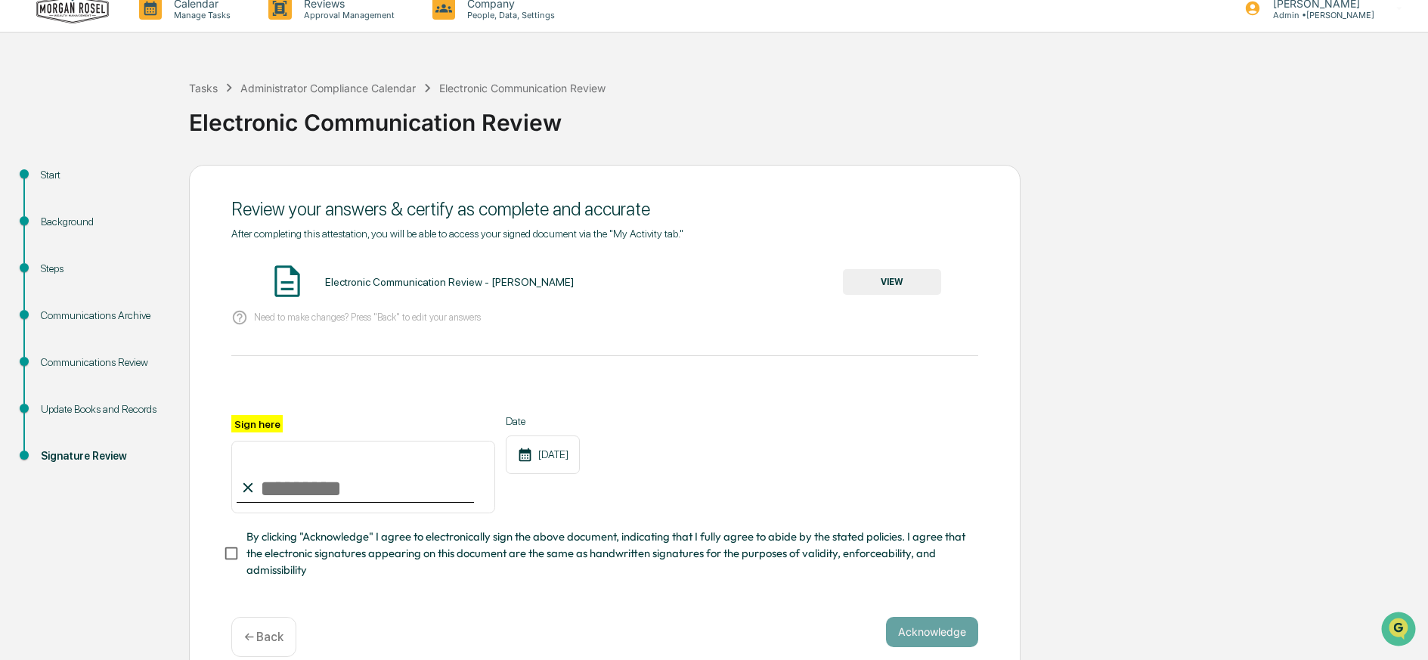
click at [349, 496] on input "Sign here" at bounding box center [363, 477] width 264 height 73
type input "**********"
click at [917, 283] on button "VIEW" at bounding box center [892, 282] width 98 height 26
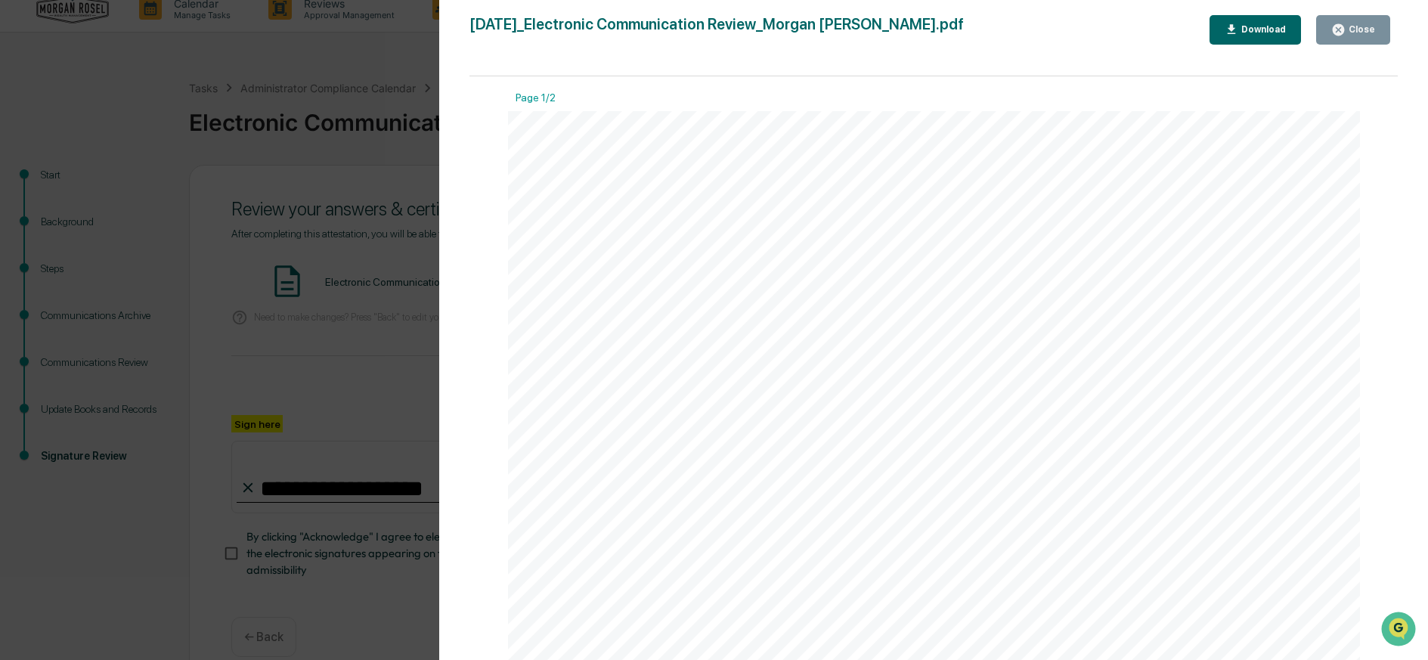
click at [1361, 28] on div "Close" at bounding box center [1359, 29] width 29 height 11
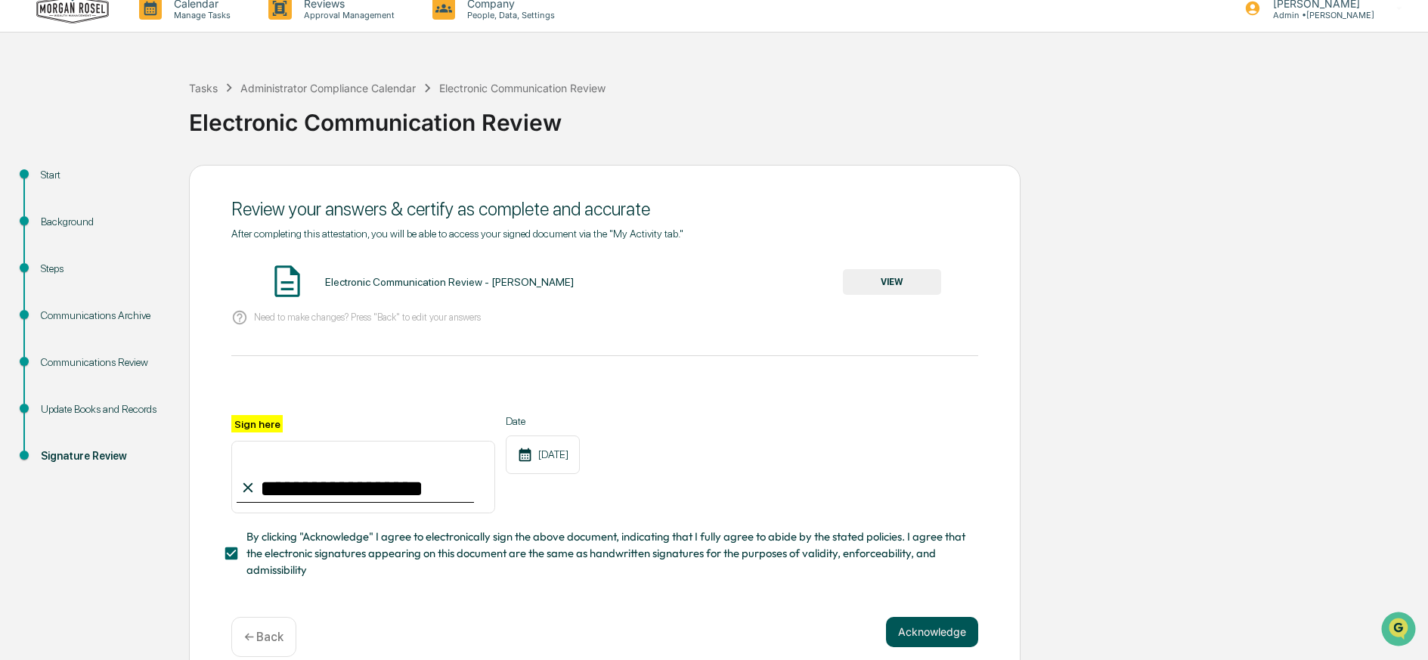
click at [942, 626] on button "Acknowledge" at bounding box center [932, 632] width 92 height 30
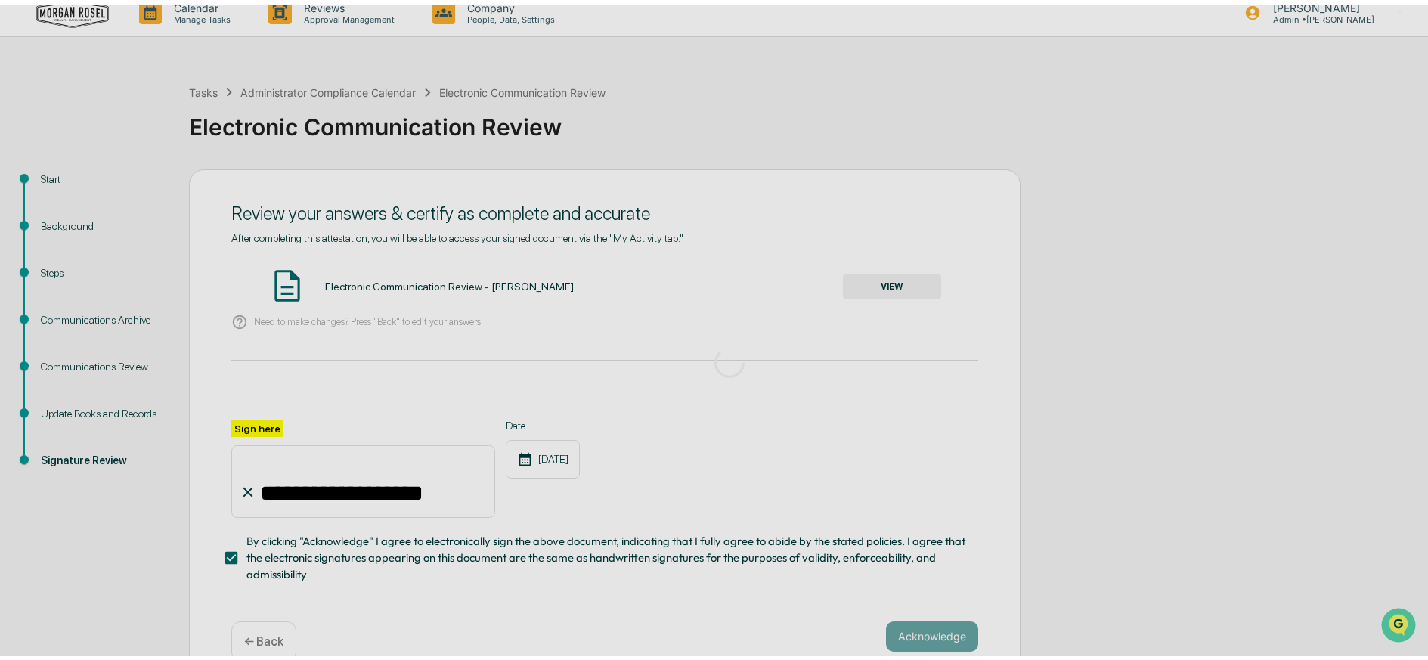
scroll to position [0, 0]
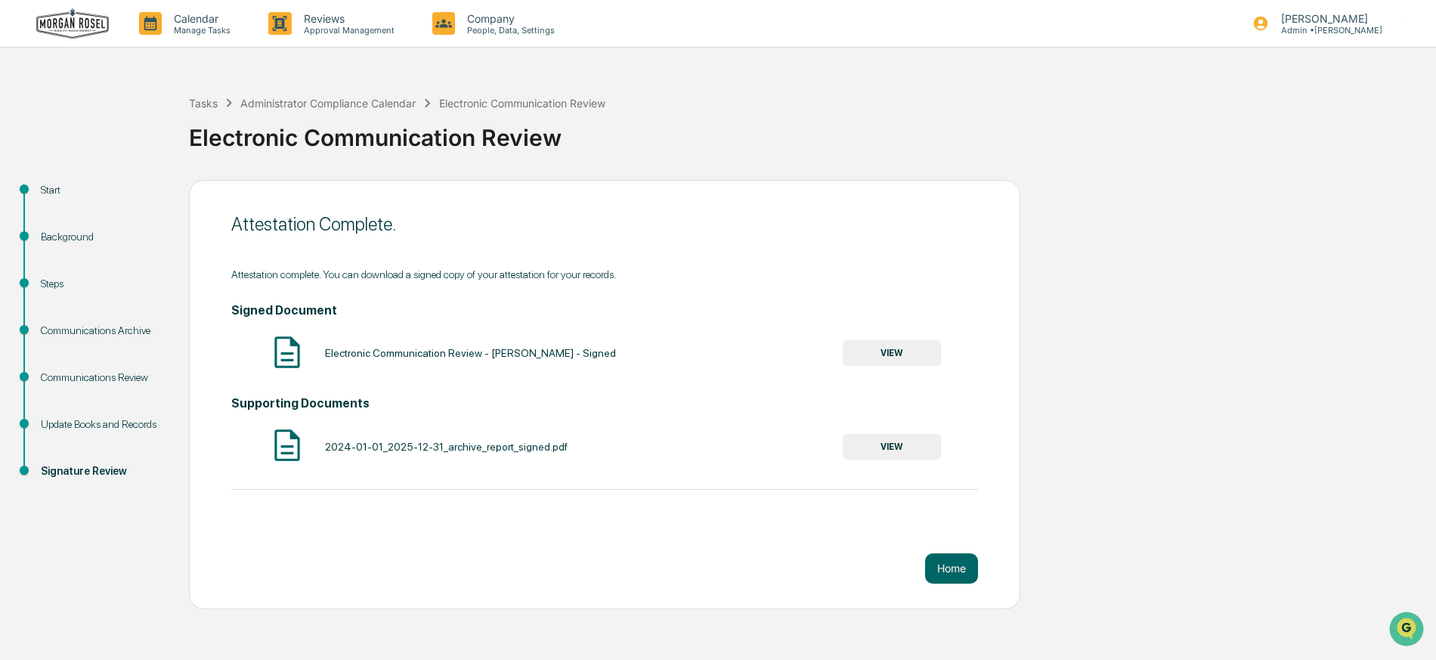
click at [883, 354] on button "VIEW" at bounding box center [892, 353] width 98 height 26
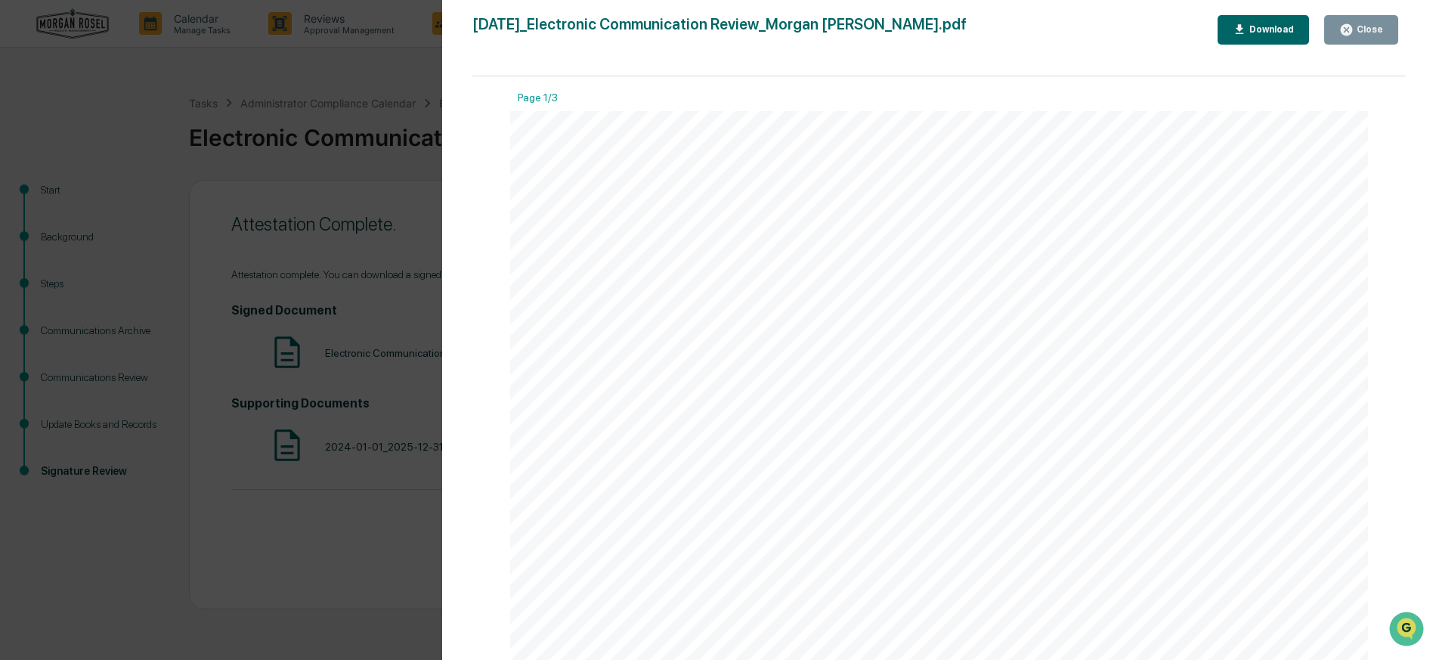
click at [1262, 29] on div "Download" at bounding box center [1270, 29] width 48 height 11
click at [1347, 29] on icon "button" at bounding box center [1346, 29] width 11 height 11
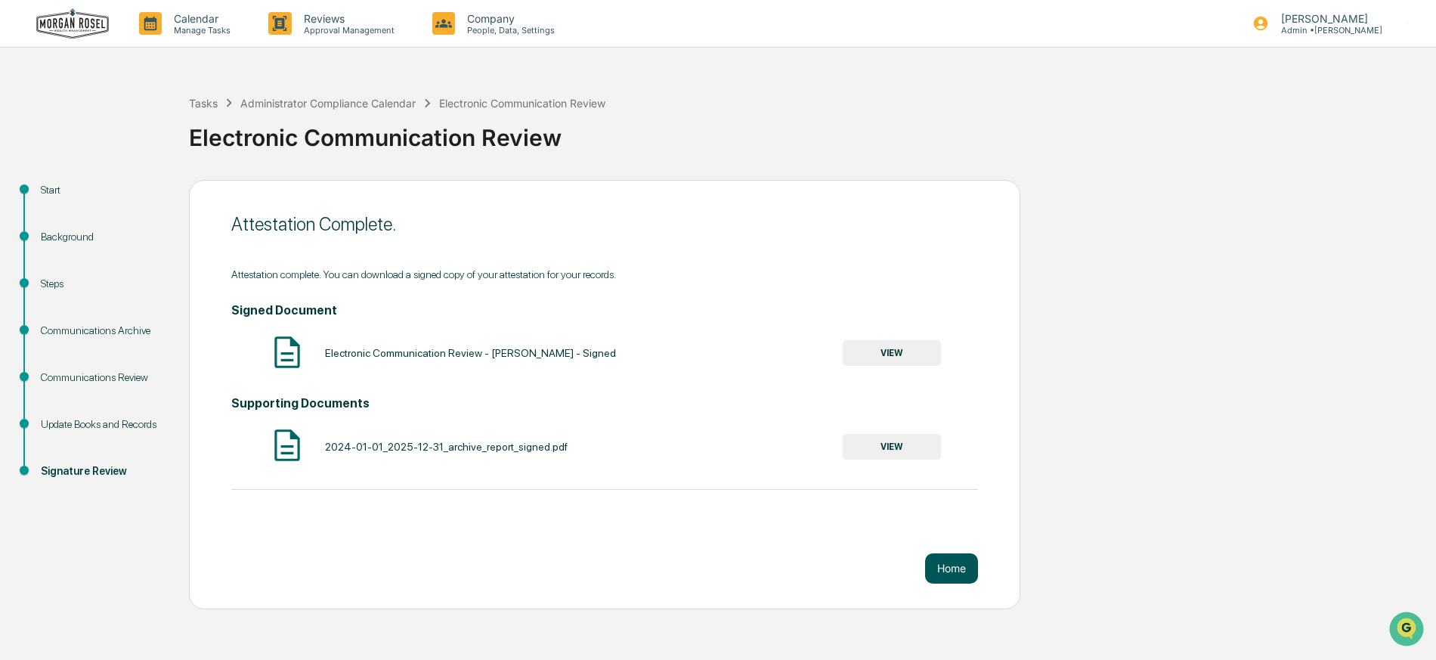
click at [950, 571] on button "Home" at bounding box center [951, 568] width 53 height 30
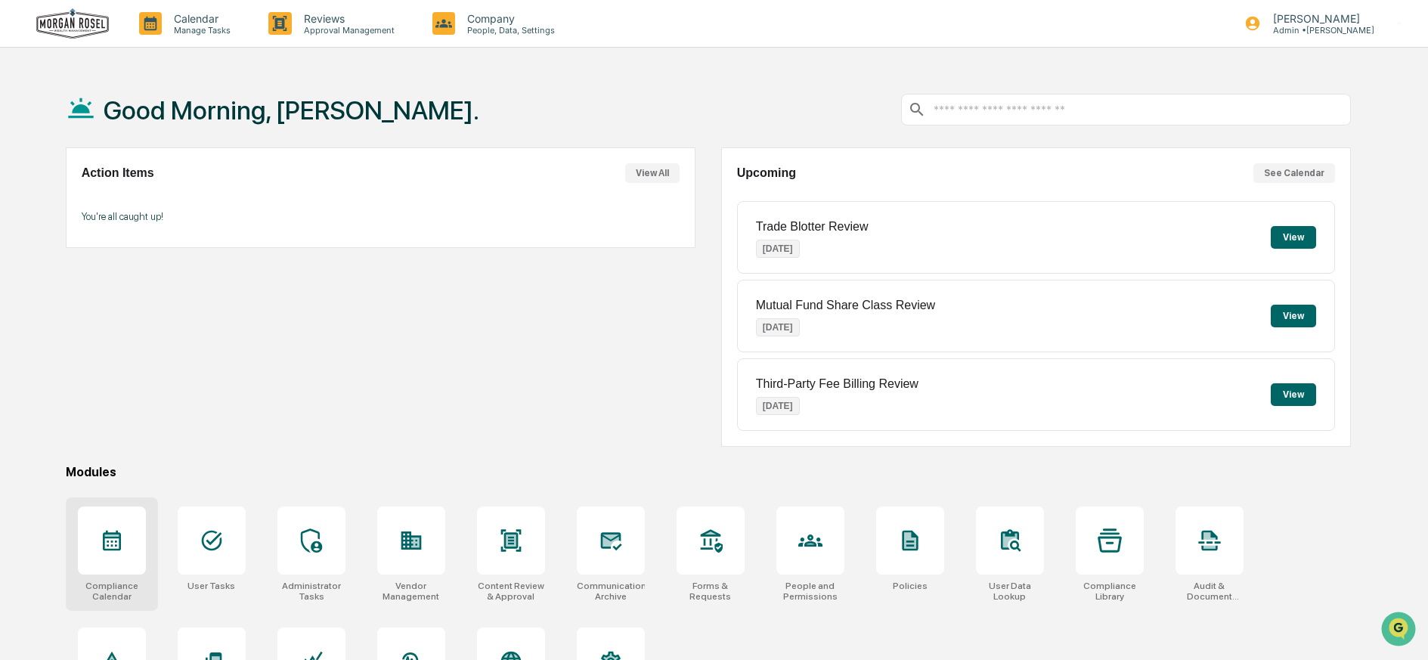
click at [117, 542] on icon at bounding box center [112, 540] width 24 height 24
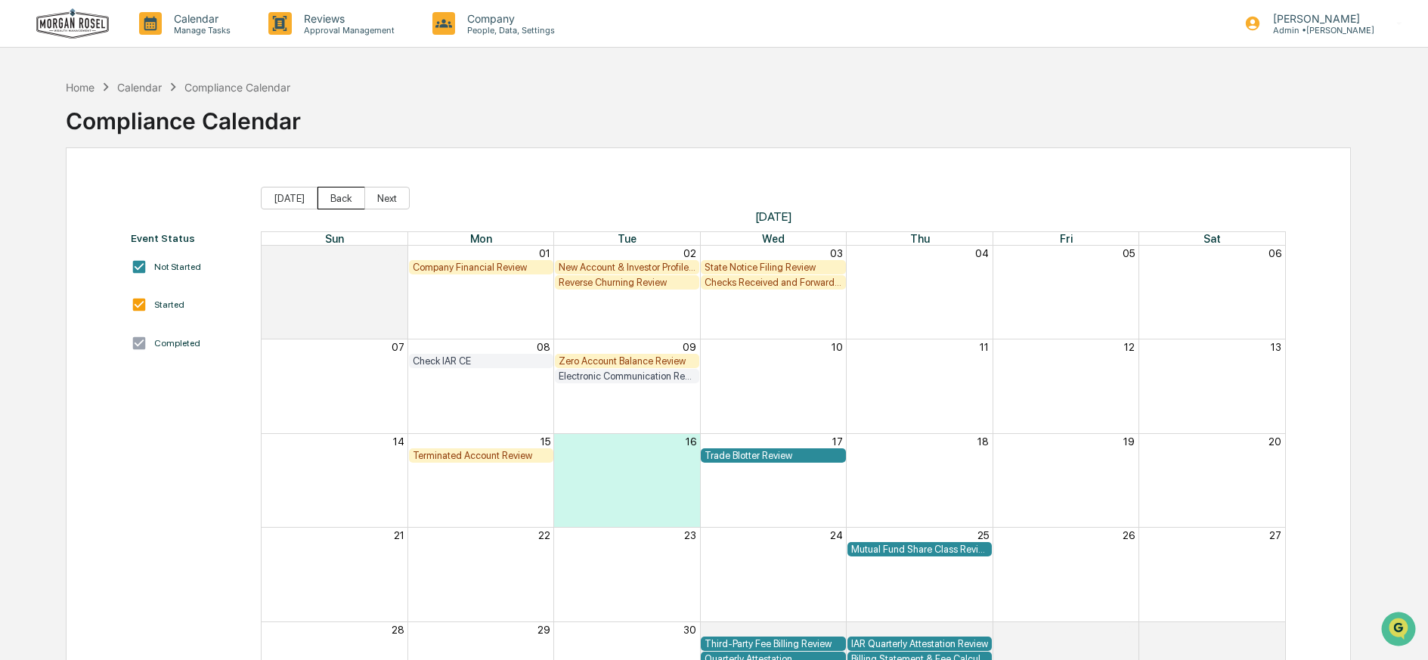
click at [325, 194] on button "Back" at bounding box center [341, 198] width 48 height 23
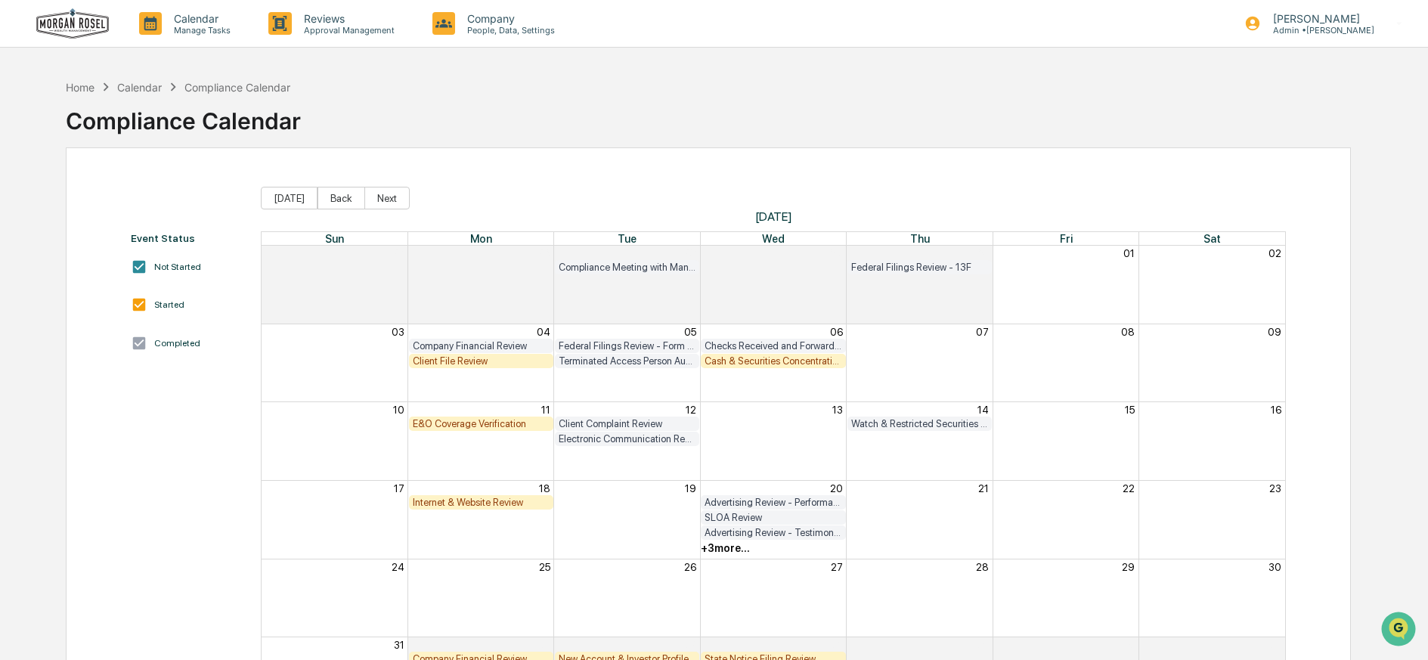
click at [754, 515] on div "SLOA Review" at bounding box center [772, 517] width 137 height 11
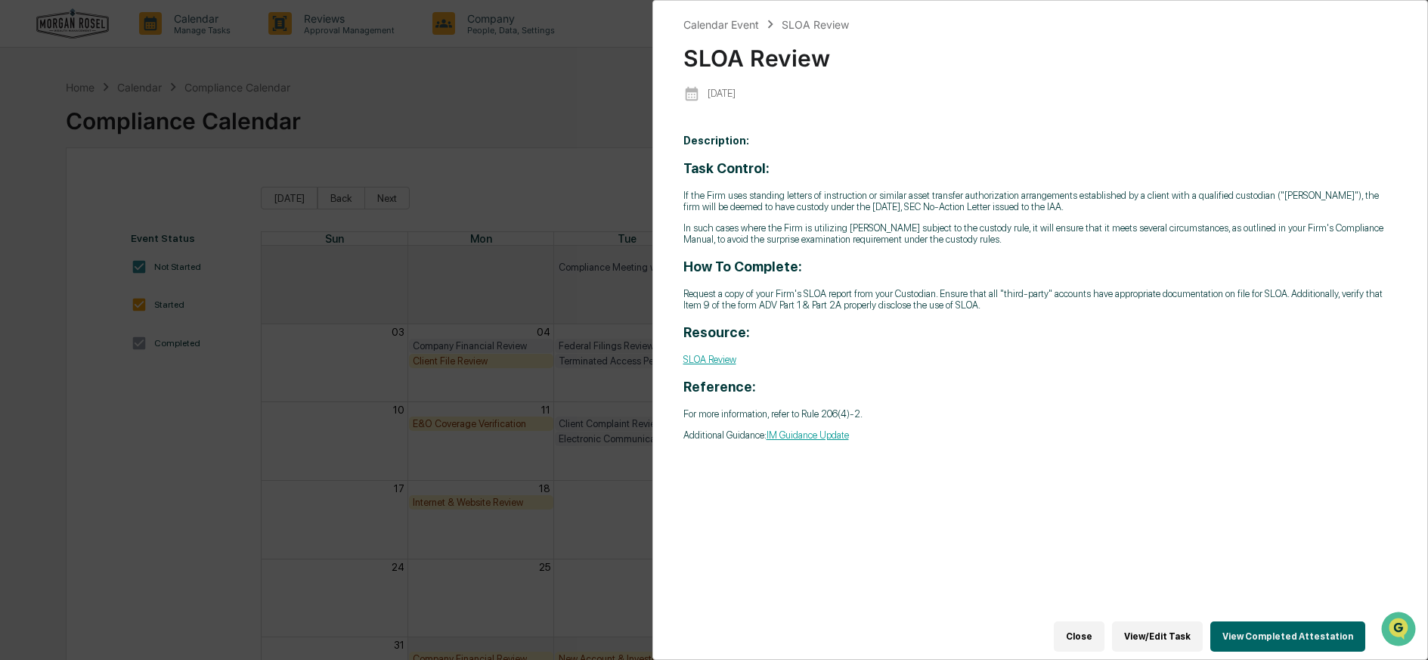
click at [1155, 626] on button "View/Edit Task" at bounding box center [1157, 636] width 91 height 30
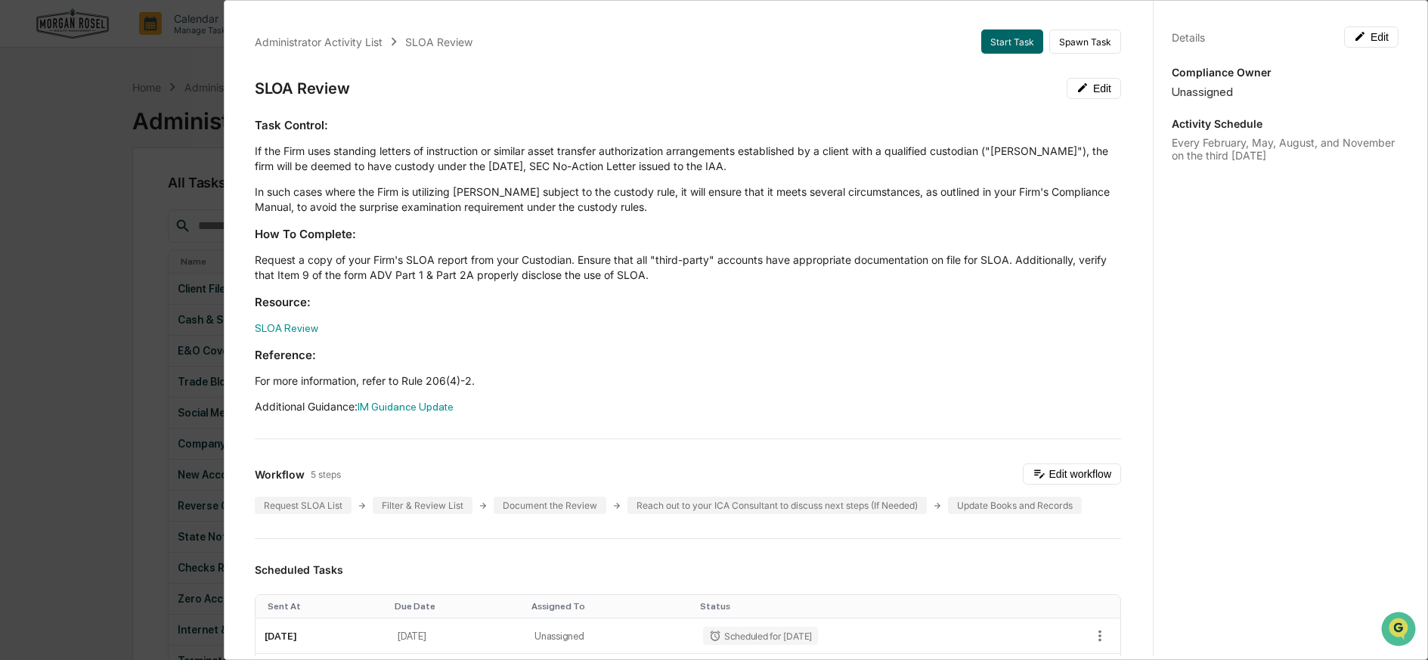
click at [70, 251] on div "Administrator Activity List SLOA Review Start Task Spawn Task SLOA Review Edit …" at bounding box center [714, 330] width 1428 height 660
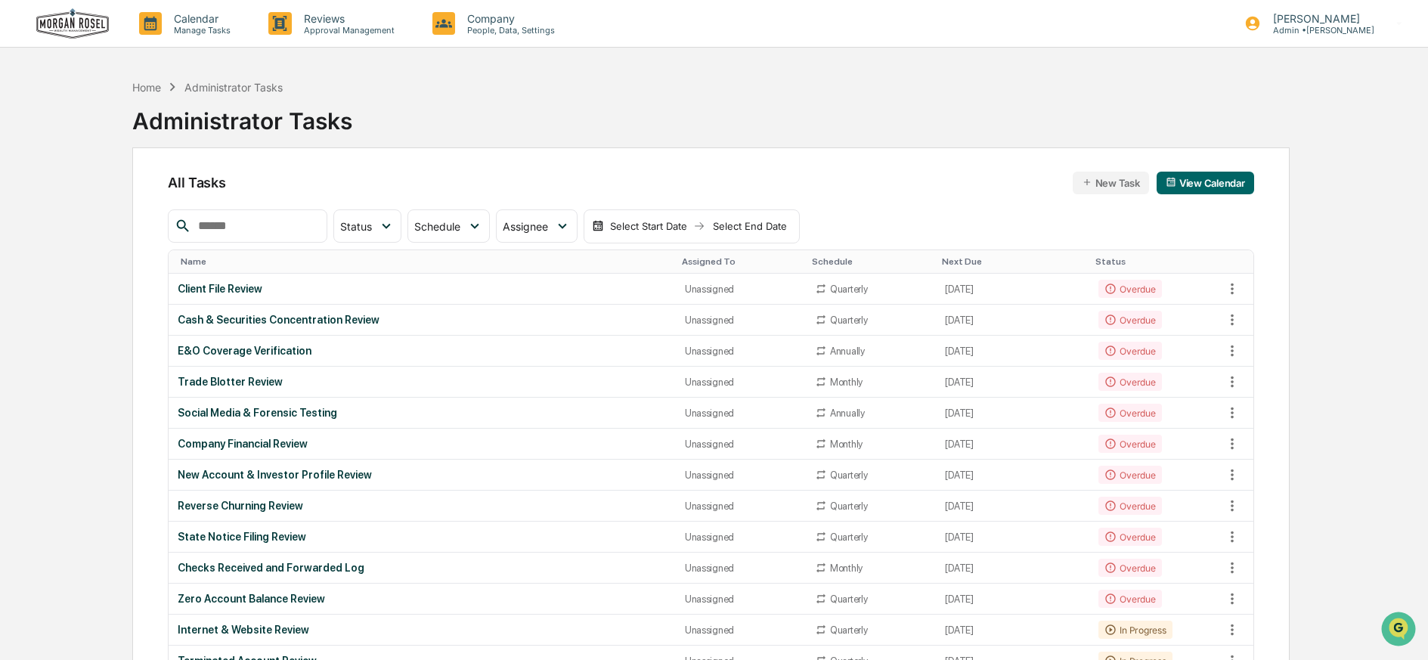
click at [63, 28] on img at bounding box center [72, 23] width 73 height 31
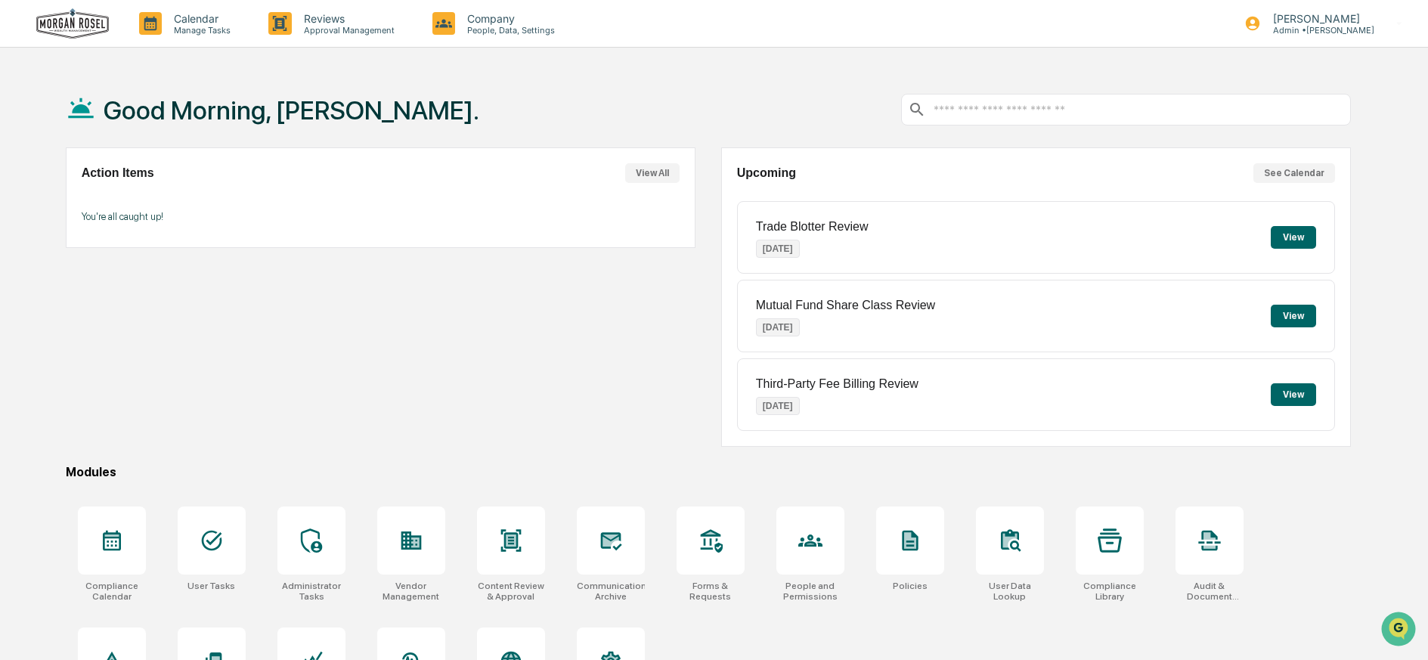
scroll to position [87, 0]
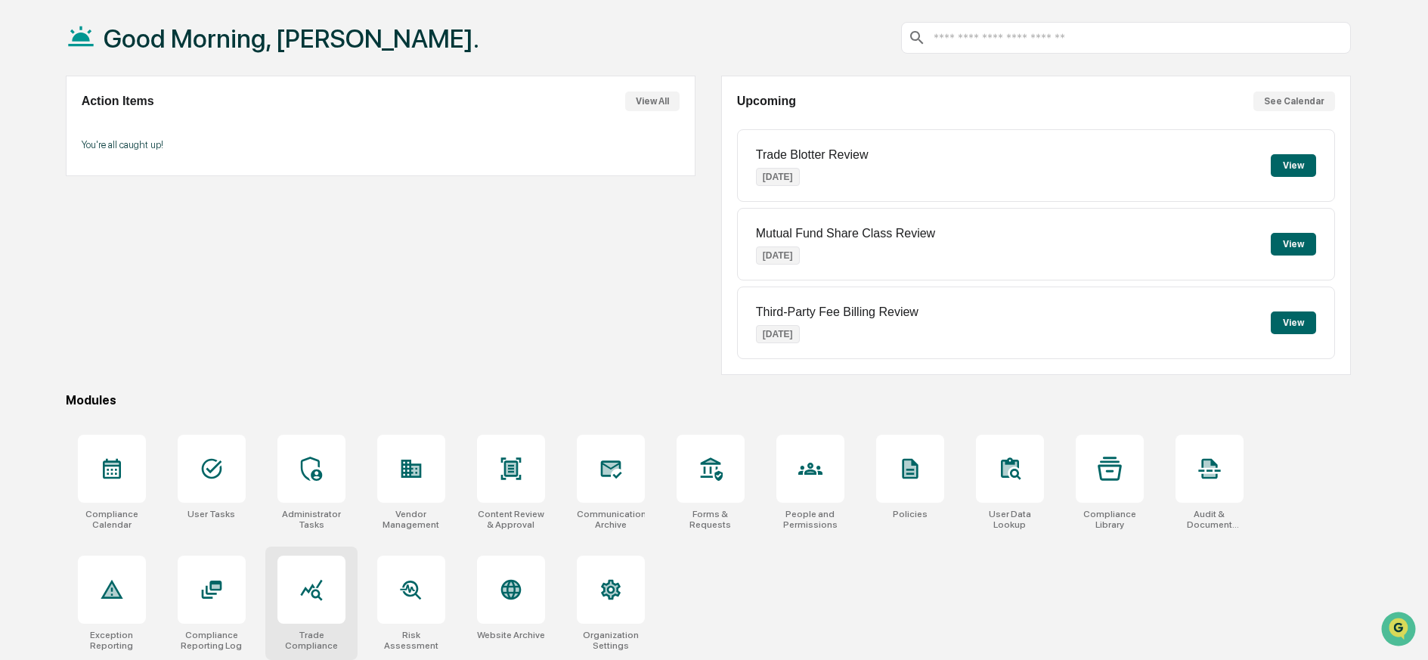
click at [317, 580] on icon at bounding box center [311, 590] width 22 height 21
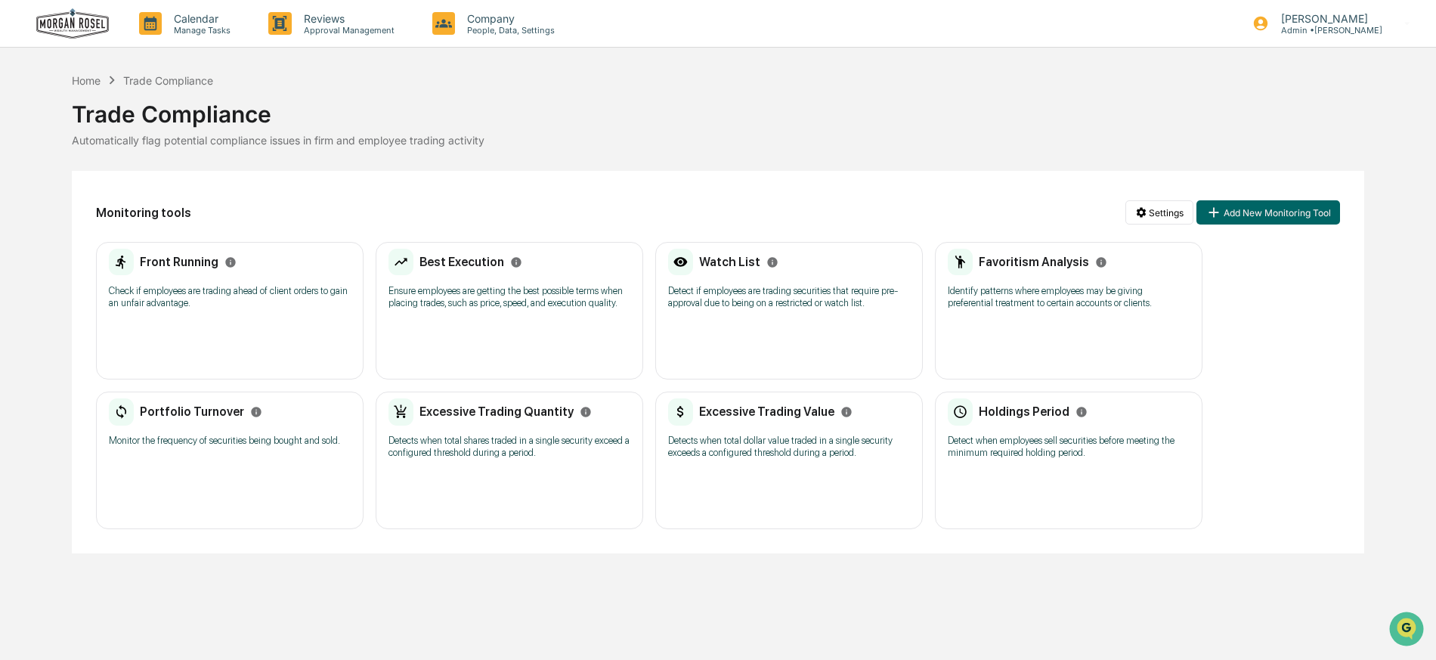
click at [217, 298] on p "Check if employees are trading ahead of client orders to gain an unfair advanta…" at bounding box center [230, 297] width 242 height 24
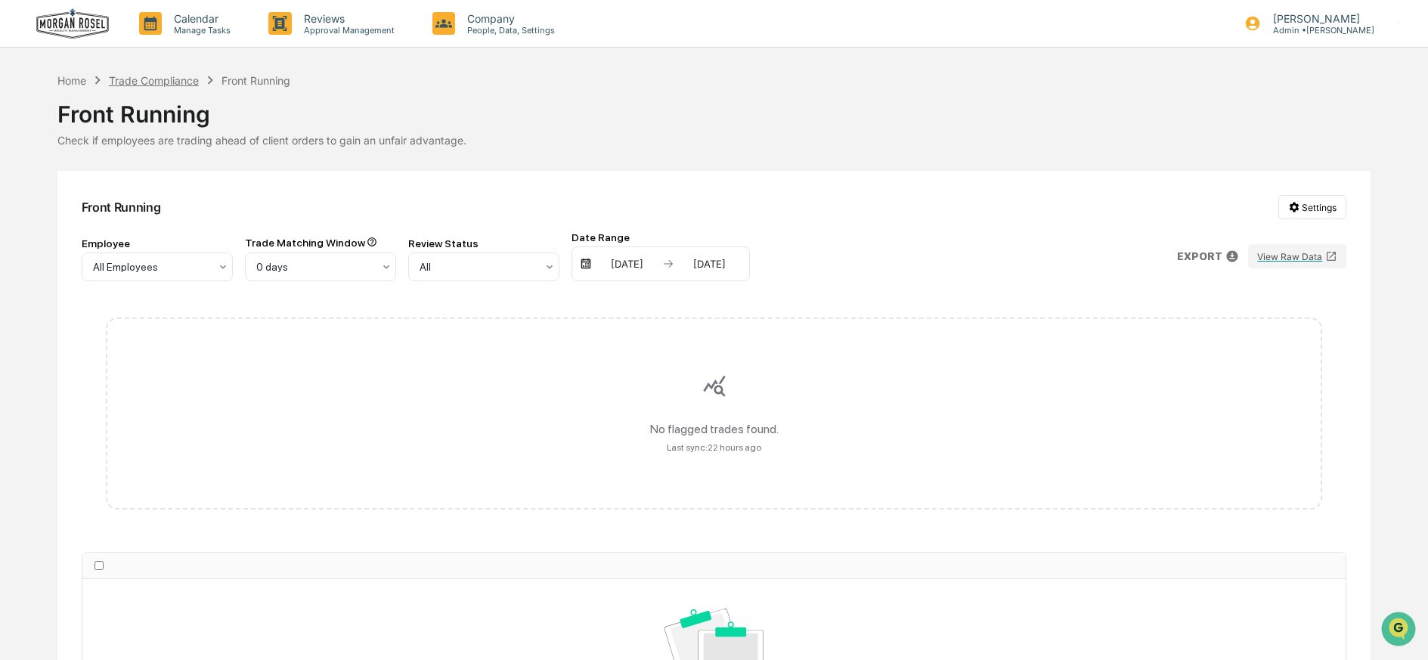
click at [183, 80] on div "Trade Compliance" at bounding box center [154, 80] width 90 height 13
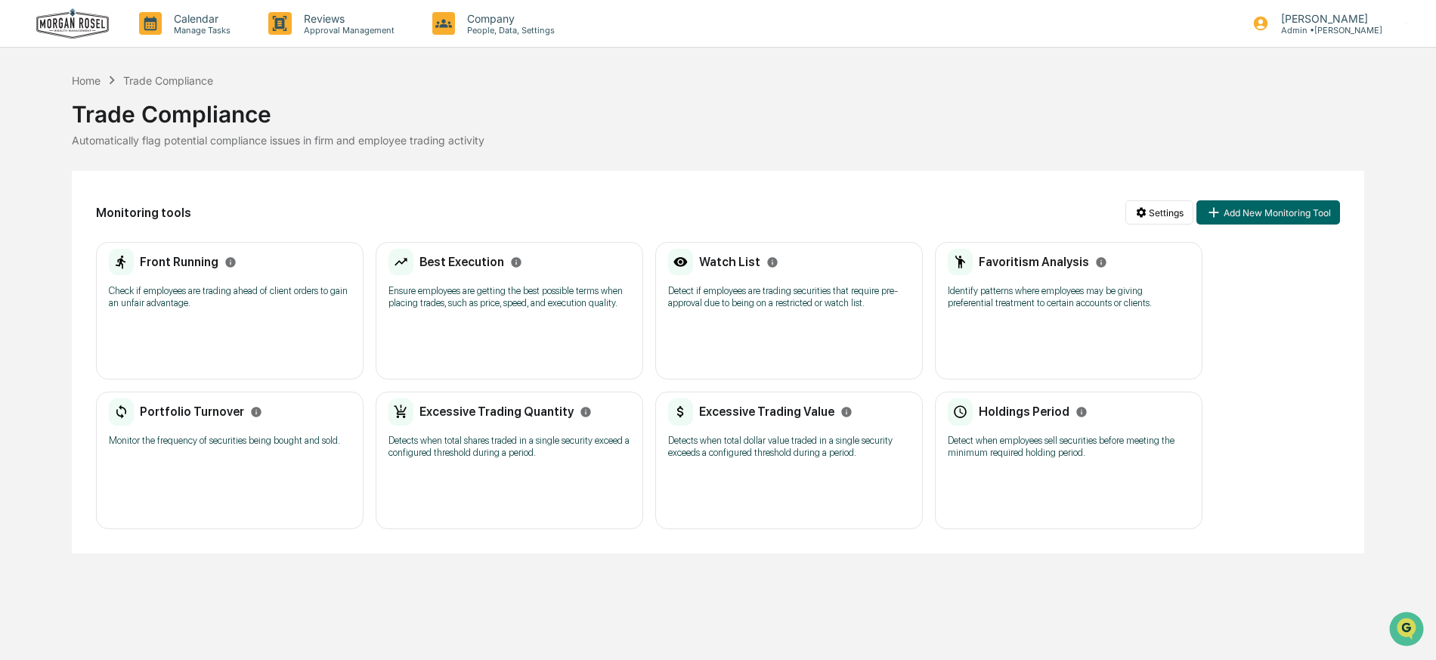
click at [521, 295] on p "Ensure employees are getting the best possible terms when placing trades, such …" at bounding box center [509, 297] width 242 height 24
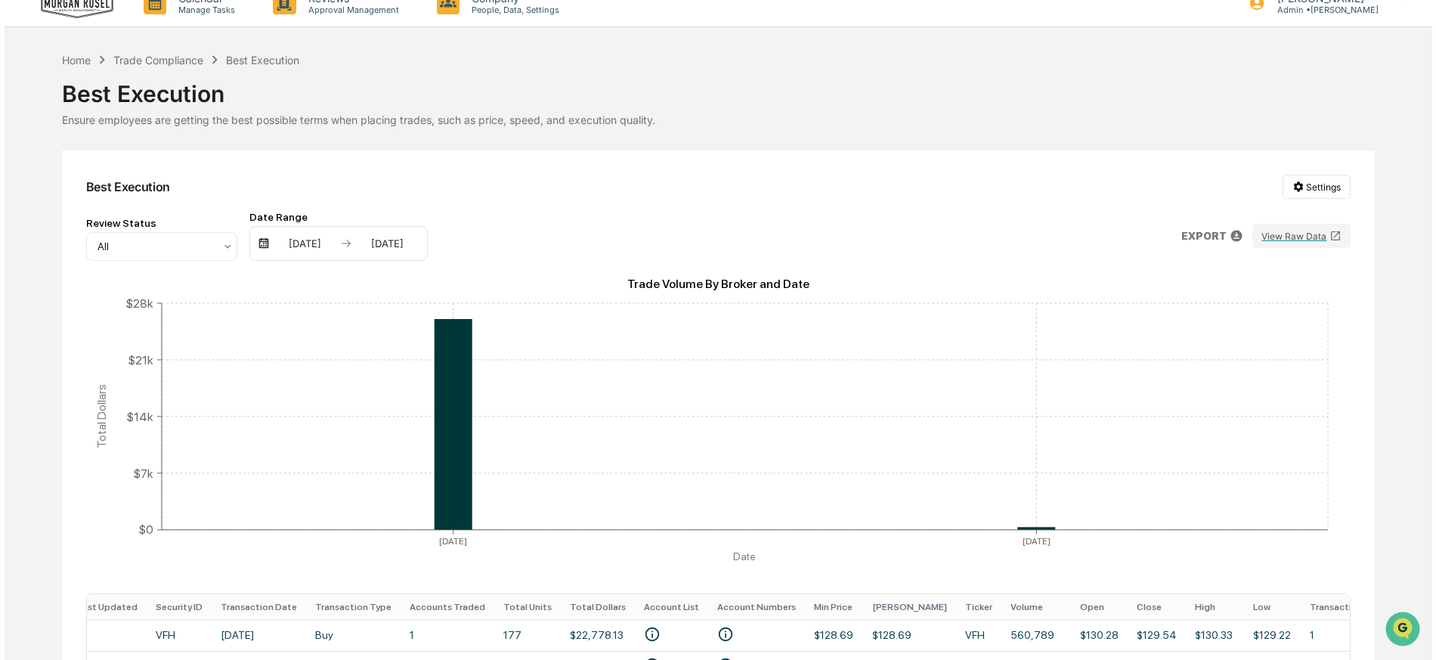
scroll to position [159, 0]
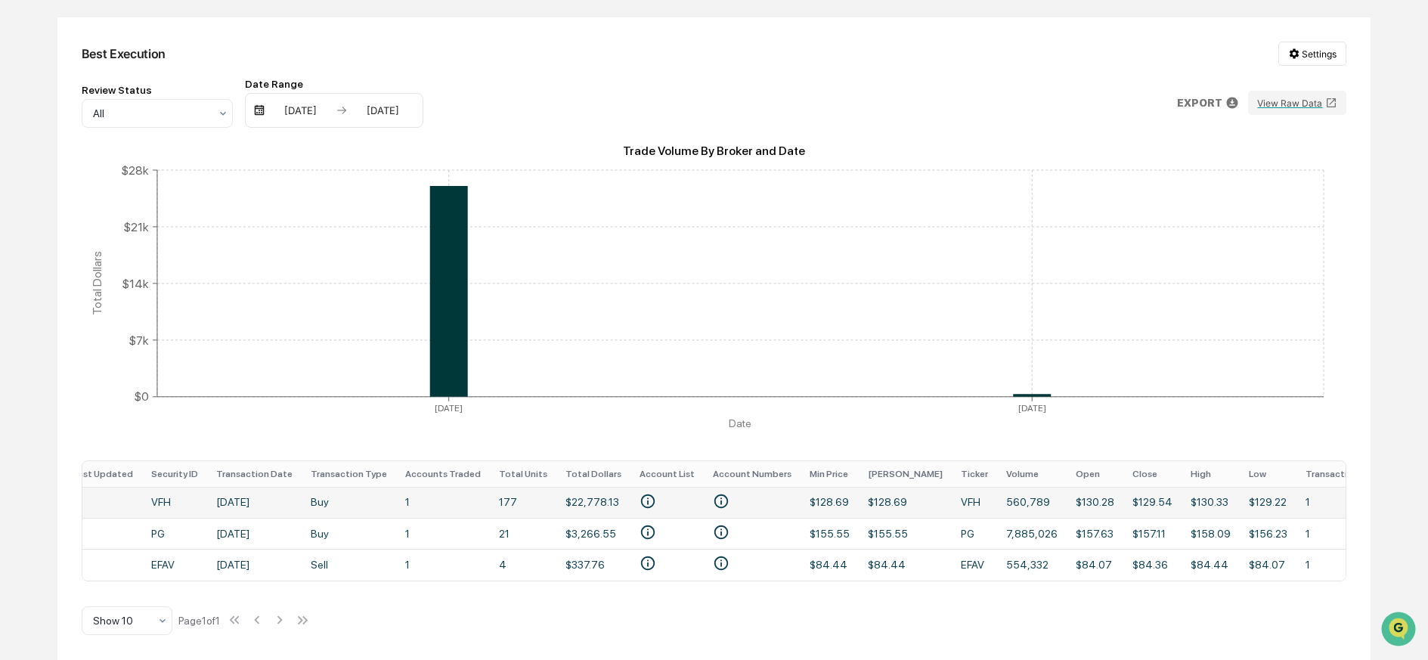
click at [329, 494] on td "Buy" at bounding box center [349, 502] width 94 height 31
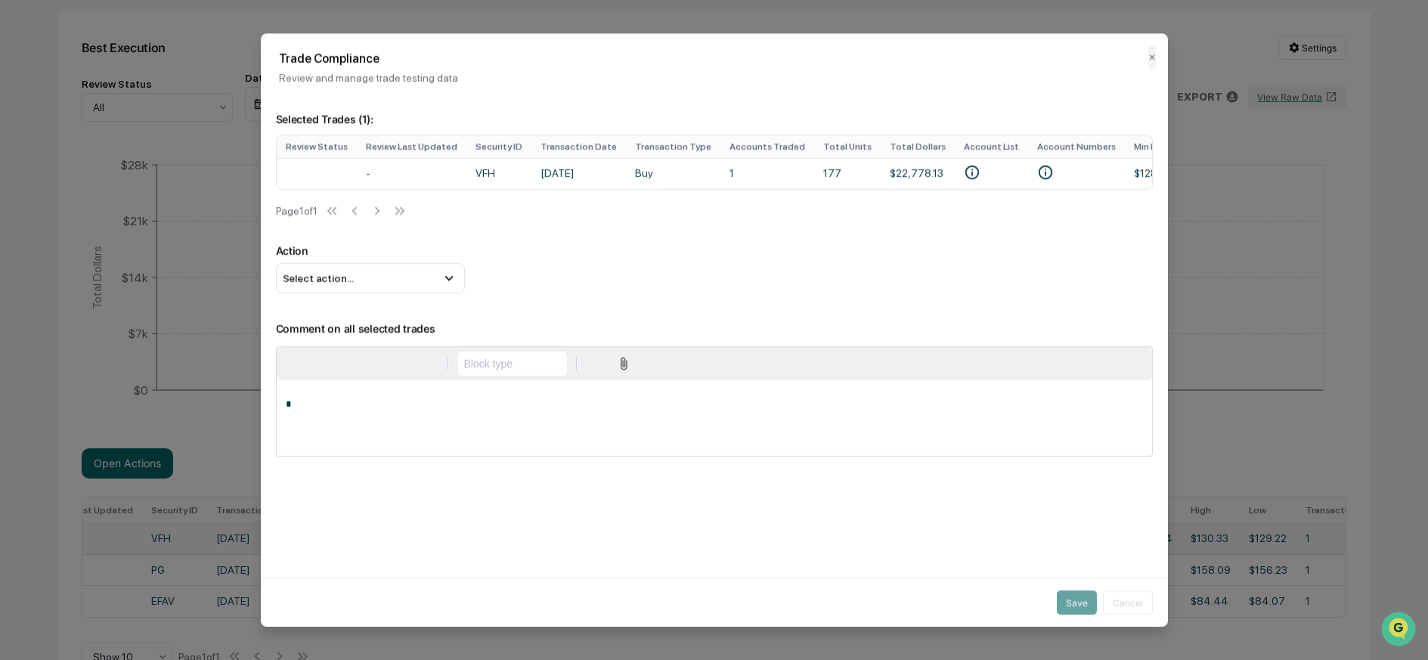
scroll to position [0, 155]
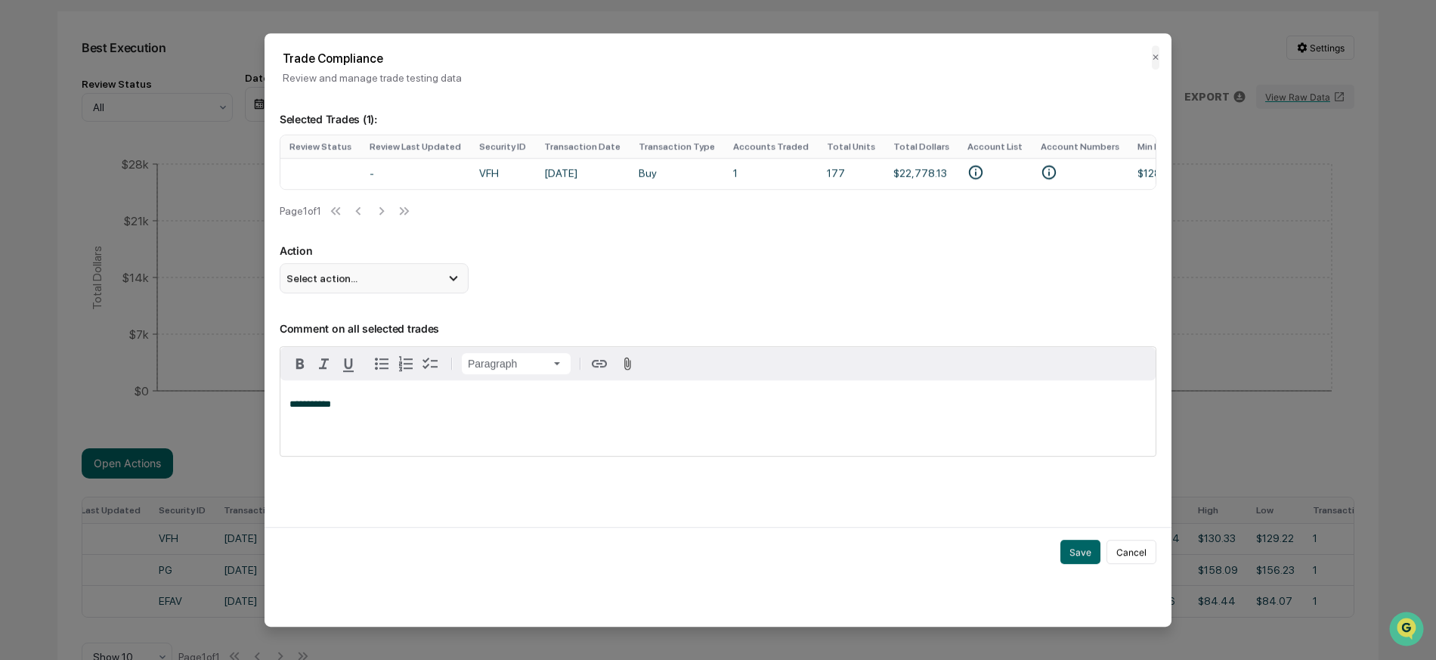
click at [371, 278] on div "Select action..." at bounding box center [374, 278] width 189 height 30
click at [365, 345] on div "Mark Not Item of Interest" at bounding box center [374, 338] width 177 height 17
click at [1081, 556] on button "Save" at bounding box center [1080, 552] width 40 height 24
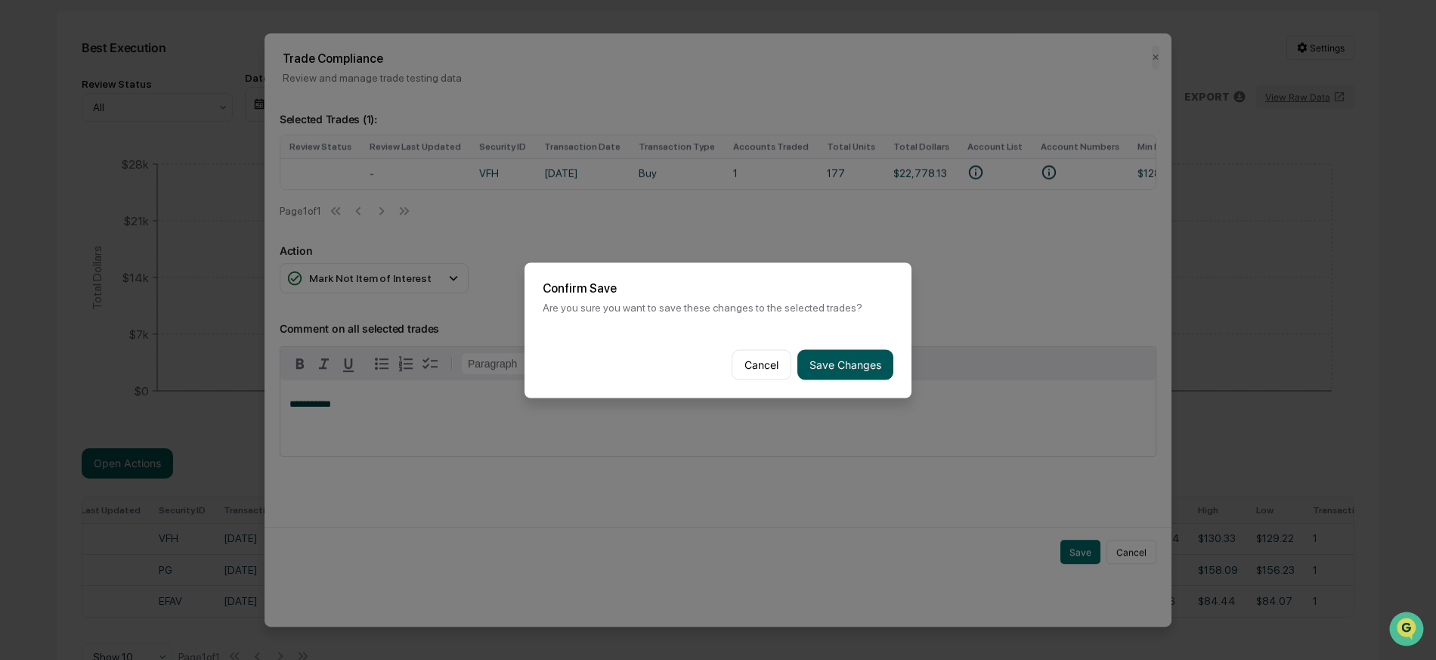
click at [869, 363] on button "Save Changes" at bounding box center [845, 364] width 96 height 30
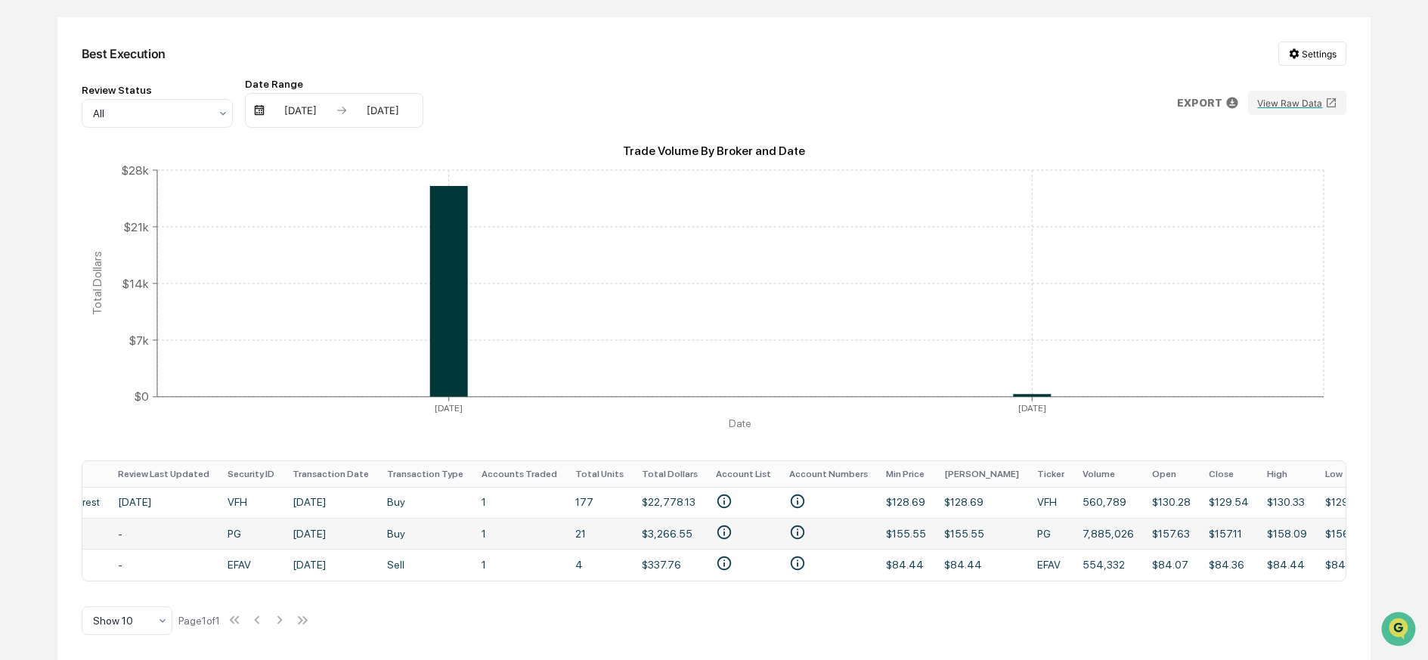
click at [313, 527] on td "[DATE]" at bounding box center [330, 533] width 94 height 31
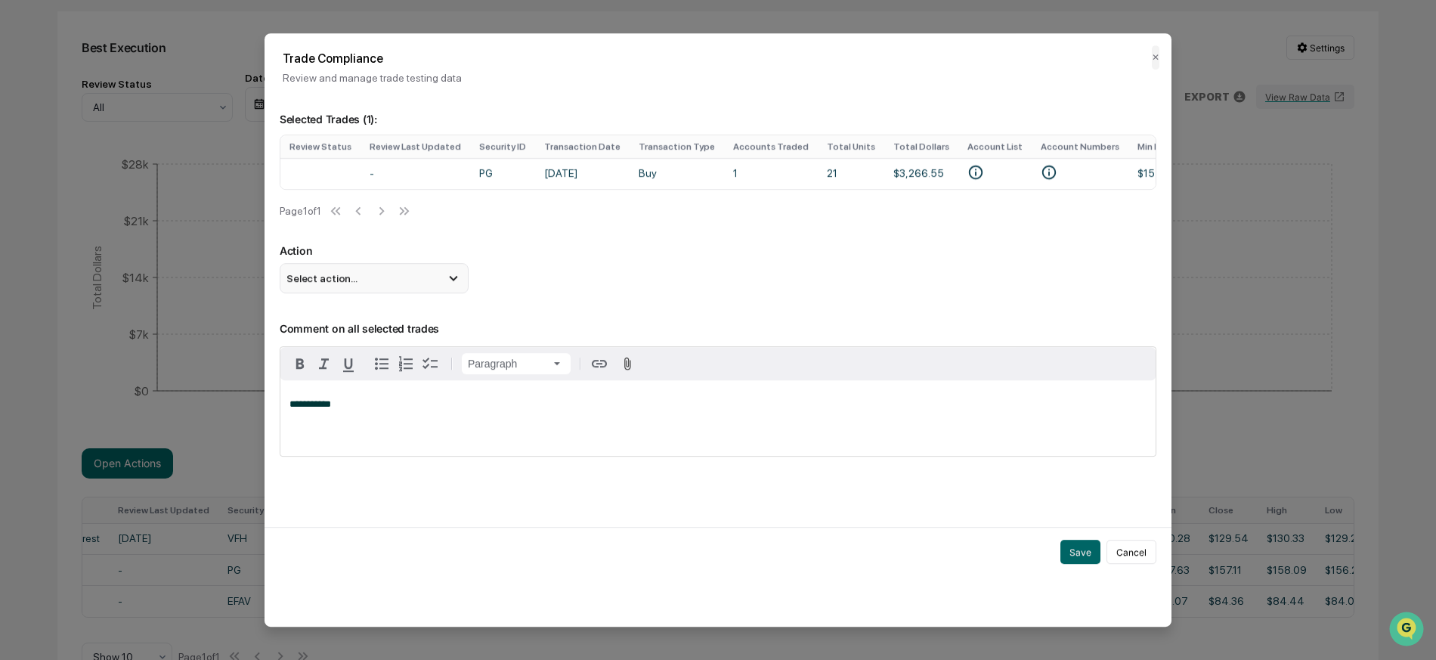
click at [373, 276] on div "Select action..." at bounding box center [374, 278] width 189 height 30
click at [375, 345] on div "Bulleted list Bulleted list" at bounding box center [383, 344] width 59 height 17
click at [380, 367] on icon "button" at bounding box center [382, 363] width 18 height 18
click at [1078, 555] on button "Save" at bounding box center [1080, 552] width 40 height 24
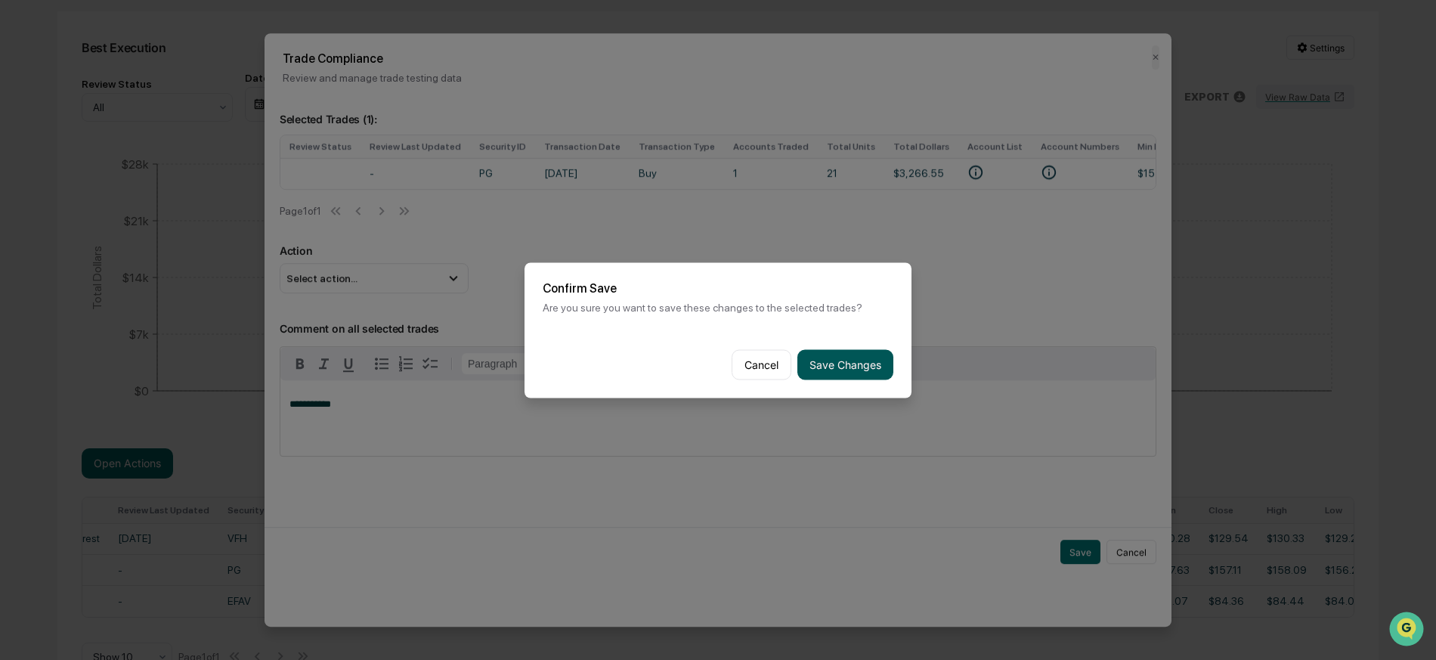
click at [841, 366] on button "Save Changes" at bounding box center [845, 364] width 96 height 30
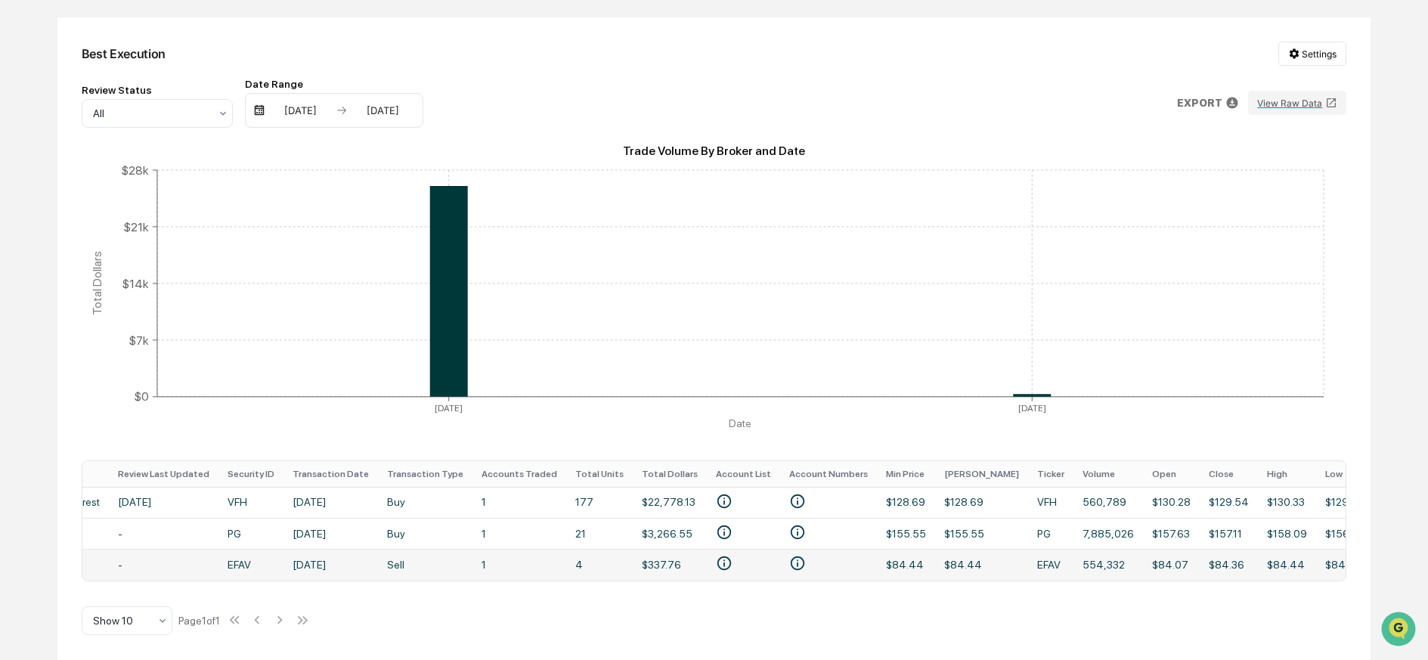
click at [317, 554] on td "[DATE]" at bounding box center [330, 564] width 94 height 31
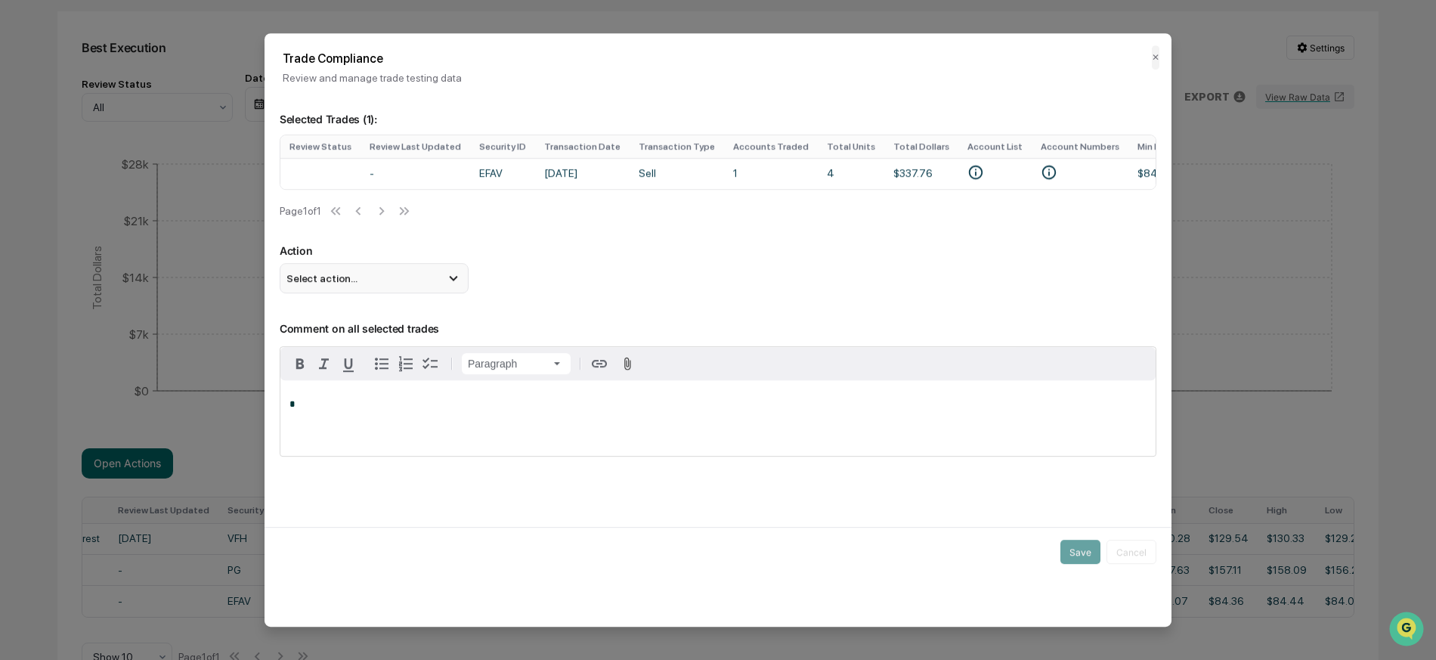
click at [352, 281] on span "Select action..." at bounding box center [321, 278] width 71 height 12
click at [344, 346] on div "Mark Not Item of Interest" at bounding box center [374, 338] width 177 height 17
click at [1078, 561] on button "Save" at bounding box center [1080, 552] width 40 height 24
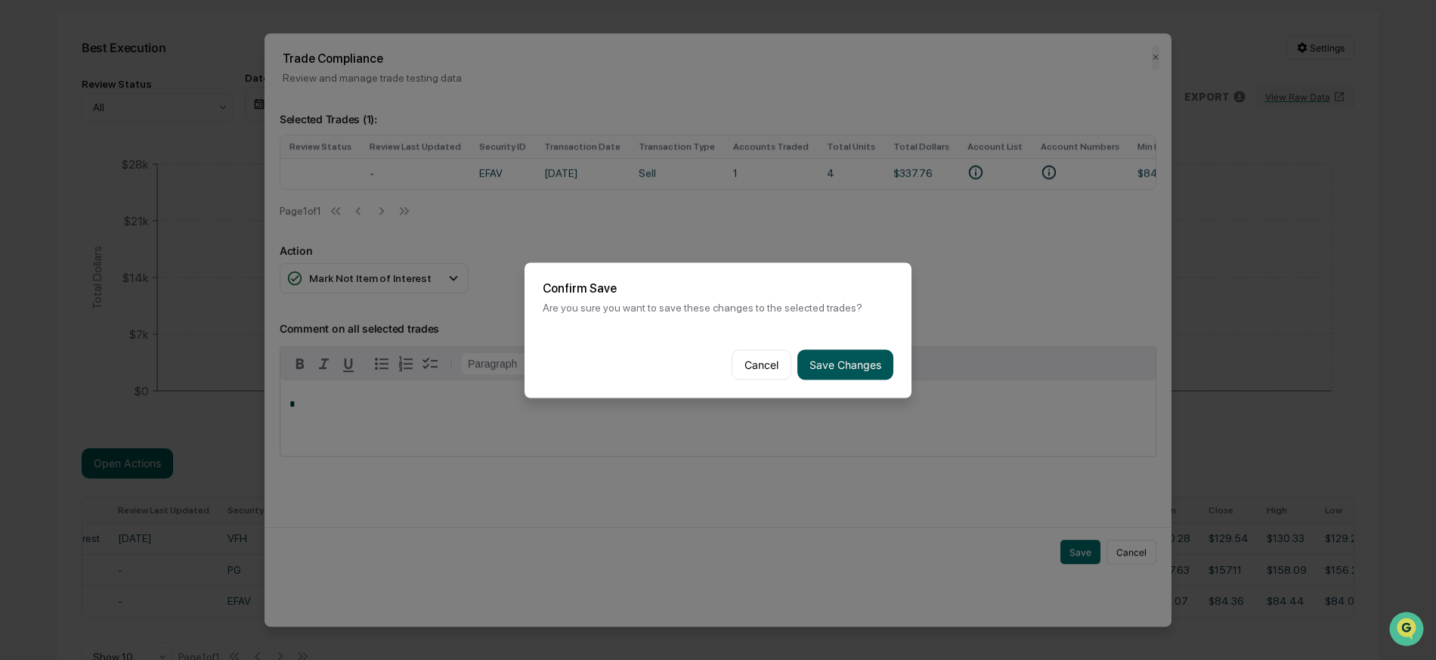
click at [840, 365] on button "Save Changes" at bounding box center [845, 364] width 96 height 30
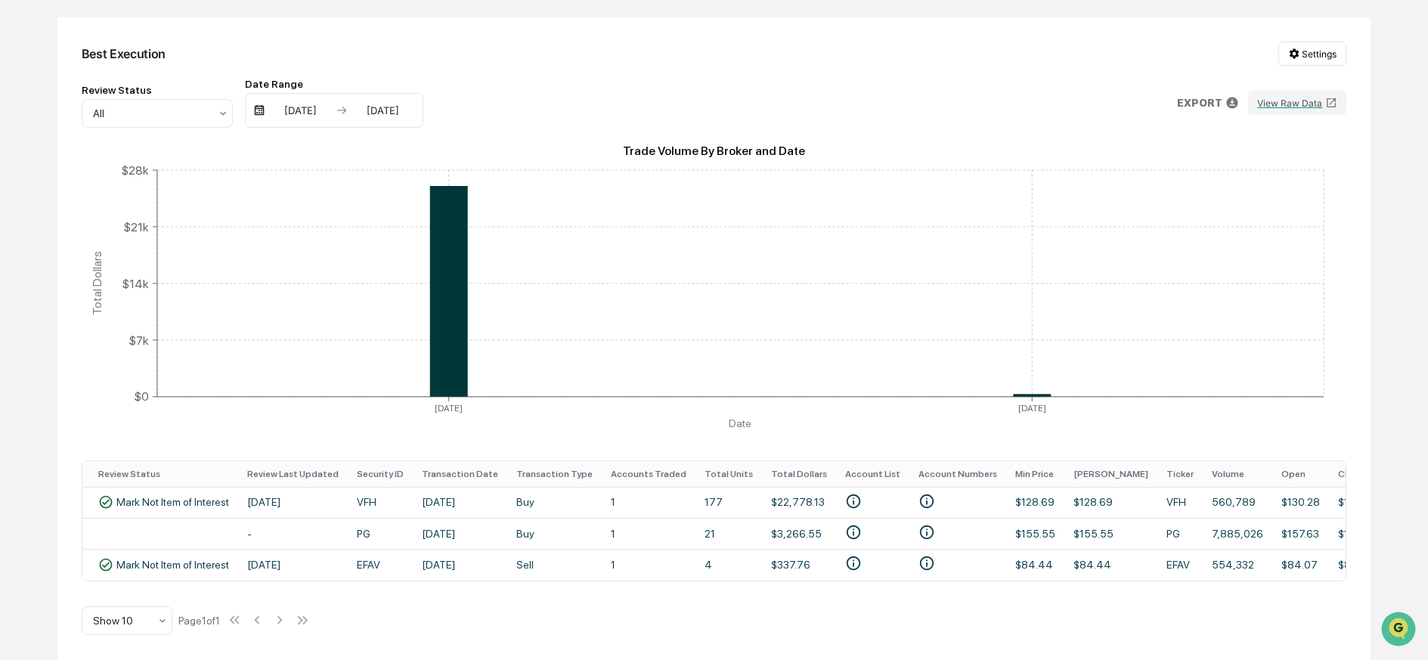
scroll to position [0, 0]
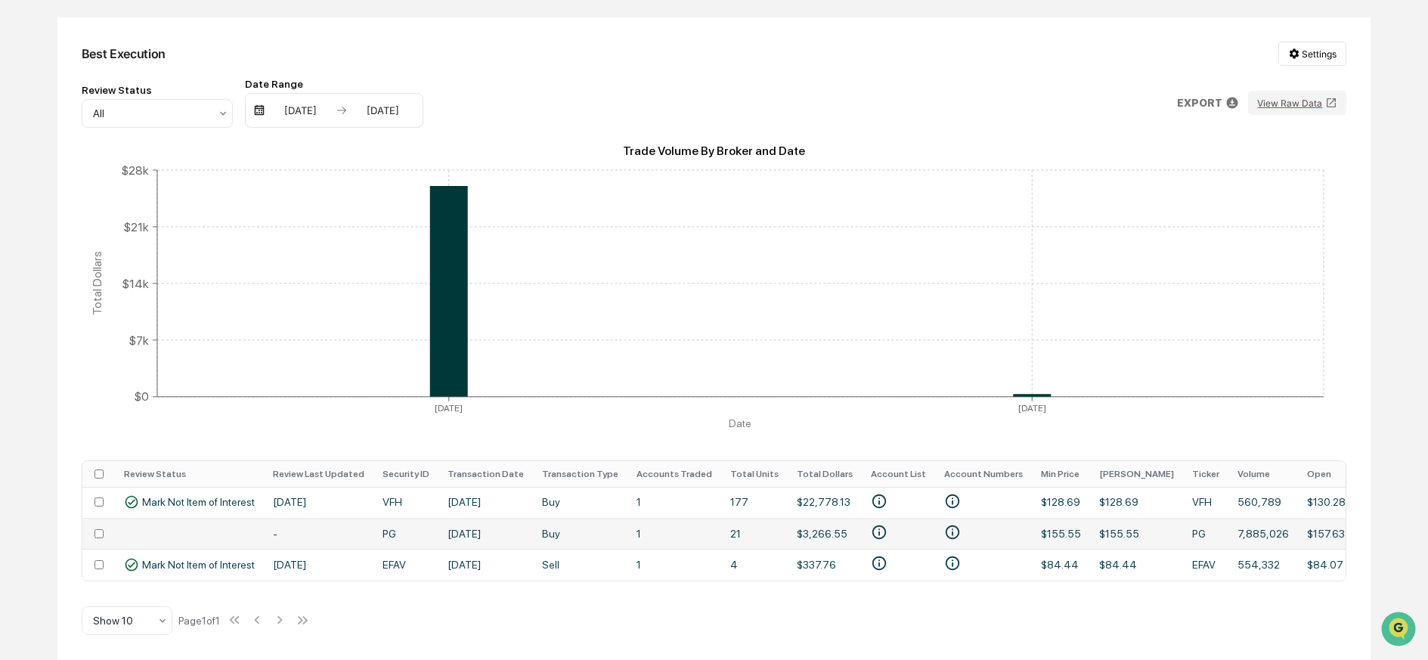
click at [456, 526] on td "[DATE]" at bounding box center [485, 533] width 94 height 31
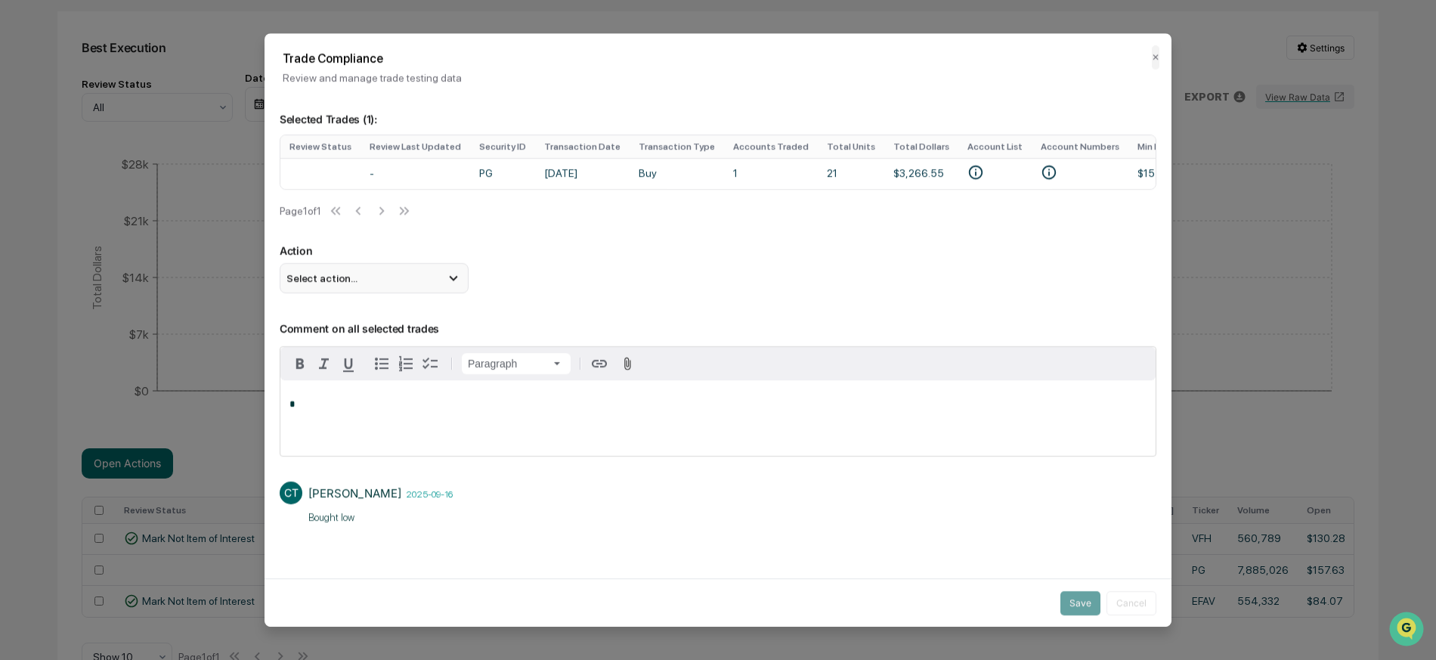
click at [349, 284] on span "Select action..." at bounding box center [321, 278] width 71 height 12
click at [349, 345] on div "Mark Not Item of Interest" at bounding box center [374, 338] width 177 height 17
click at [1072, 596] on button "Save" at bounding box center [1080, 602] width 40 height 24
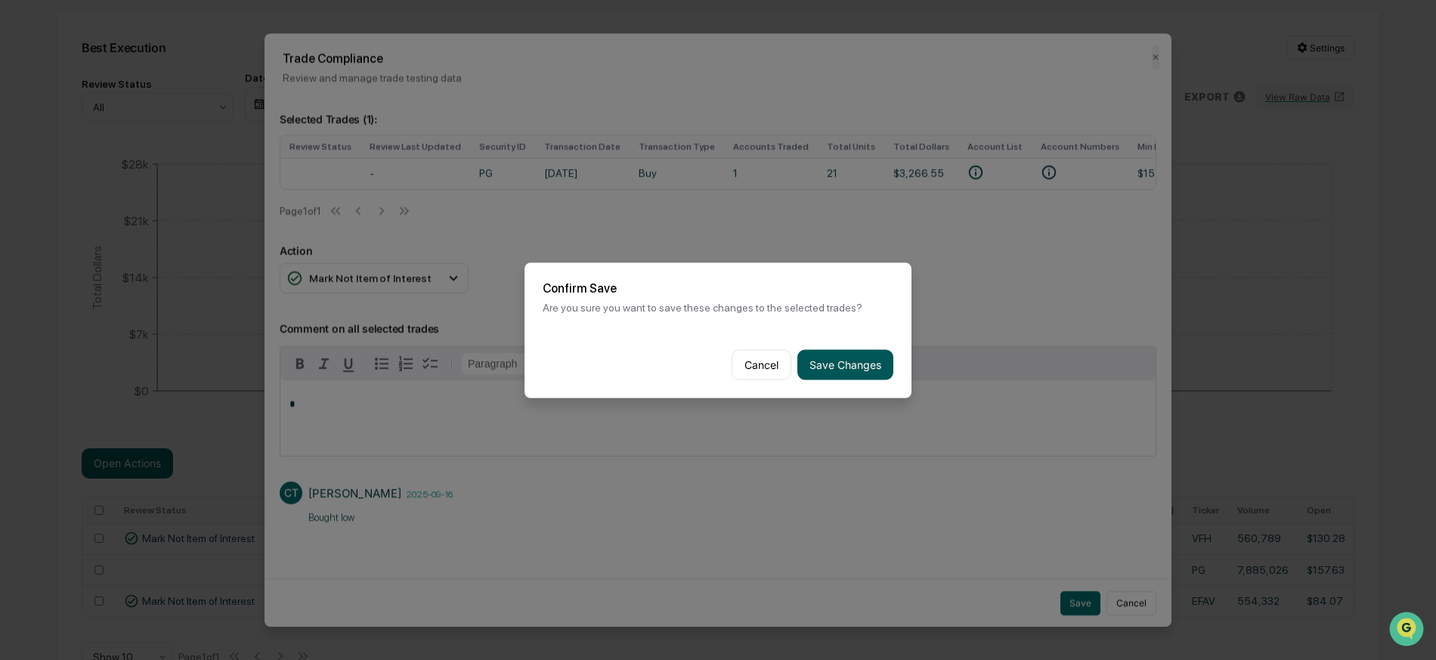
click at [849, 367] on button "Save Changes" at bounding box center [845, 364] width 96 height 30
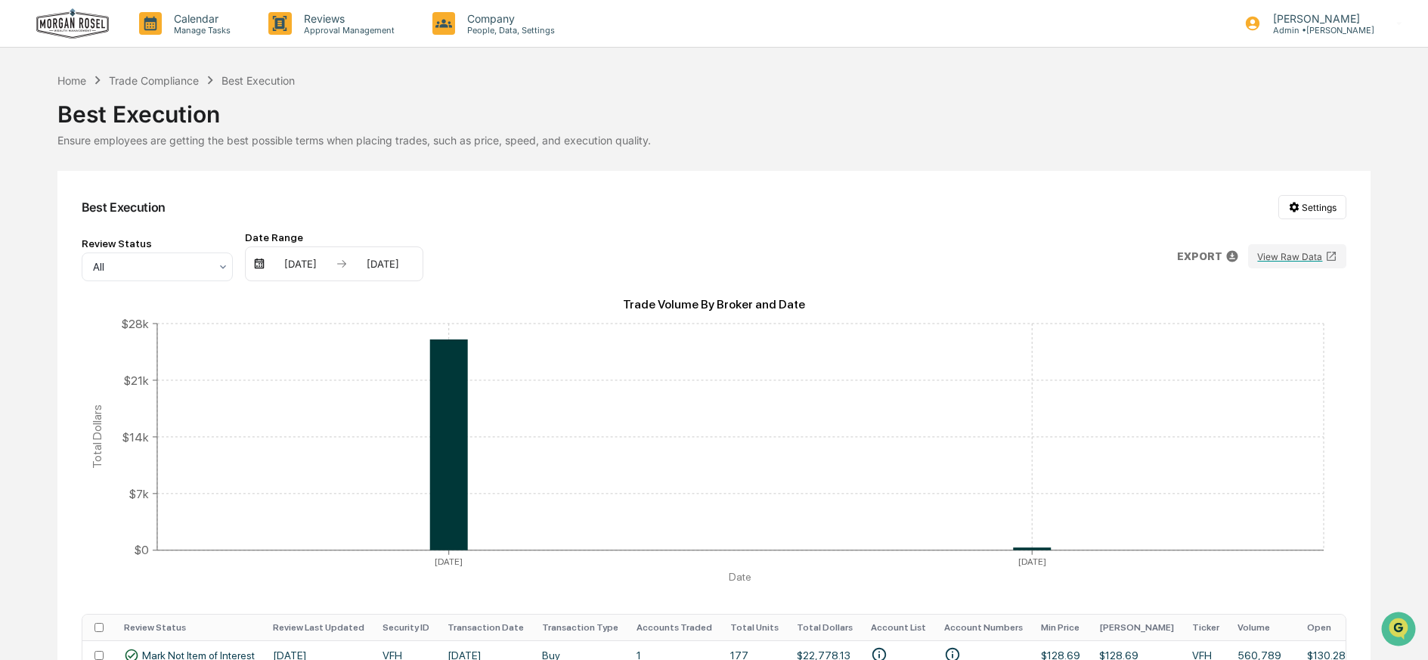
click at [159, 97] on div "Best Execution" at bounding box center [713, 107] width 1313 height 39
click at [156, 82] on div "Trade Compliance" at bounding box center [154, 80] width 90 height 13
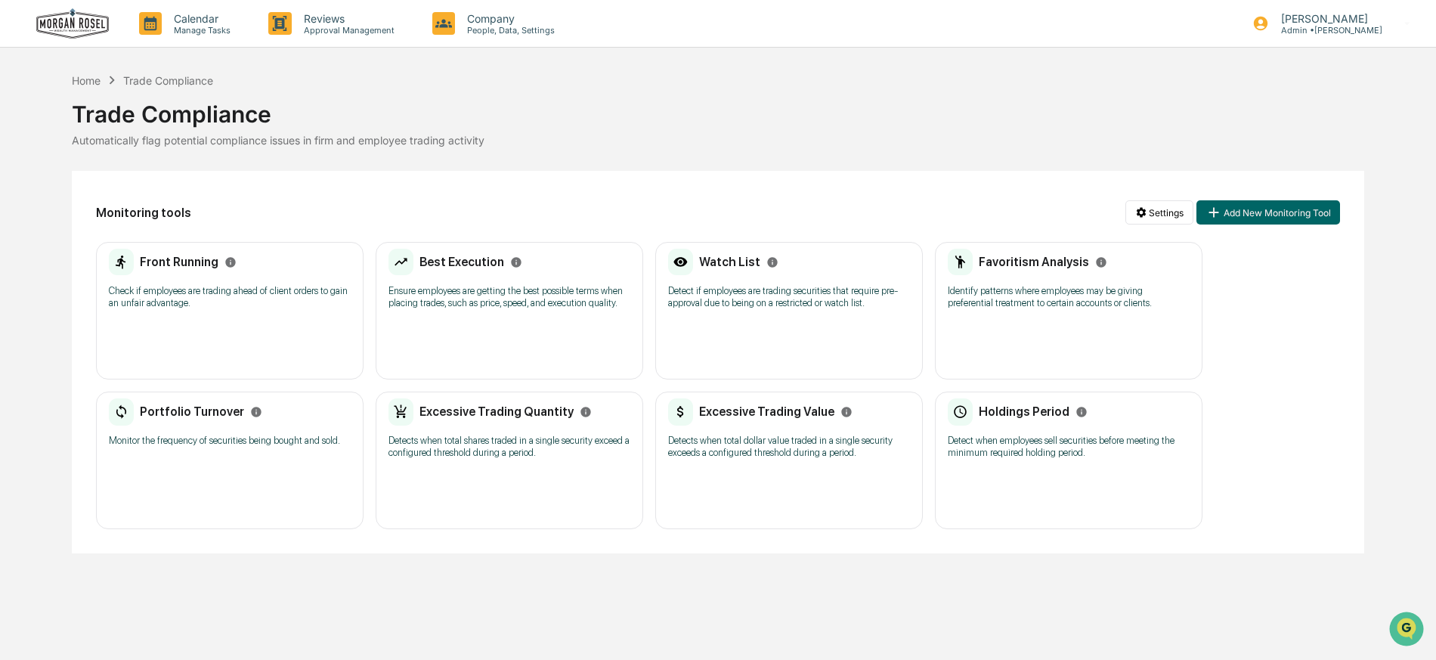
click at [774, 302] on p "Detect if employees are trading securities that require pre-approval due to bei…" at bounding box center [789, 297] width 242 height 24
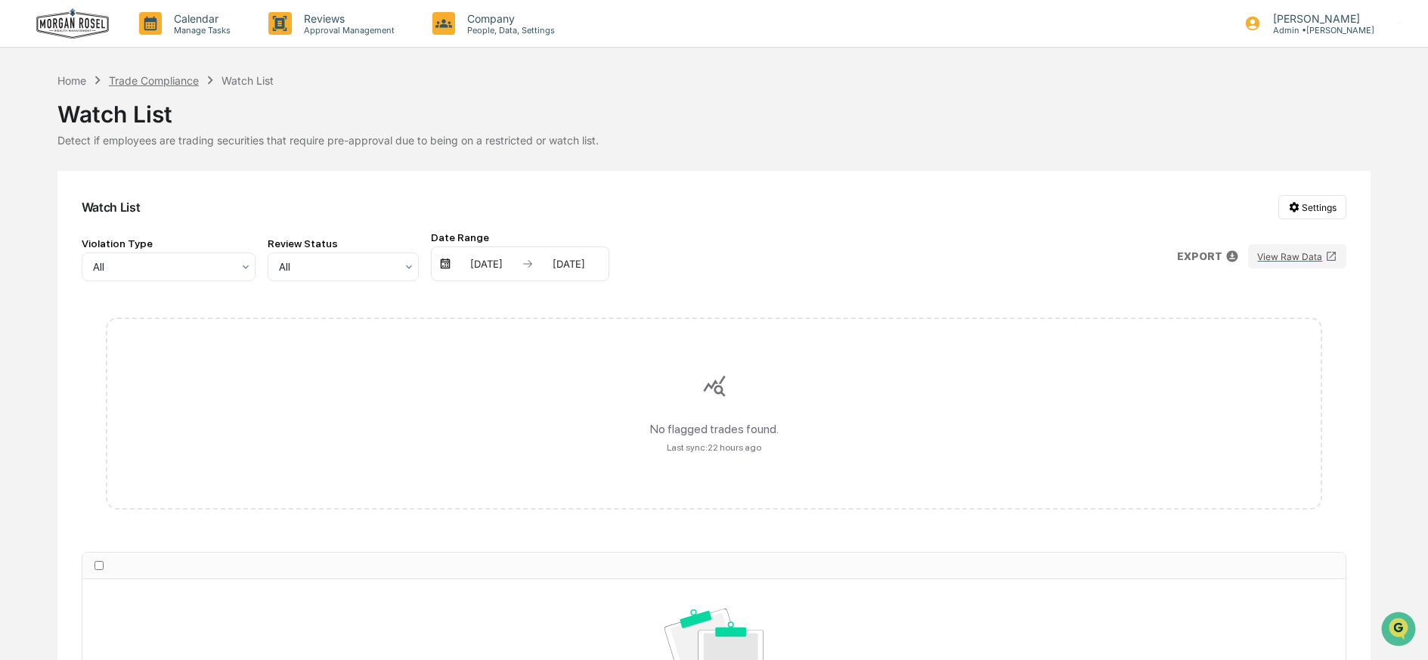
click at [183, 79] on div "Trade Compliance" at bounding box center [154, 80] width 90 height 13
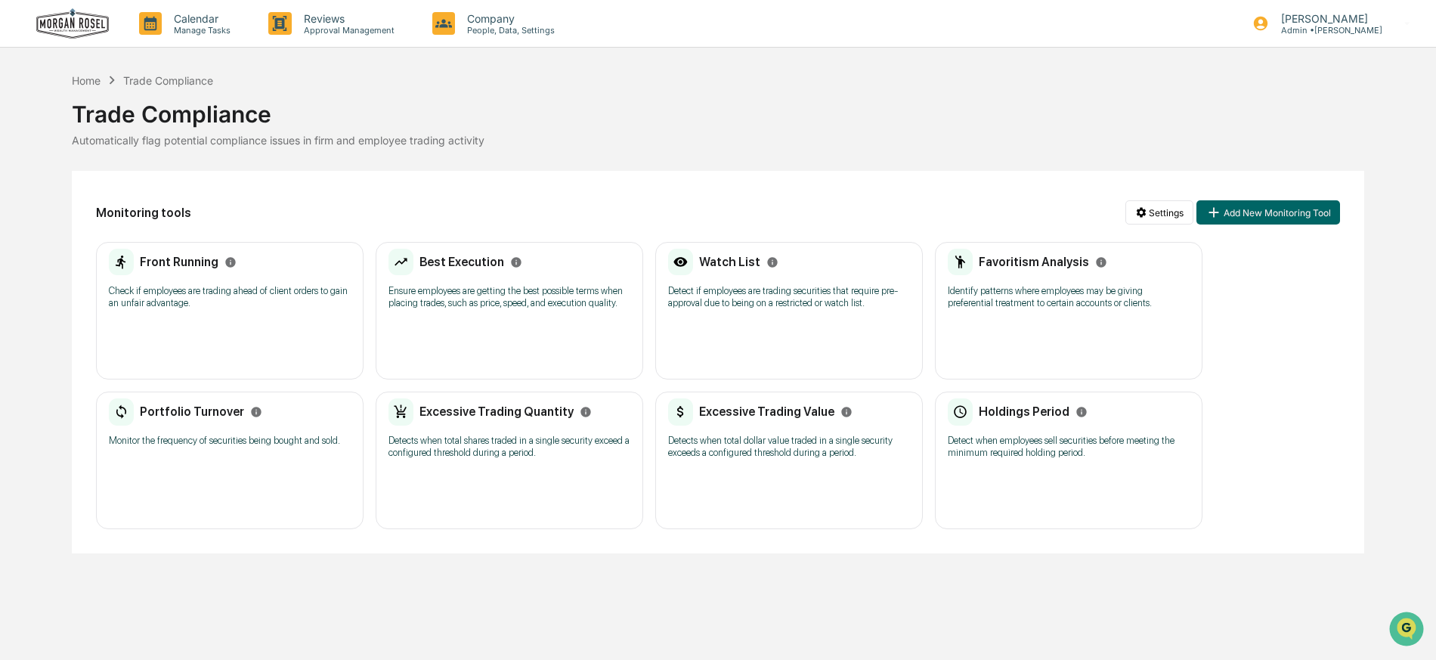
click at [1038, 299] on p "Identify patterns where employees may be giving preferential treatment to certa…" at bounding box center [1069, 297] width 242 height 24
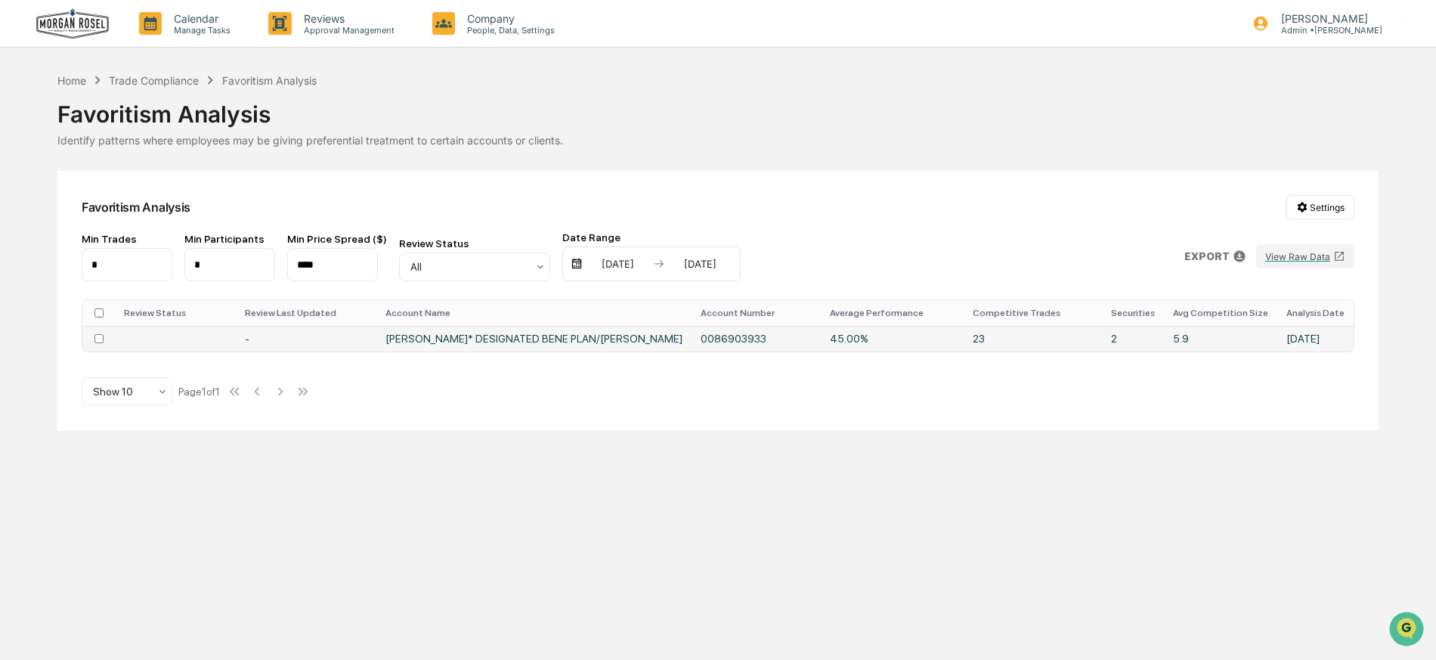
click at [585, 335] on td "[PERSON_NAME]* DESIGNATED BENE PLAN/[PERSON_NAME]" at bounding box center [533, 339] width 315 height 26
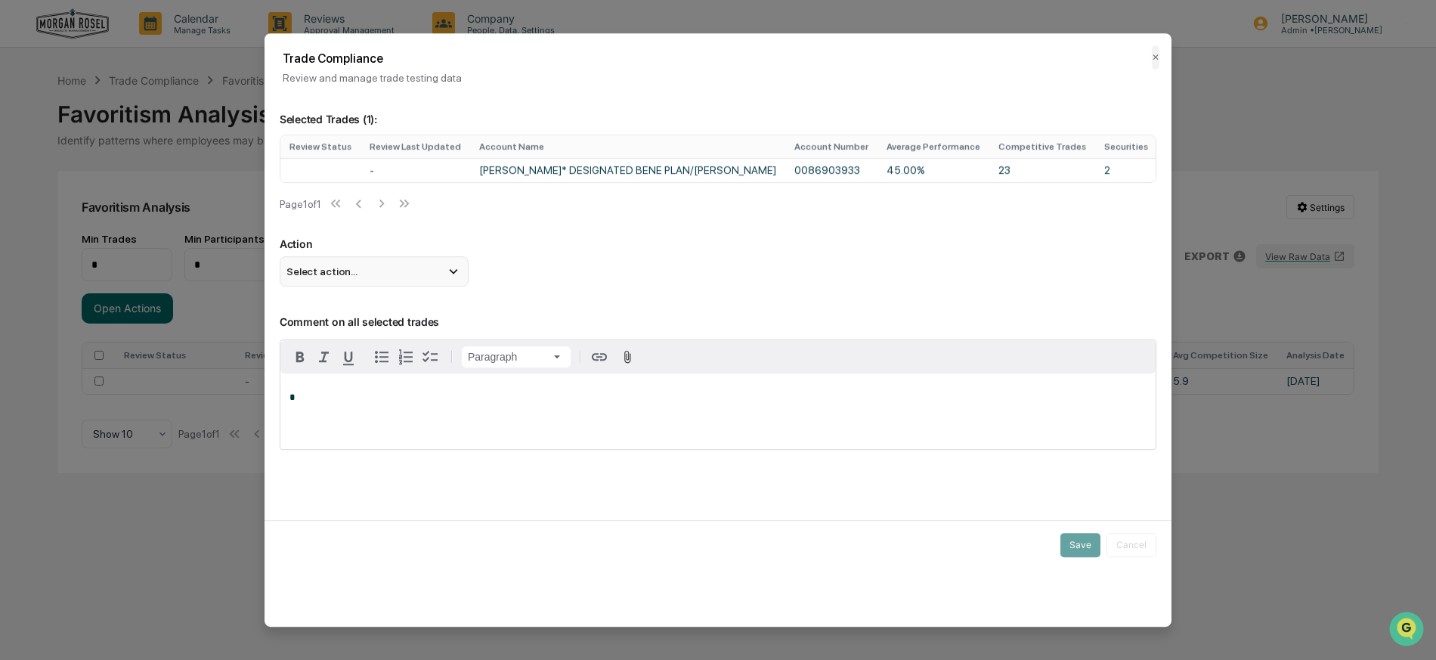
click at [360, 276] on div "Select action..." at bounding box center [374, 271] width 189 height 30
click at [360, 339] on div "Mark Not Item of Interest" at bounding box center [374, 331] width 177 height 17
click at [1076, 553] on button "Save" at bounding box center [1080, 545] width 40 height 24
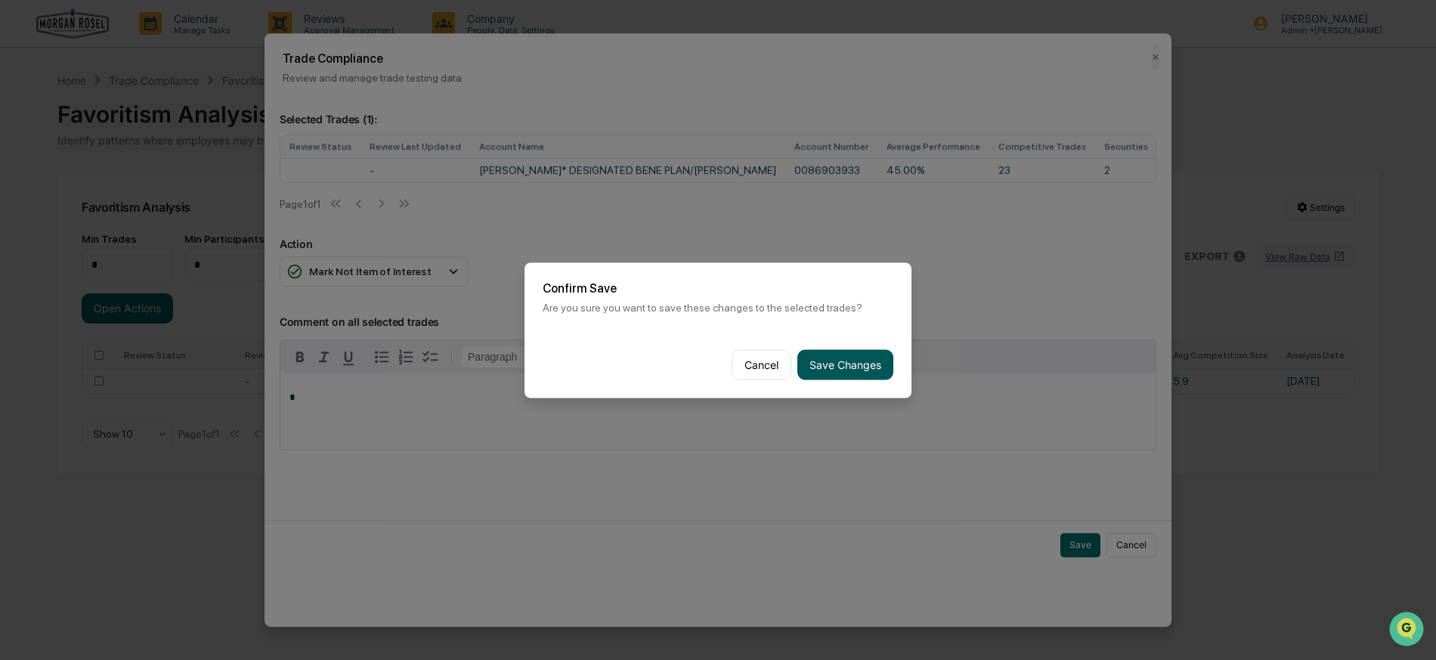
click at [830, 363] on button "Save Changes" at bounding box center [845, 364] width 96 height 30
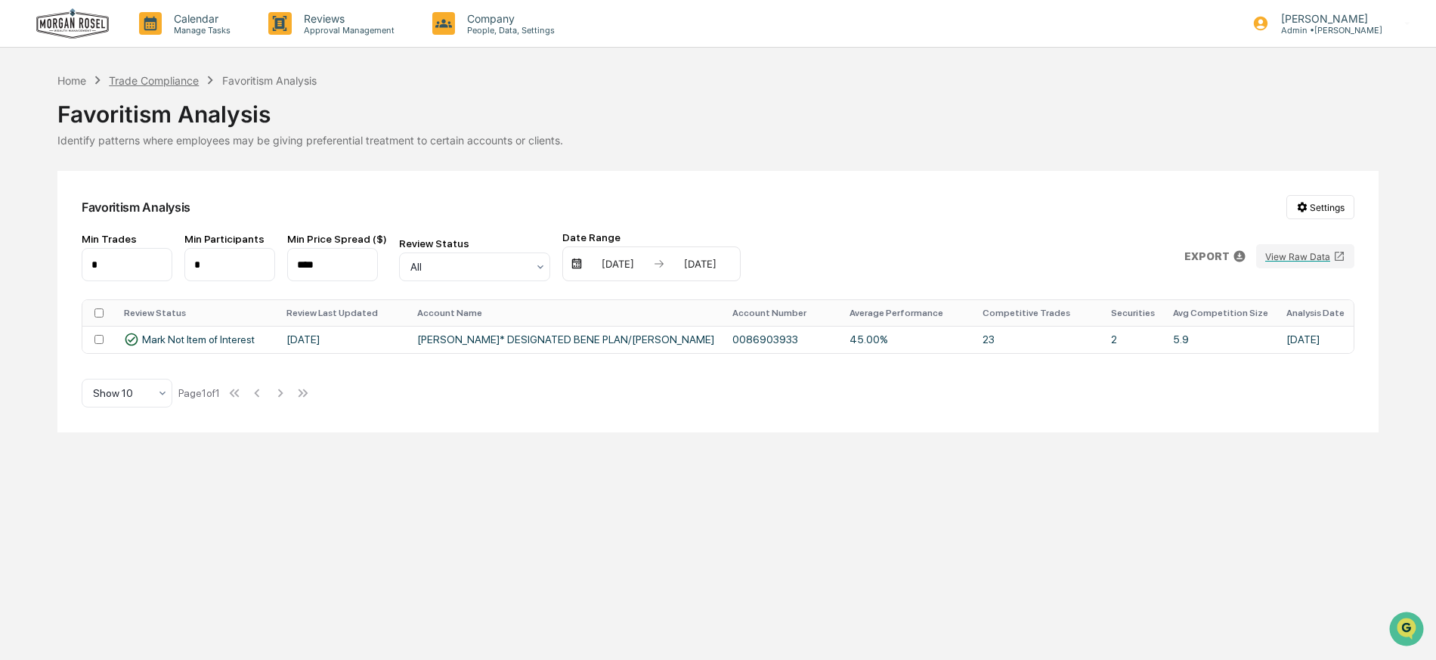
click at [178, 79] on div "Trade Compliance" at bounding box center [154, 80] width 90 height 13
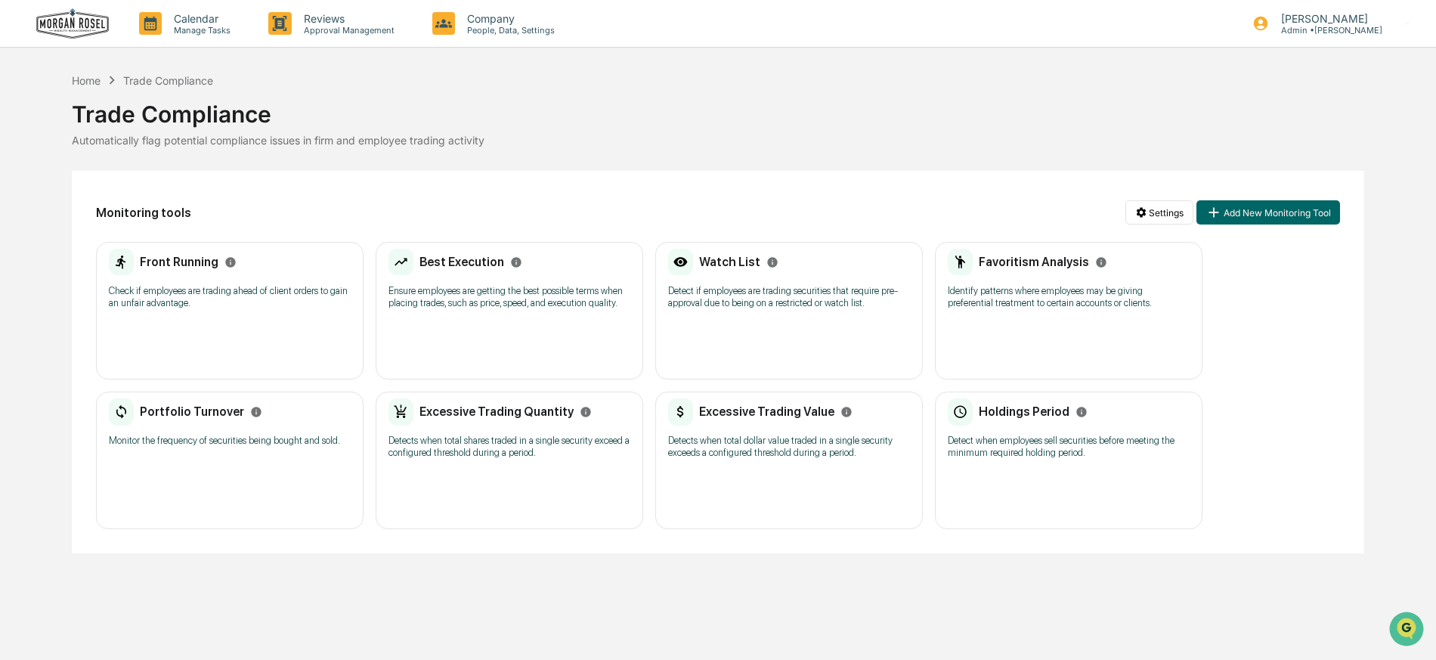
click at [213, 435] on p "Monitor the frequency of securities being bought and sold." at bounding box center [230, 441] width 242 height 12
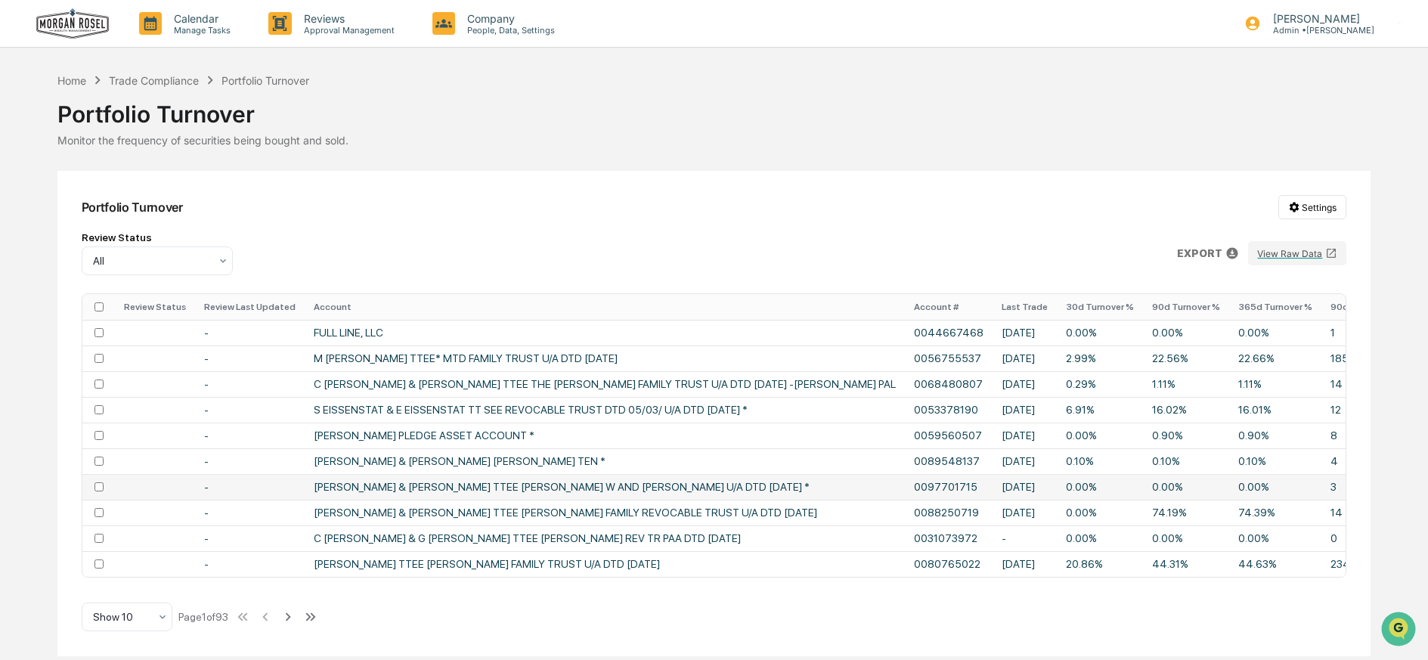
scroll to position [2, 0]
click at [159, 619] on icon at bounding box center [162, 617] width 12 height 12
click at [147, 583] on div "Show 100" at bounding box center [126, 581] width 89 height 30
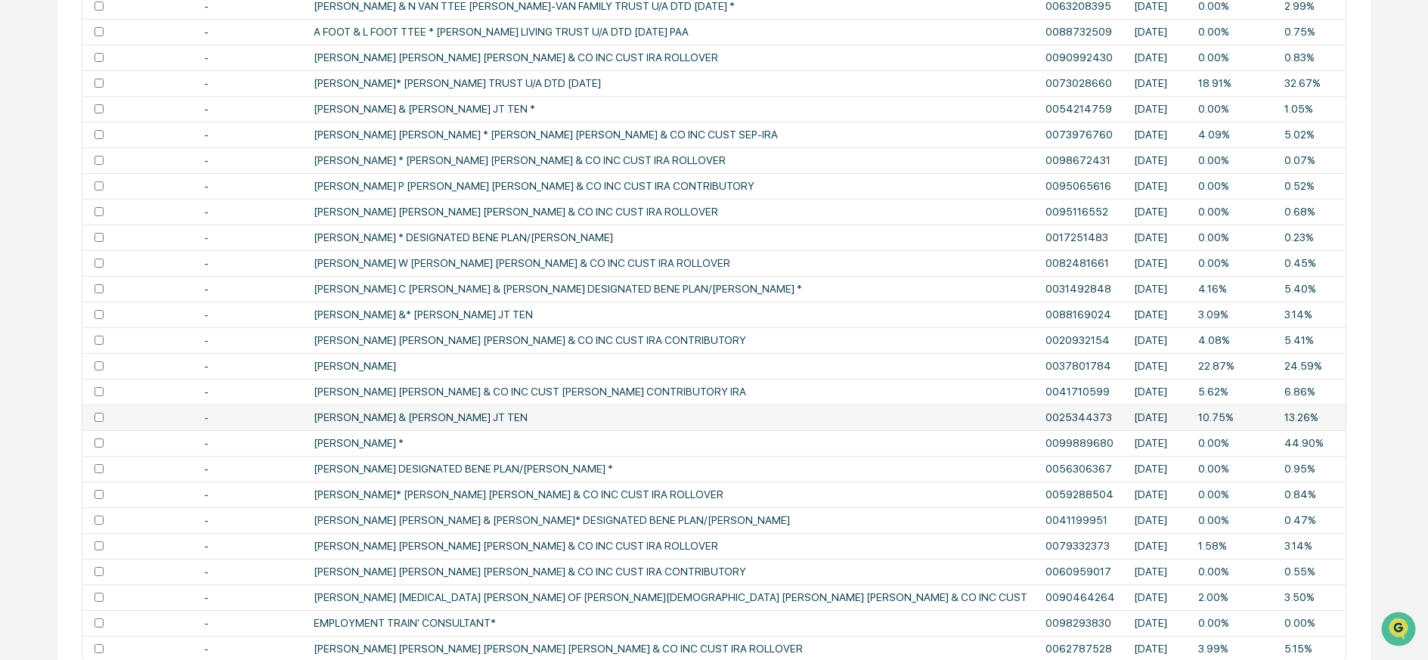
scroll to position [2315, 0]
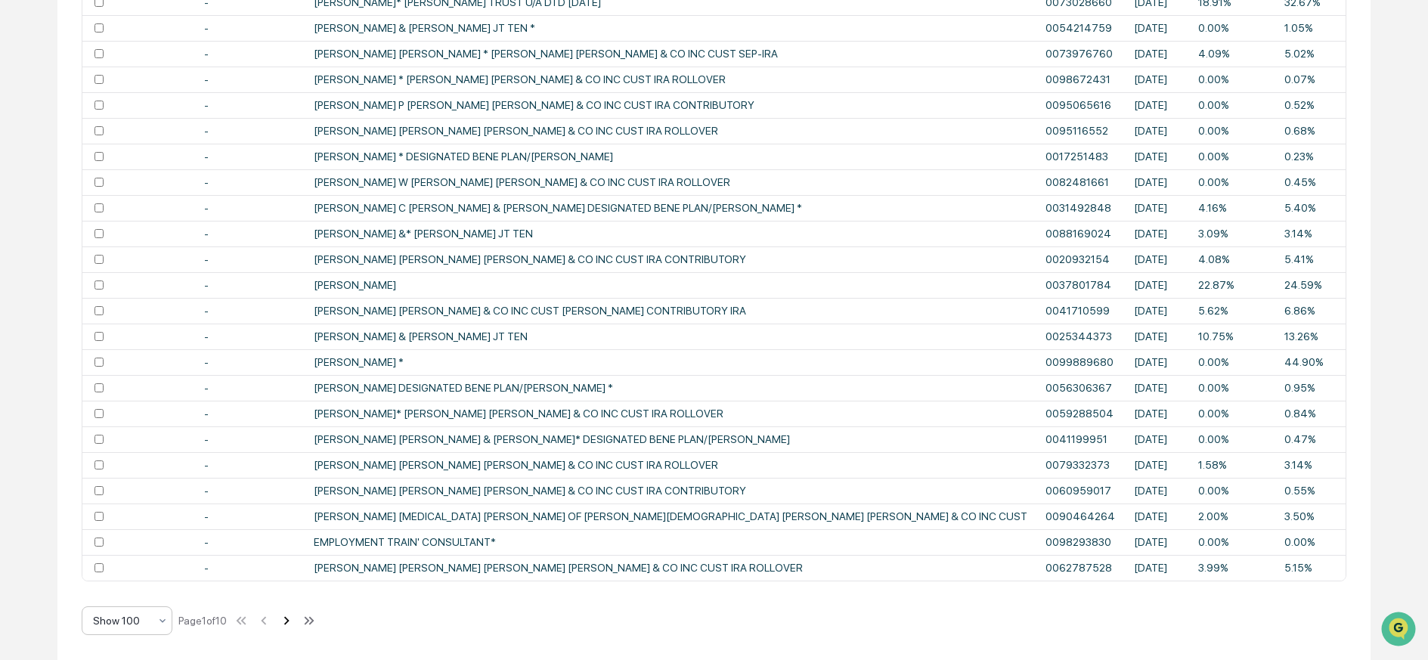
click at [294, 621] on icon at bounding box center [286, 620] width 17 height 17
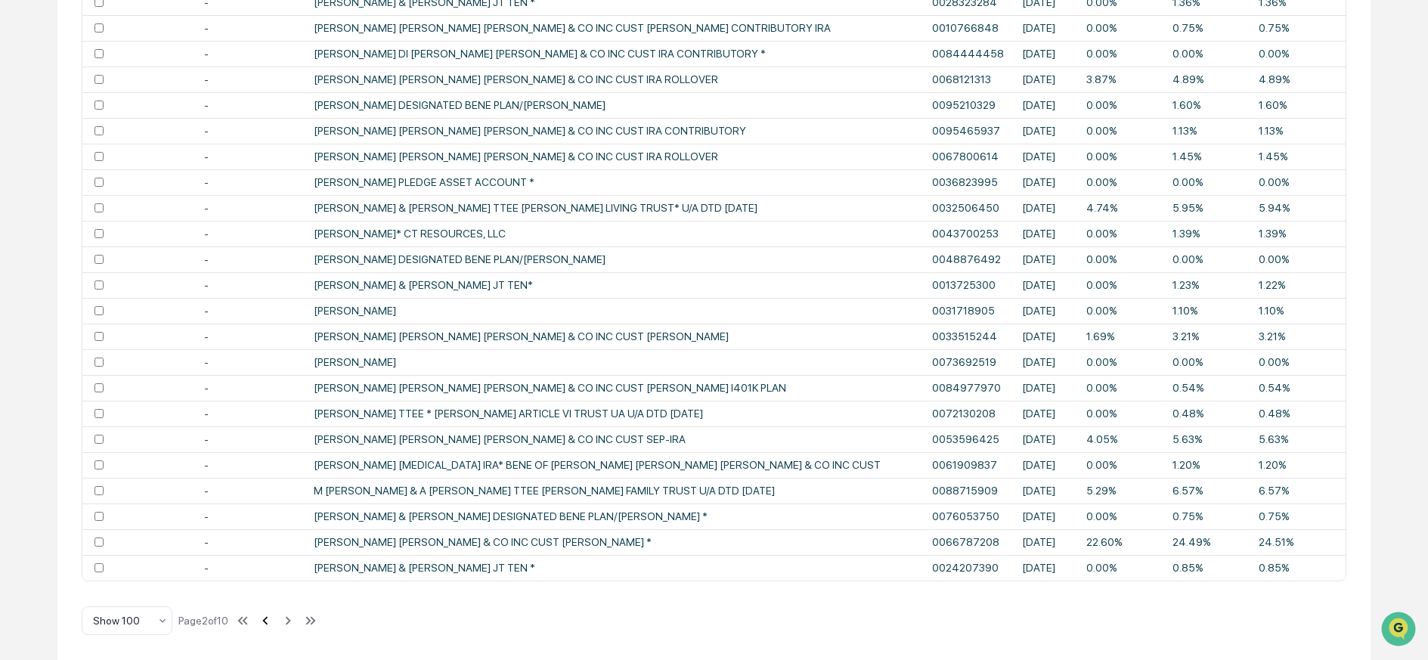
click at [271, 622] on icon at bounding box center [265, 620] width 17 height 17
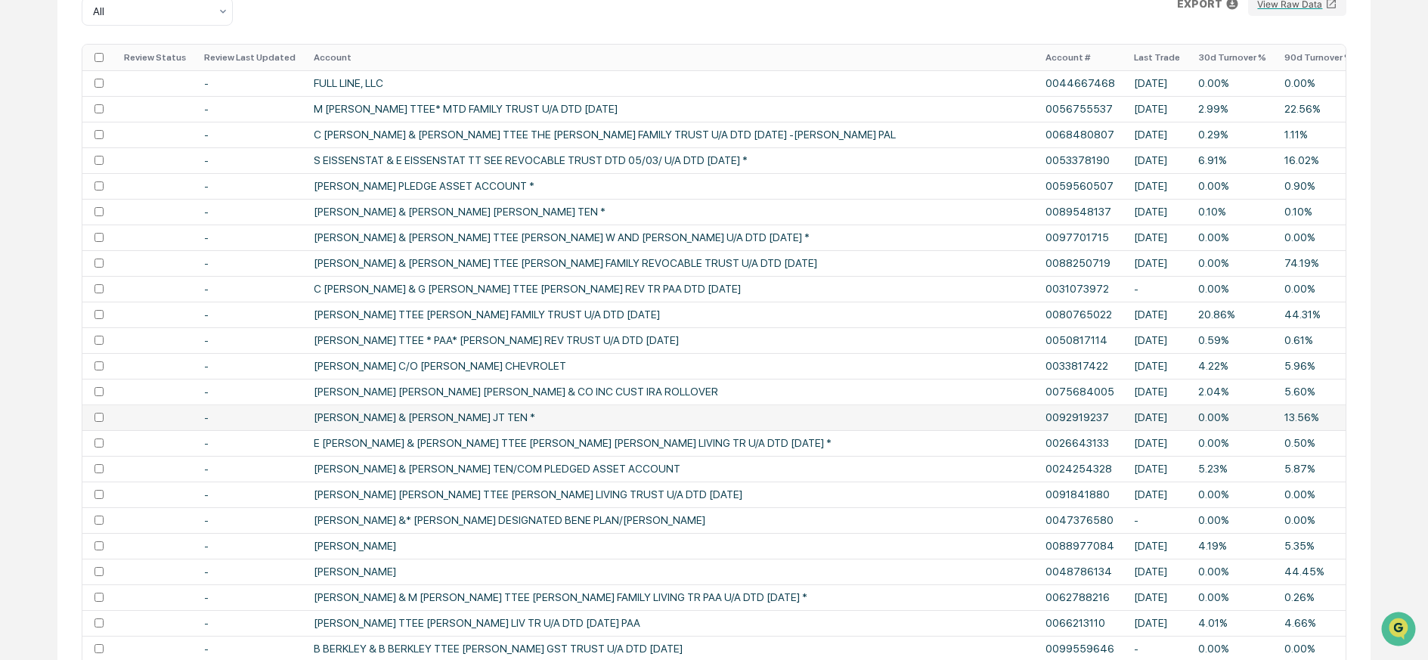
scroll to position [0, 0]
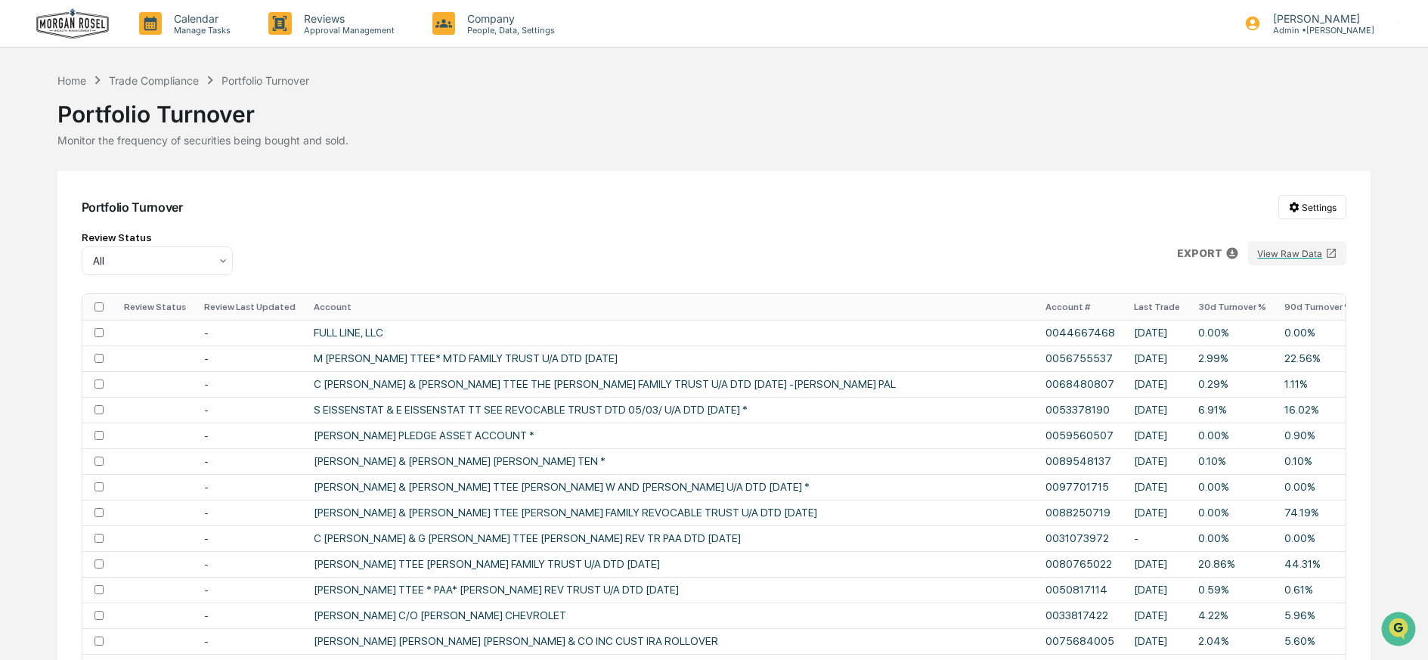
click at [1361, 305] on th "365d Turnover %" at bounding box center [1407, 307] width 92 height 26
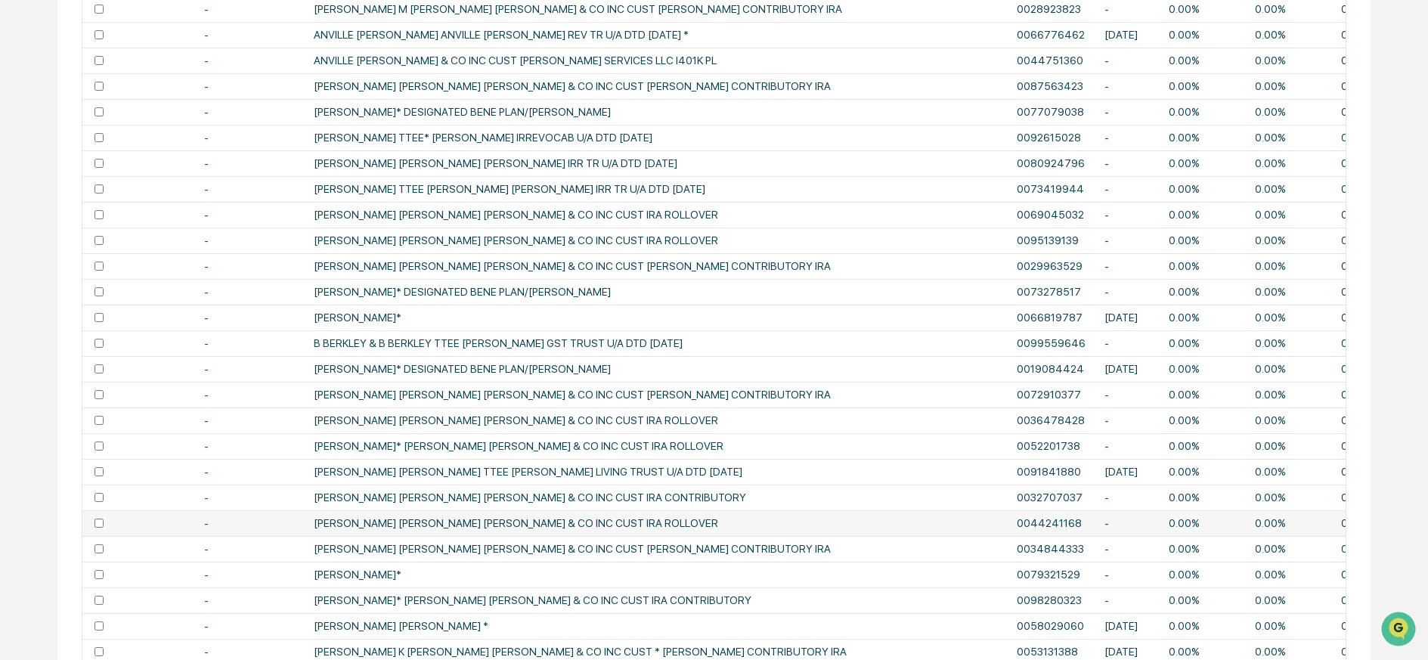
scroll to position [45, 0]
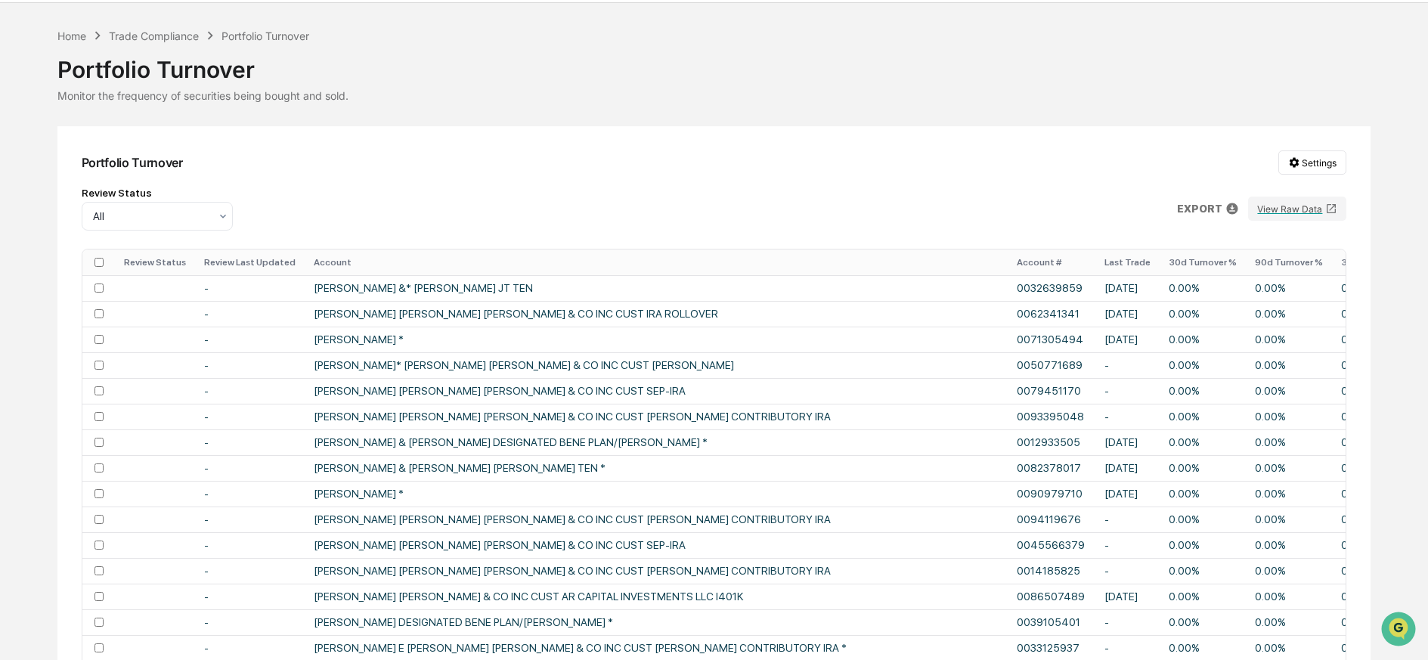
click at [1095, 262] on th "Last Trade" at bounding box center [1127, 262] width 64 height 26
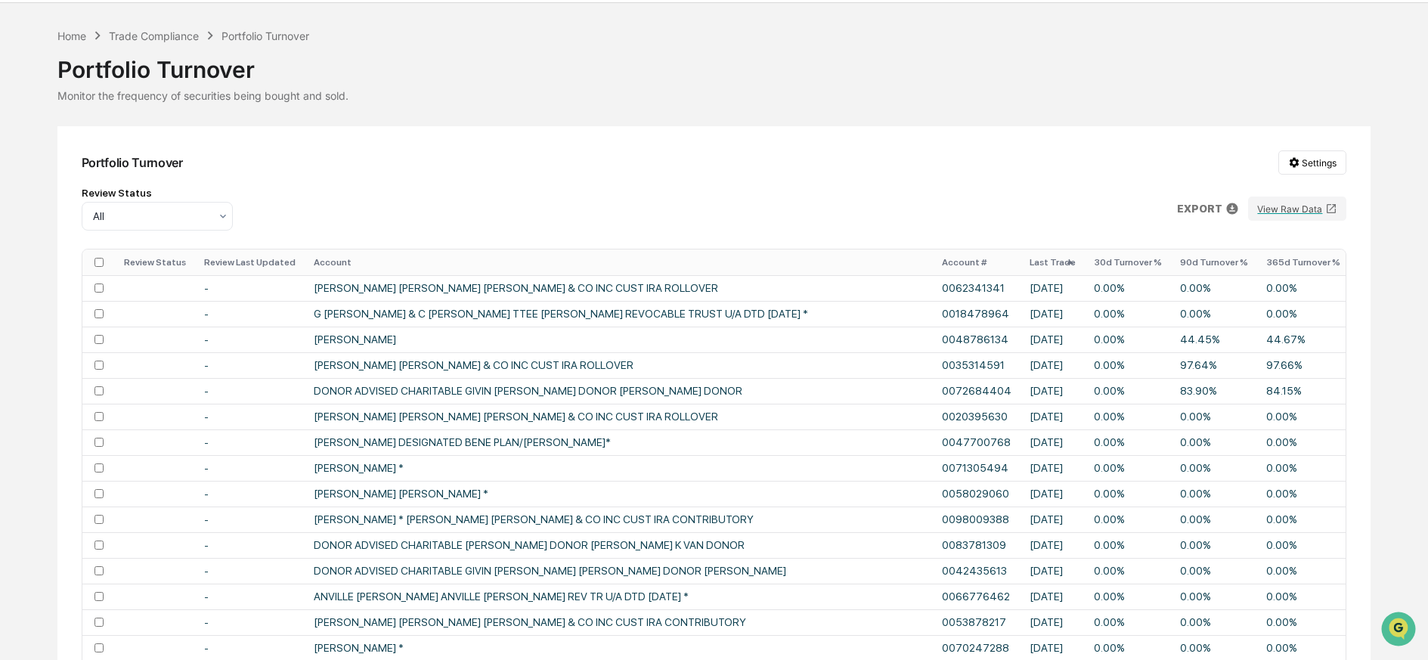
click at [1020, 261] on th "Last Trade" at bounding box center [1052, 262] width 64 height 26
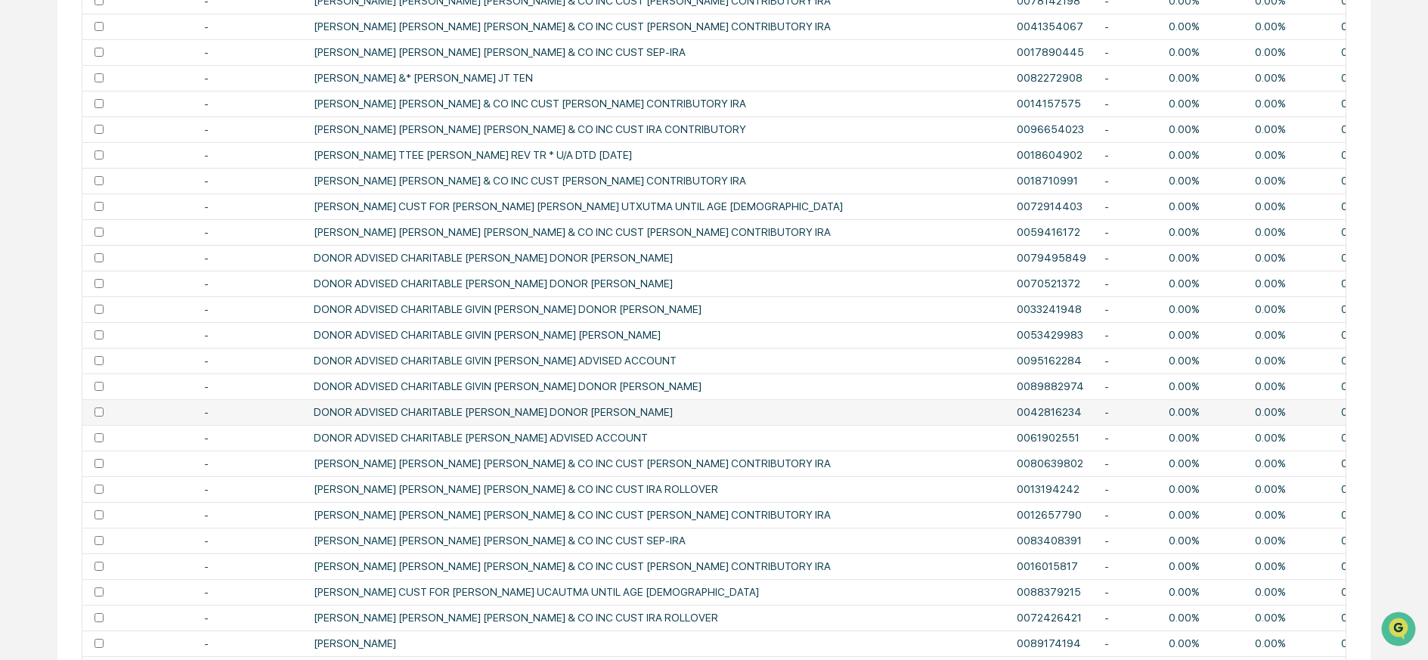
scroll to position [2315, 0]
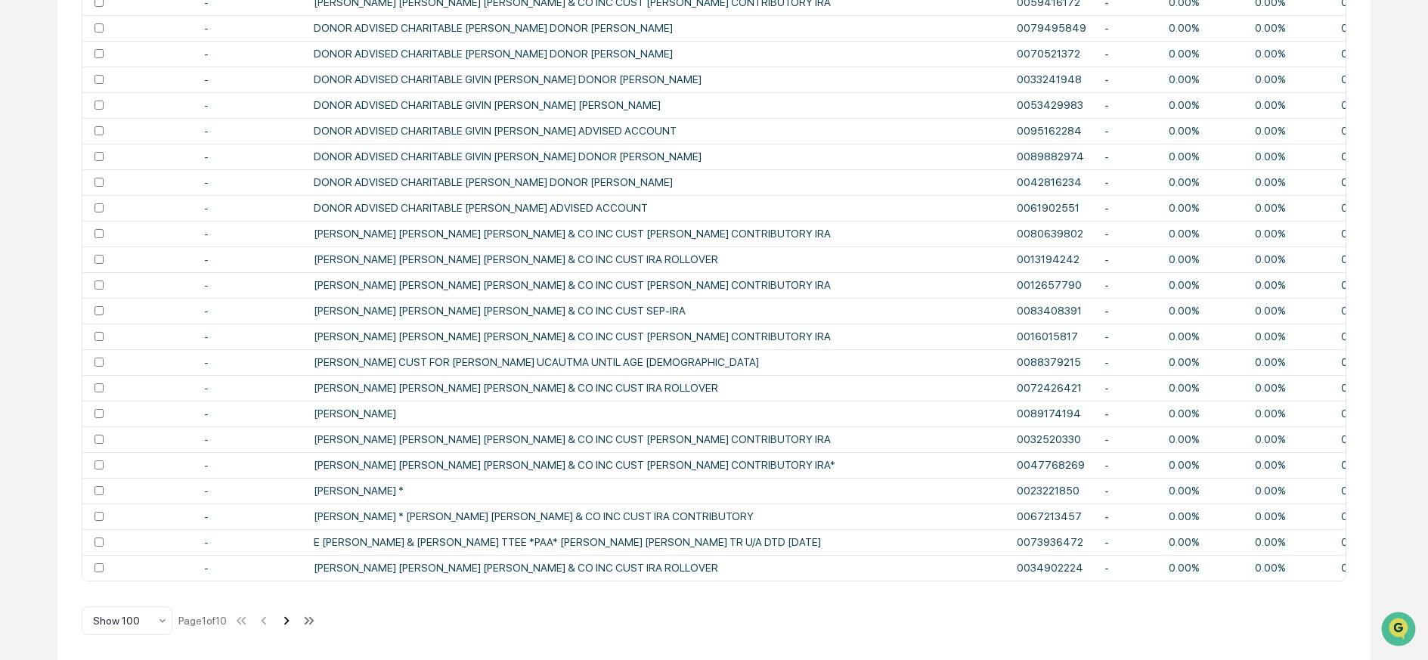
click at [295, 620] on icon at bounding box center [286, 620] width 17 height 17
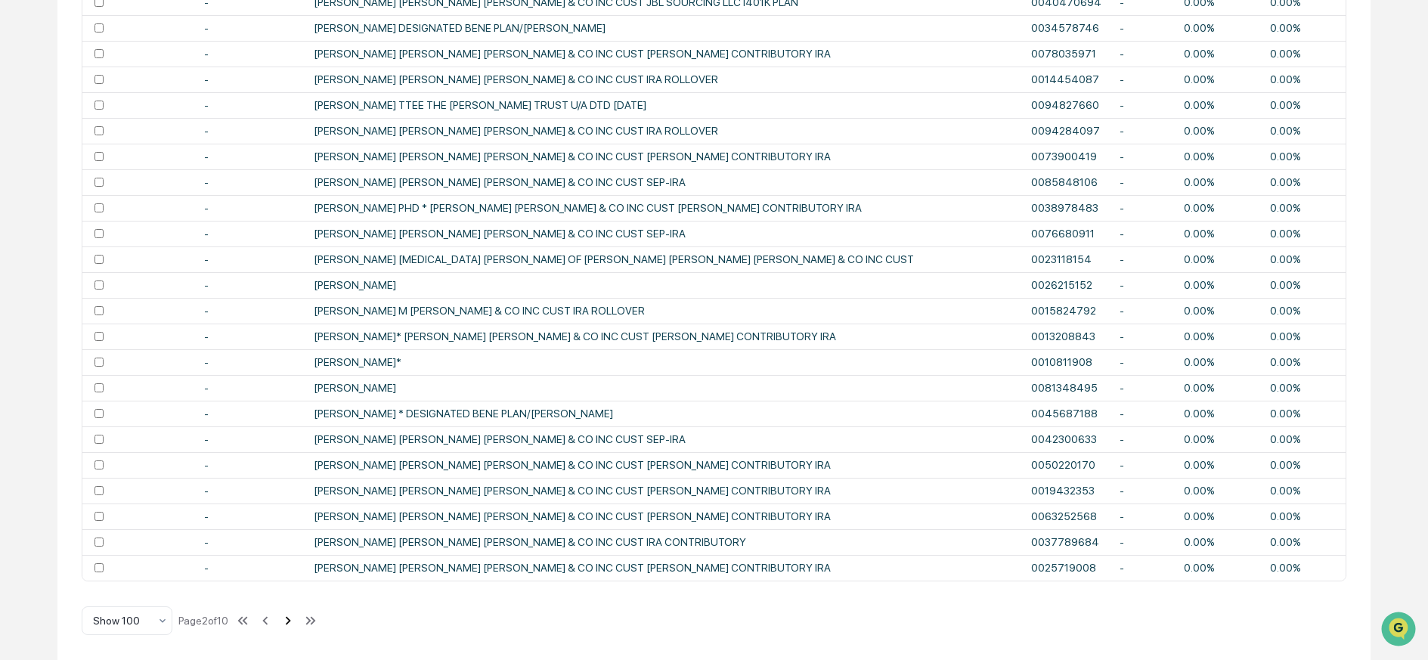
click at [292, 622] on icon at bounding box center [288, 620] width 17 height 17
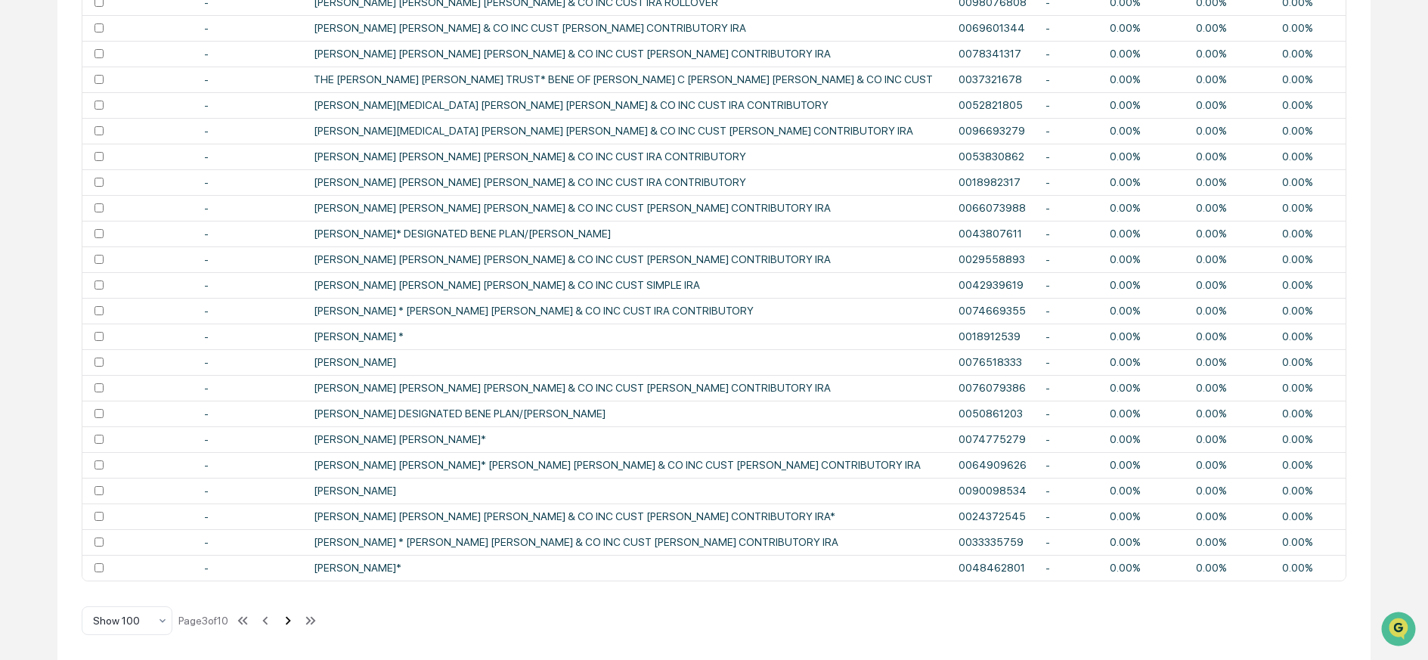
click at [293, 620] on icon at bounding box center [288, 620] width 17 height 17
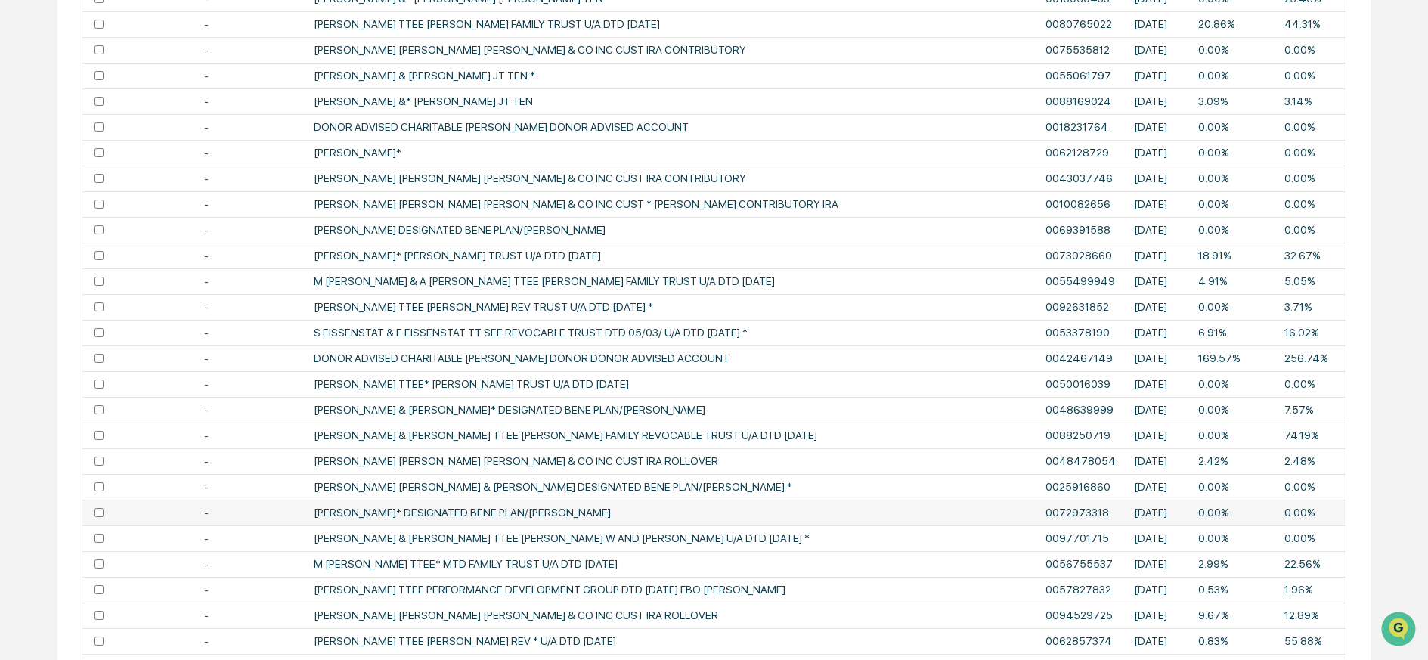
scroll to position [0, 0]
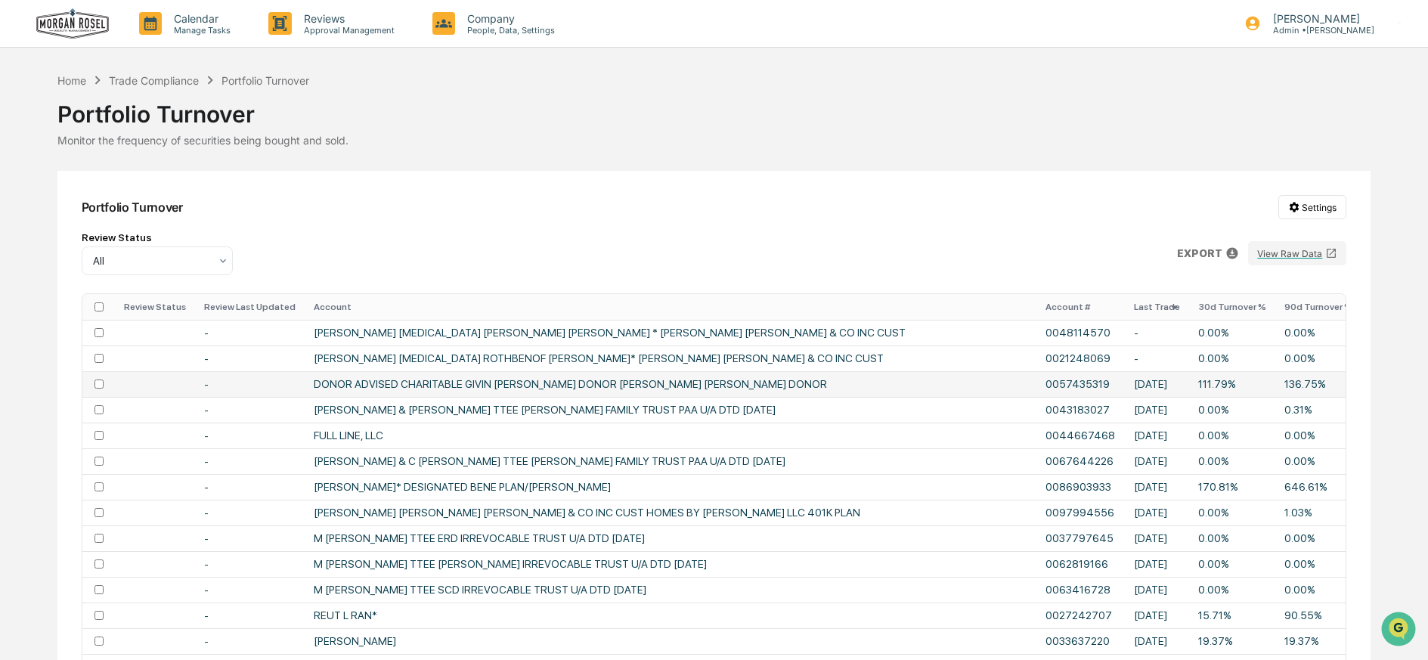
click at [753, 378] on td "DONOR ADVISED CHARITABLE GIVIN [PERSON_NAME] DONOR [PERSON_NAME] [PERSON_NAME] …" at bounding box center [671, 384] width 732 height 26
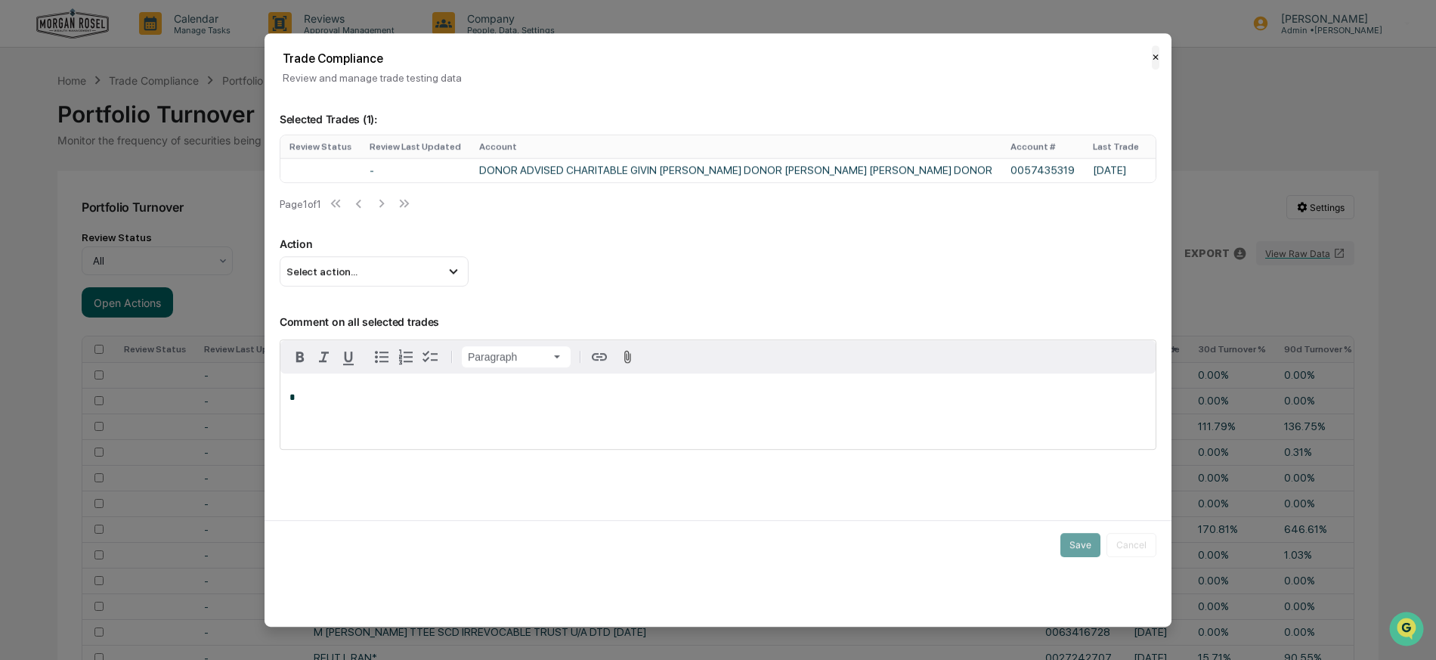
click at [1158, 55] on button "✕" at bounding box center [1156, 57] width 8 height 24
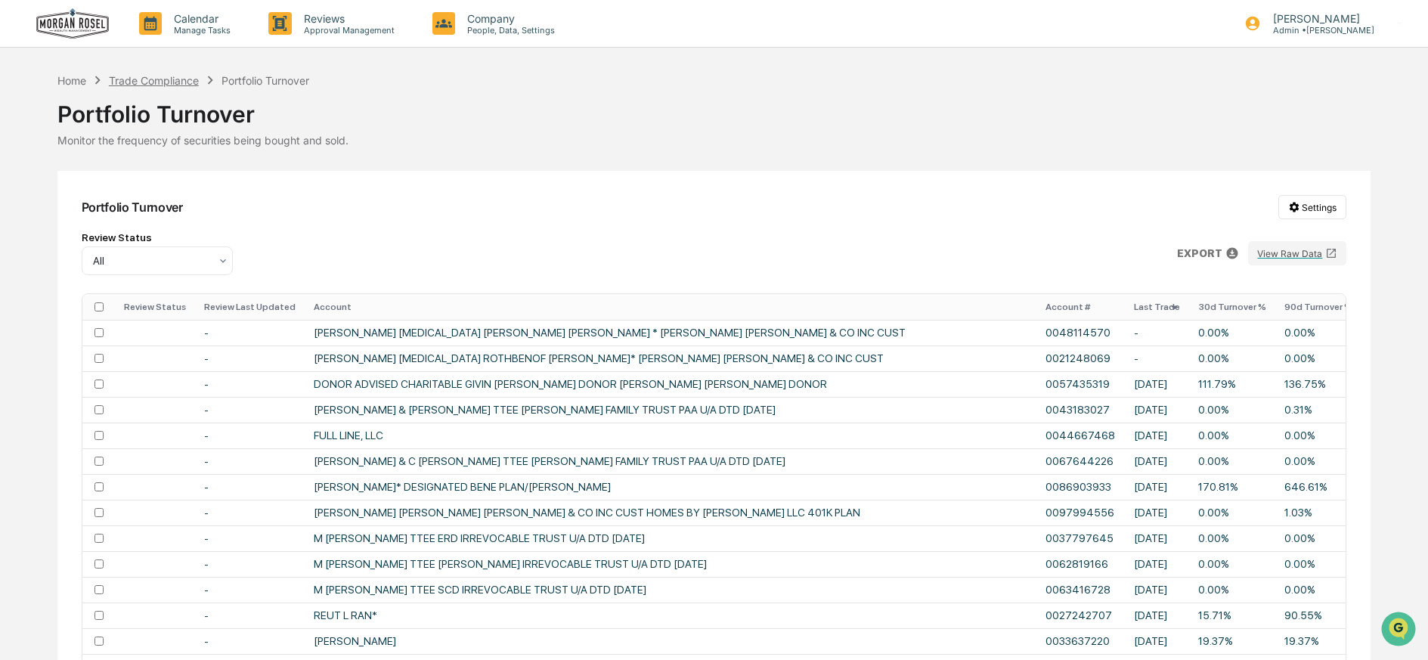
click at [155, 79] on div "Trade Compliance" at bounding box center [154, 80] width 90 height 13
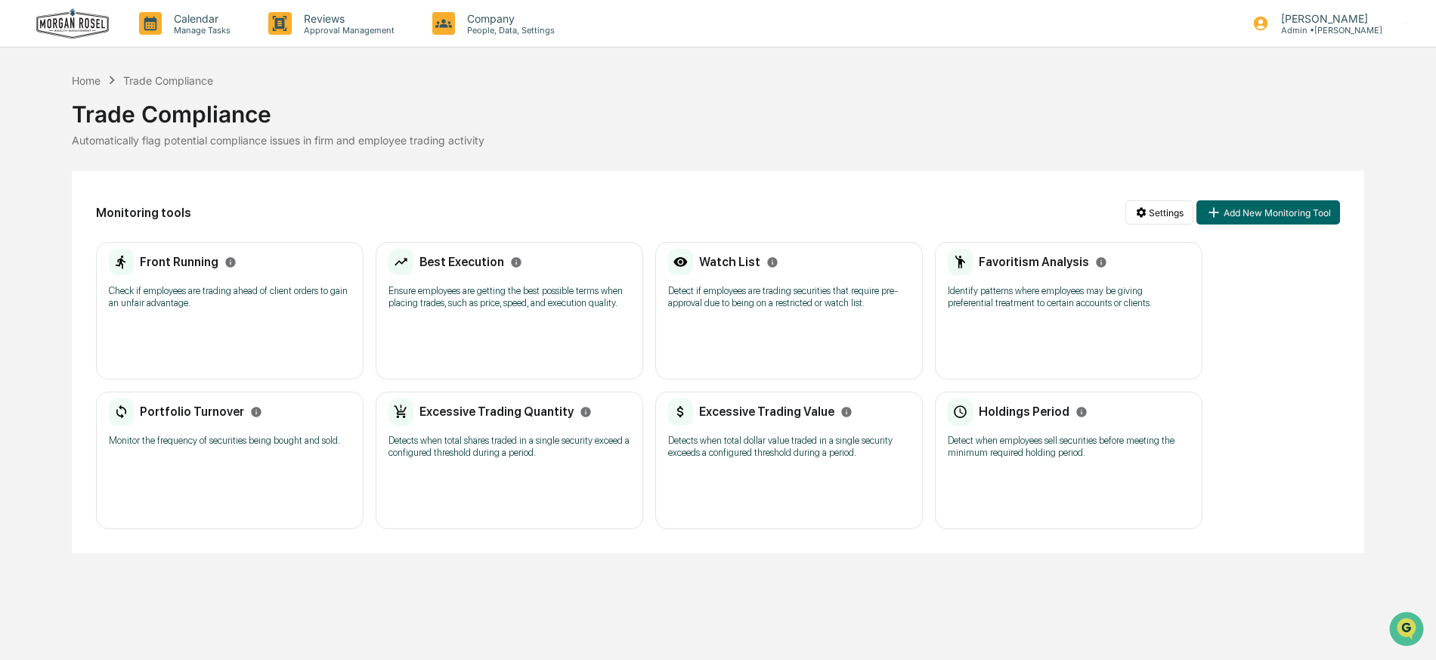
click at [496, 432] on div "Excessive Trading Quantity Detects when total shares traded in a single securit…" at bounding box center [509, 433] width 242 height 70
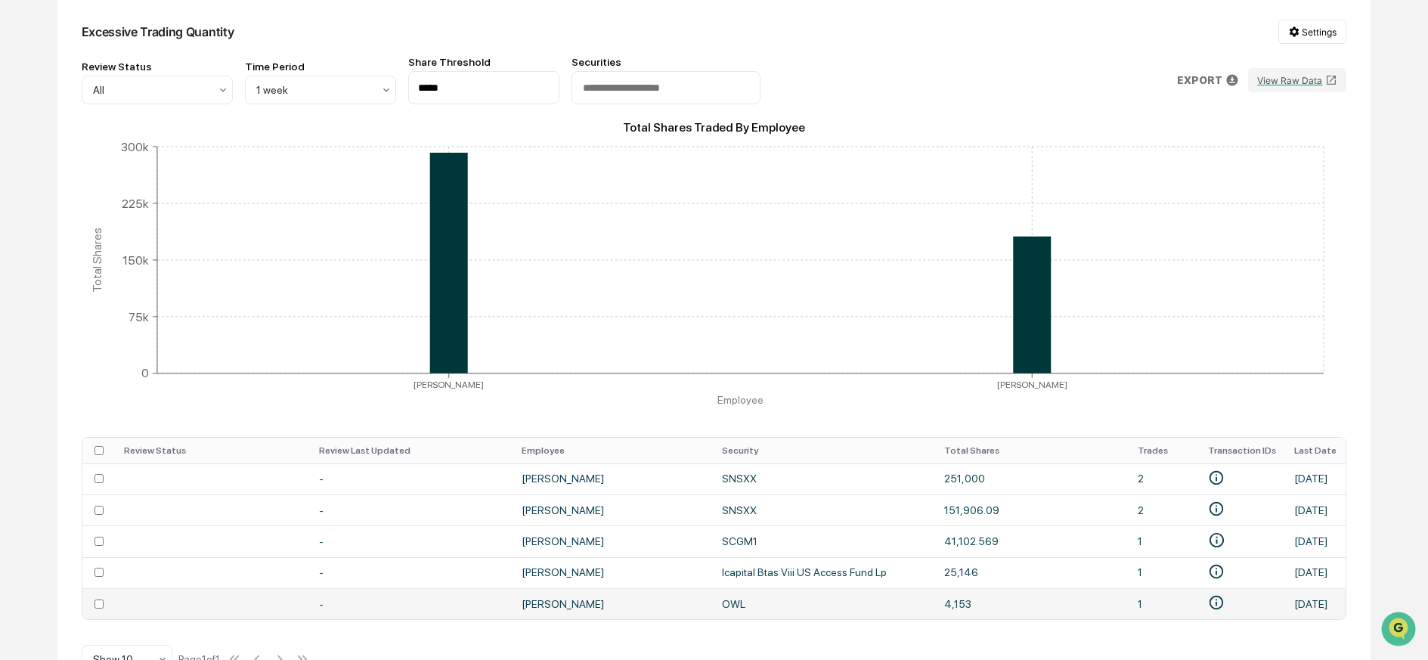
scroll to position [218, 0]
